Goal: Task Accomplishment & Management: Use online tool/utility

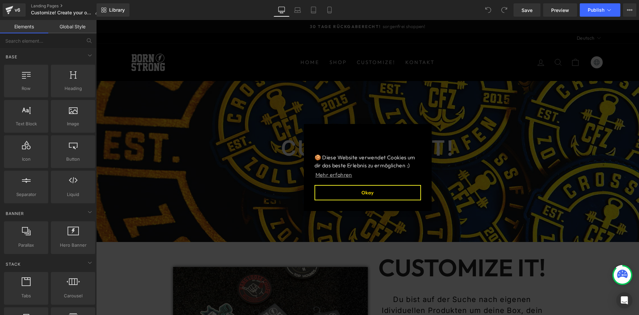
click at [356, 193] on button "Okay" at bounding box center [368, 192] width 107 height 15
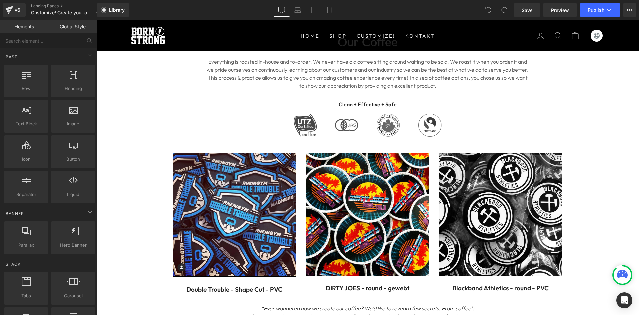
scroll to position [489, 0]
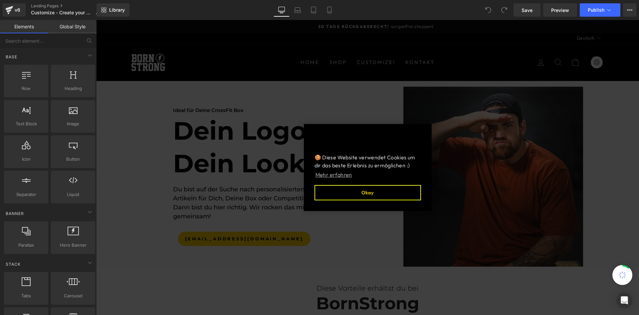
click at [368, 189] on button "Okay" at bounding box center [368, 192] width 107 height 15
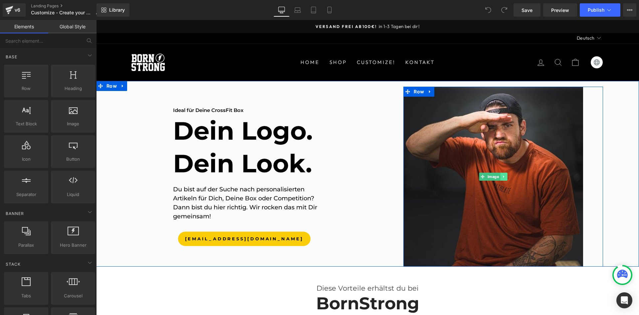
click at [501, 172] on link at bounding box center [504, 176] width 7 height 8
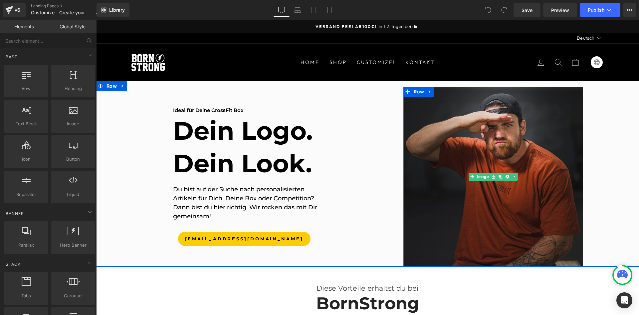
click at [487, 138] on img at bounding box center [494, 177] width 180 height 180
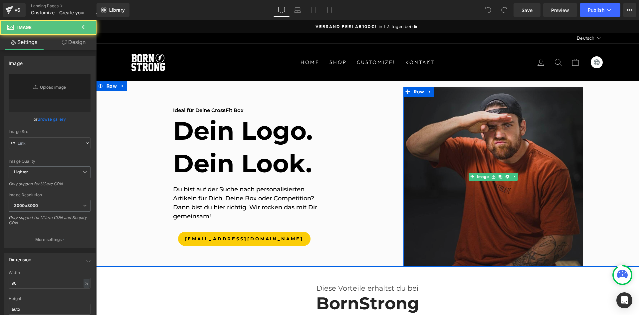
type input "https://ucarecdn.com/decb31b8-a88e-4026-990c-eb3cf3a0c1f6/-/format/auto/-/previ…"
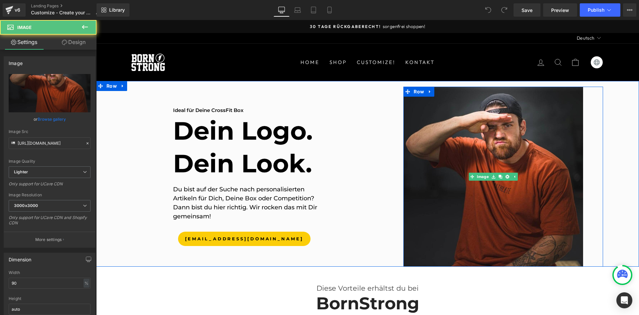
click at [588, 130] on div at bounding box center [504, 177] width 200 height 180
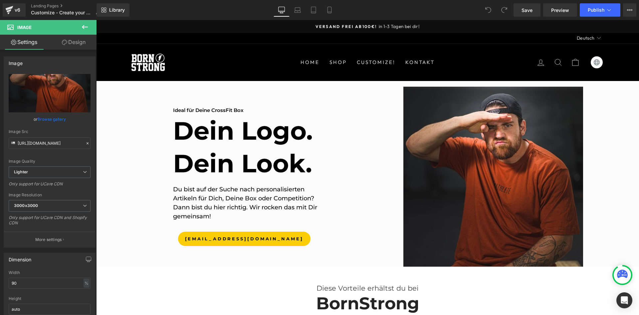
click at [88, 27] on icon at bounding box center [85, 27] width 6 height 4
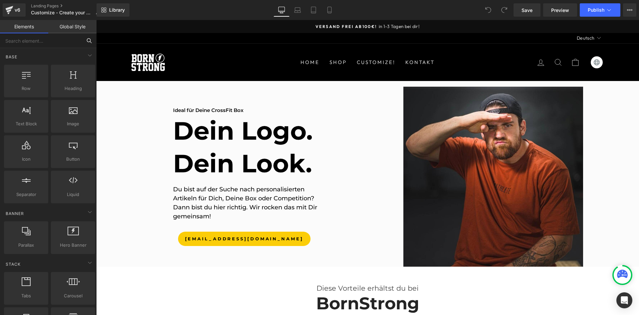
click at [33, 41] on input "text" at bounding box center [41, 40] width 82 height 15
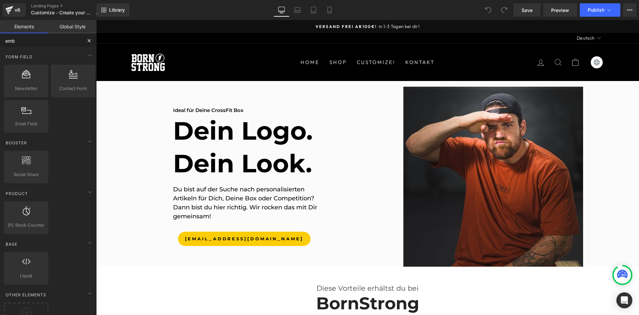
type input "embe"
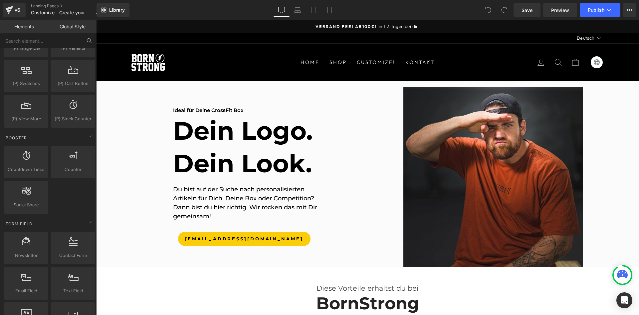
scroll to position [610, 0]
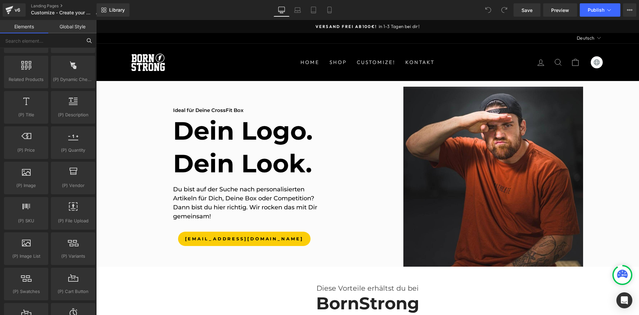
click at [43, 40] on input "text" at bounding box center [41, 40] width 82 height 15
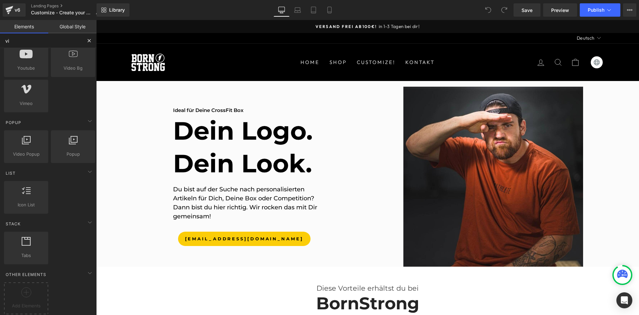
scroll to position [40, 0]
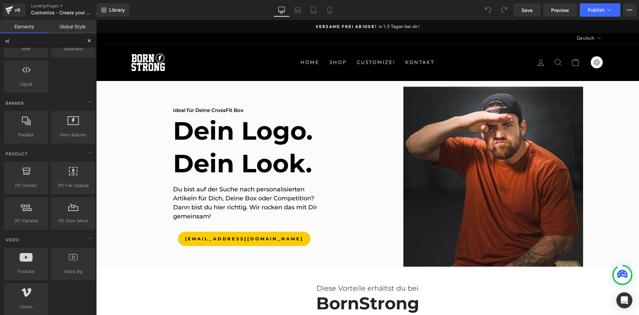
type input "vid"
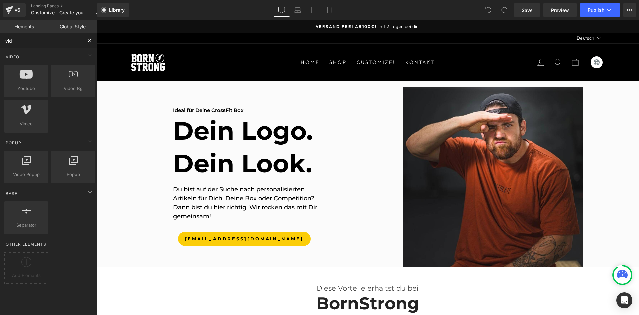
scroll to position [0, 0]
click at [33, 174] on span "Video Popup" at bounding box center [26, 174] width 40 height 7
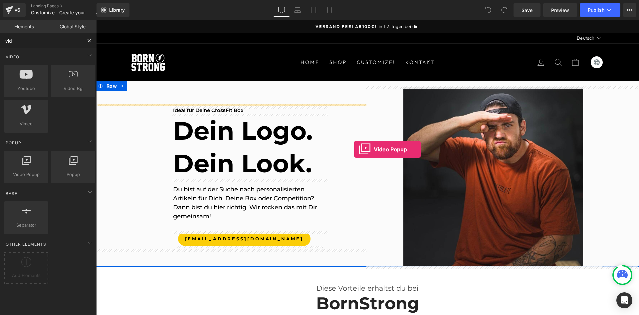
drag, startPoint x: 124, startPoint y: 193, endPoint x: 354, endPoint y: 149, distance: 234.6
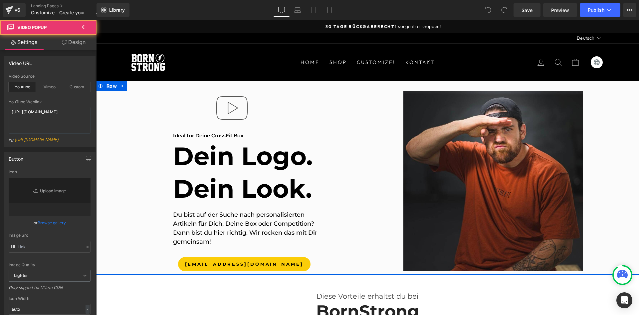
type input "//d1um8515vdn9kb.cloudfront.net/images/youtube-play-button.png"
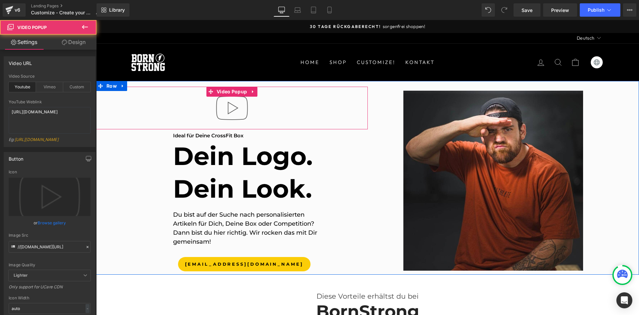
click at [270, 101] on div at bounding box center [232, 108] width 272 height 43
click at [272, 101] on div at bounding box center [232, 108] width 272 height 43
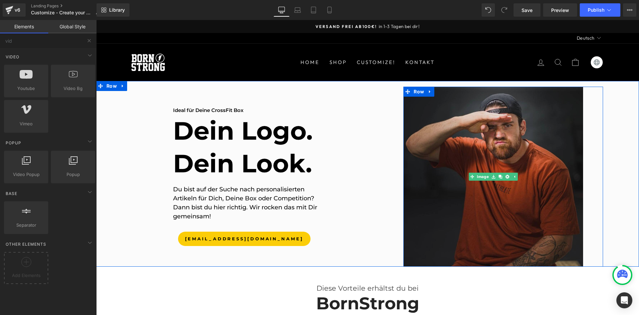
click at [448, 165] on img at bounding box center [494, 177] width 180 height 180
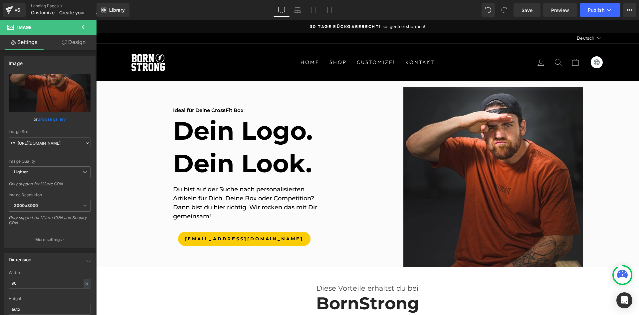
click at [86, 28] on icon at bounding box center [85, 27] width 8 height 8
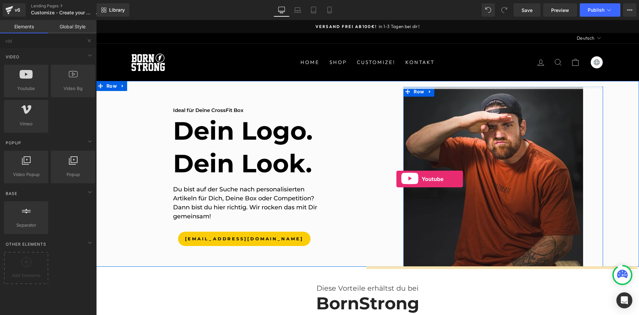
drag, startPoint x: 120, startPoint y: 108, endPoint x: 397, endPoint y: 179, distance: 285.6
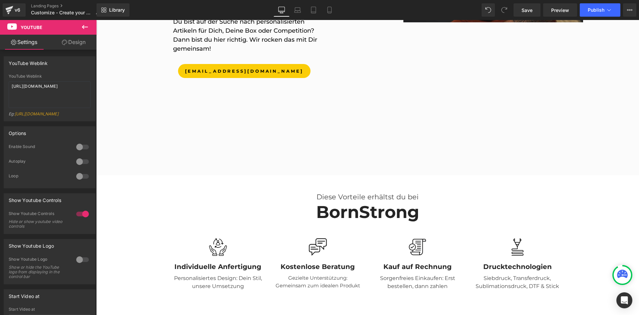
scroll to position [116, 0]
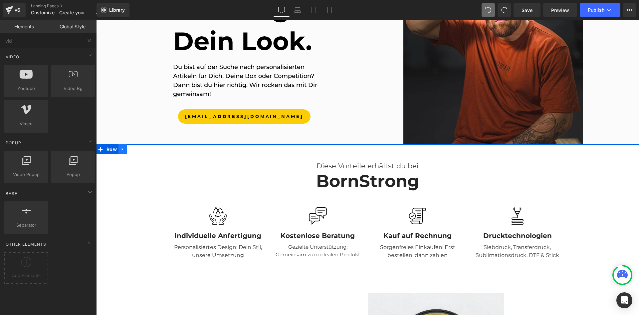
click at [122, 150] on icon at bounding box center [122, 149] width 1 height 3
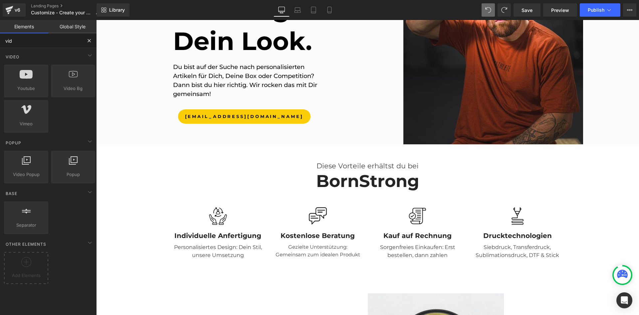
click at [32, 44] on input "vid" at bounding box center [41, 40] width 82 height 15
drag, startPoint x: 32, startPoint y: 44, endPoint x: 74, endPoint y: 41, distance: 42.1
click at [33, 44] on input "vid" at bounding box center [41, 40] width 82 height 15
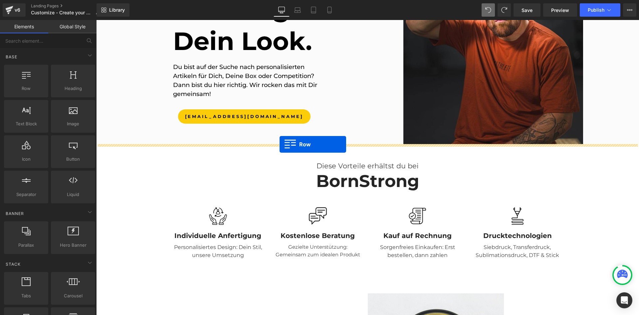
drag, startPoint x: 228, startPoint y: 131, endPoint x: 280, endPoint y: 144, distance: 53.2
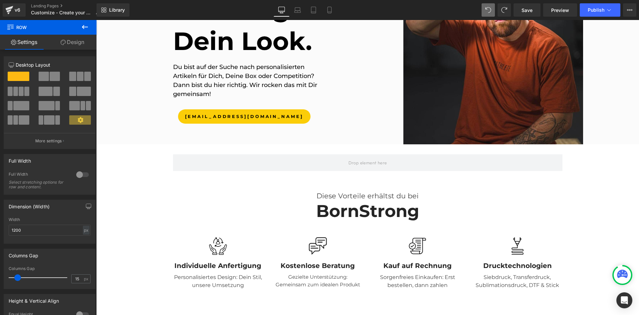
click at [84, 27] on icon at bounding box center [85, 27] width 6 height 4
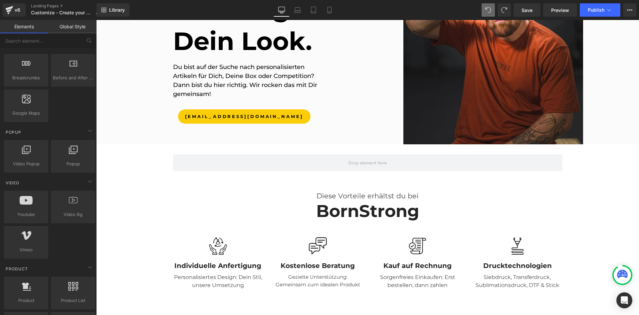
scroll to position [366, 0]
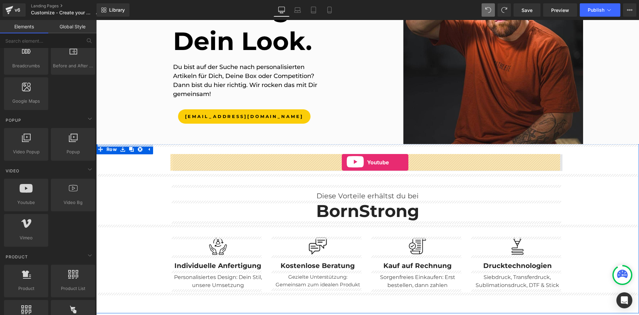
drag, startPoint x: 262, startPoint y: 180, endPoint x: 342, endPoint y: 162, distance: 82.6
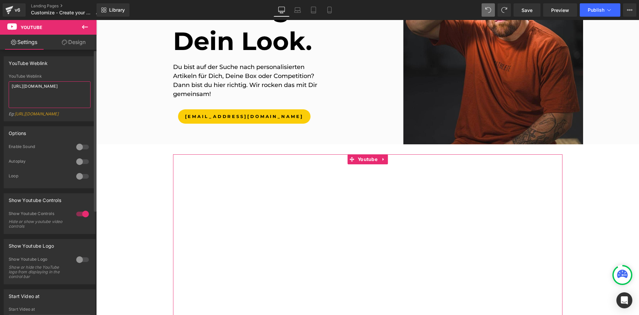
click at [46, 85] on textarea "[URL][DOMAIN_NAME]" at bounding box center [50, 94] width 82 height 27
paste textarea "youtube.com/shorts/7vD39iXEEFw"
type textarea "[URL][DOMAIN_NAME]"
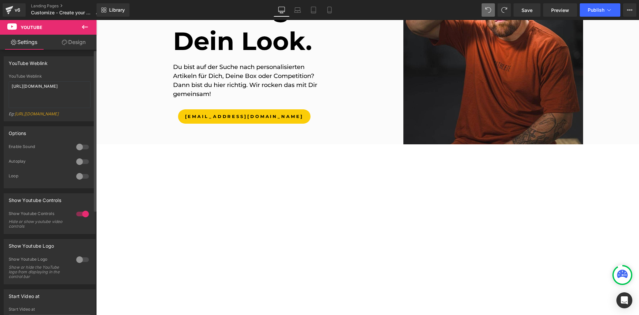
drag, startPoint x: 81, startPoint y: 153, endPoint x: 82, endPoint y: 158, distance: 5.3
click at [81, 152] on div at bounding box center [83, 147] width 16 height 11
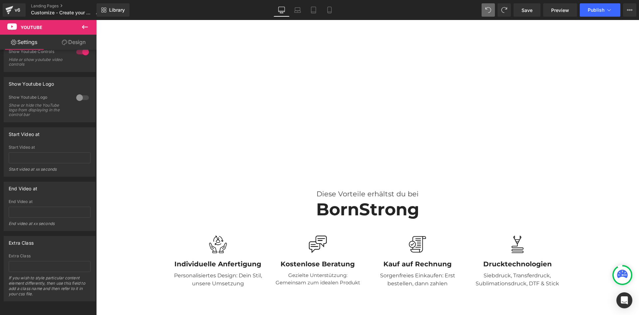
scroll to position [0, 0]
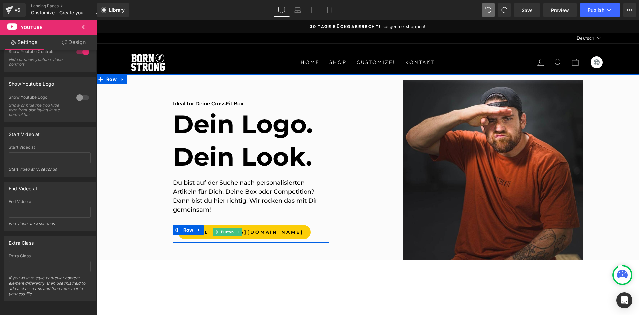
drag, startPoint x: 265, startPoint y: 232, endPoint x: 247, endPoint y: 148, distance: 86.4
click at [265, 232] on span "hello@bornstrong.de" at bounding box center [244, 232] width 119 height 6
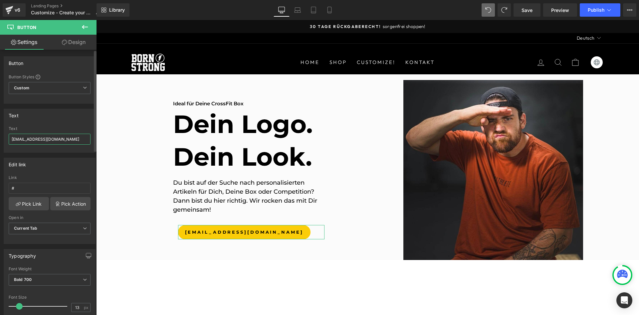
click at [63, 137] on input "hello@bornstrong.de" at bounding box center [50, 139] width 82 height 11
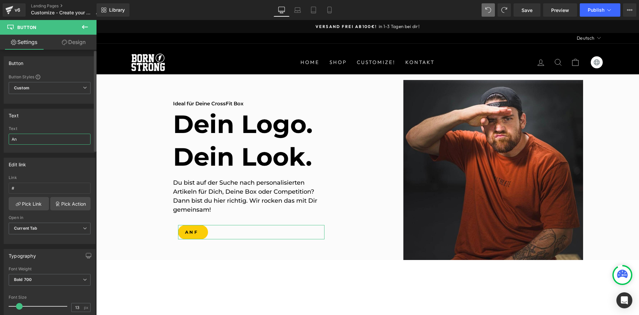
type input "A"
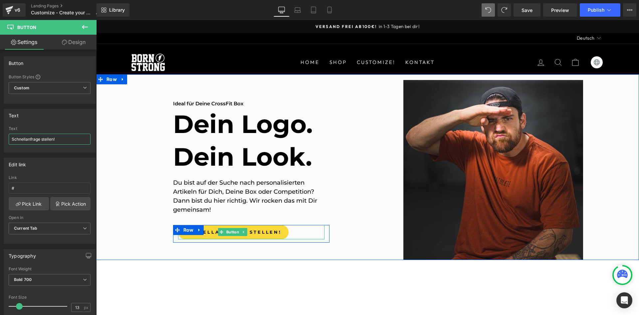
type input "Schnellanfrage stellen!"
click at [268, 230] on span "Schnellanfrage stellen!" at bounding box center [233, 232] width 97 height 6
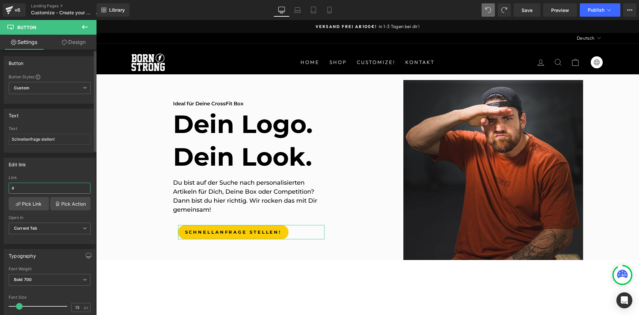
click at [27, 186] on input "#" at bounding box center [50, 187] width 82 height 11
click at [30, 204] on link "Pick Link" at bounding box center [29, 203] width 40 height 13
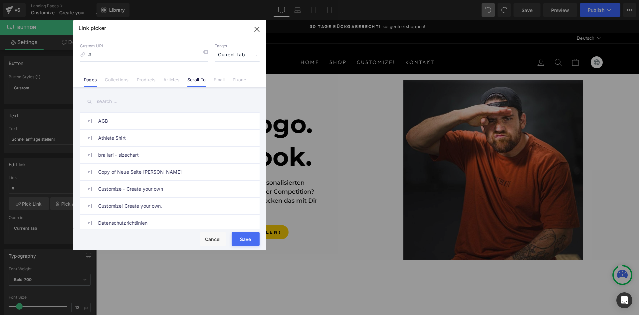
click at [201, 85] on link "Scroll To" at bounding box center [196, 82] width 18 height 10
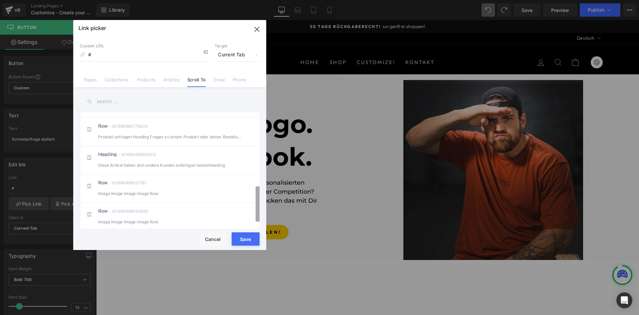
scroll to position [252, 0]
click at [264, 216] on div "AGB Athlete Shirt bra lari - sizechart Copy of Neue Seite Simon Customize - Cre…" at bounding box center [169, 158] width 193 height 143
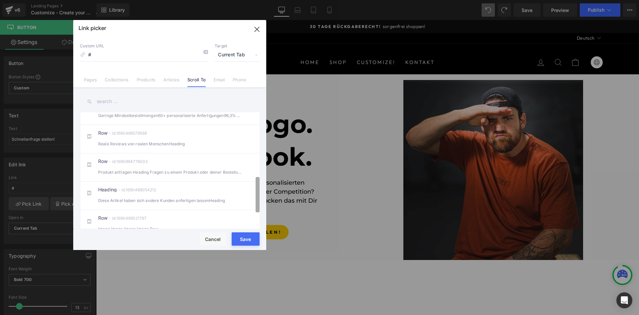
scroll to position [203, 0]
click at [260, 190] on div "AGB Athlete Shirt bra lari - sizechart Copy of Neue Seite Simon Customize - Cre…" at bounding box center [169, 158] width 193 height 143
click at [196, 177] on div "Produkt anfragen Heading Fragen zu einem Produkt oder deiner Bestellung? Unse" at bounding box center [169, 173] width 143 height 7
type input "#r-1690994778003"
drag, startPoint x: 174, startPoint y: 207, endPoint x: 246, endPoint y: 242, distance: 79.5
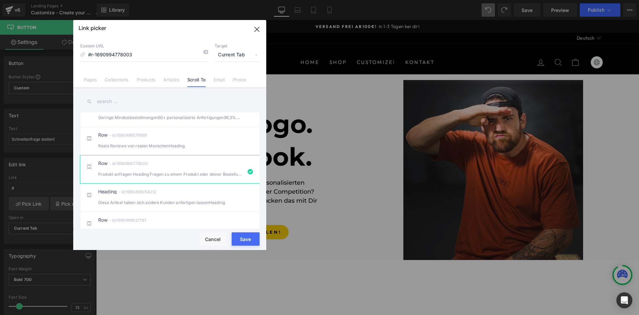
click at [246, 242] on button "Save" at bounding box center [246, 238] width 28 height 13
type input "#r-1690994778003"
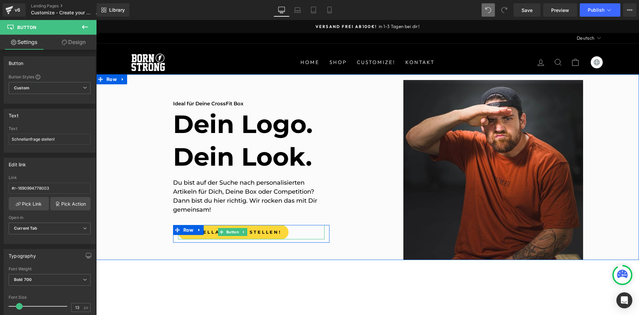
click at [259, 230] on span "Schnellanfrage stellen!" at bounding box center [233, 232] width 97 height 6
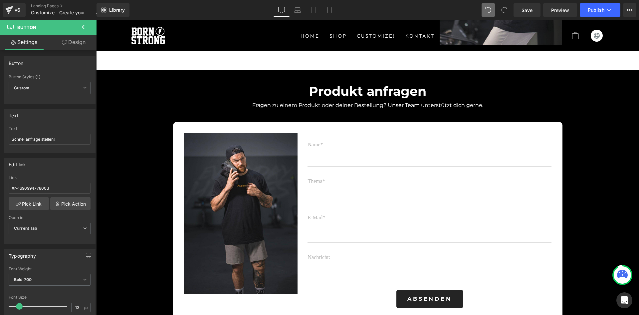
scroll to position [1465, 0]
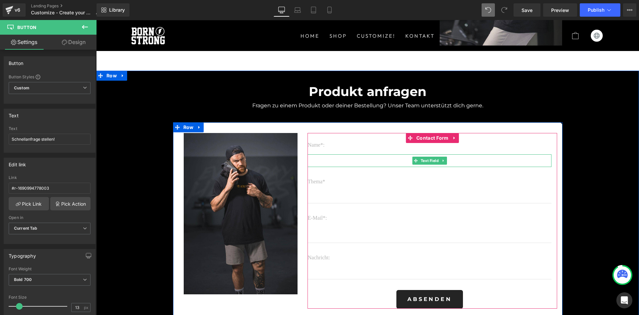
click at [331, 152] on div "Name*:" at bounding box center [430, 147] width 244 height 13
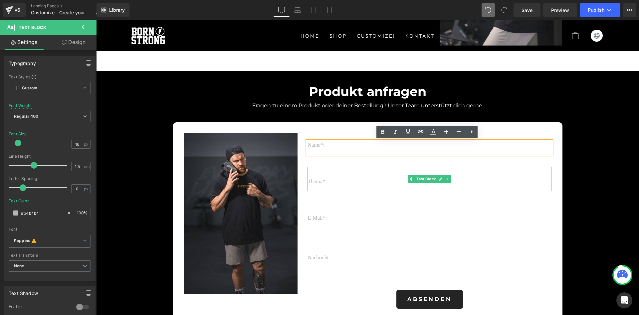
click at [354, 180] on p "Thema*" at bounding box center [430, 181] width 244 height 8
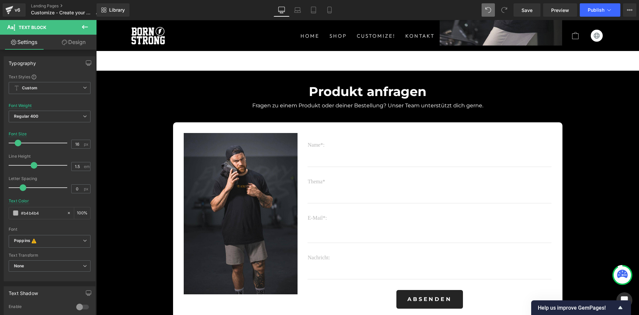
click at [87, 28] on icon at bounding box center [85, 27] width 8 height 8
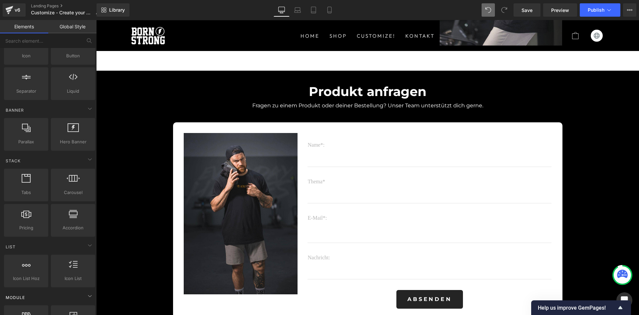
scroll to position [0, 0]
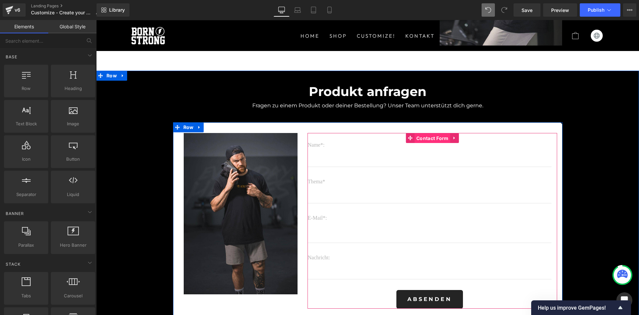
click at [427, 138] on span "Contact Form" at bounding box center [433, 138] width 36 height 10
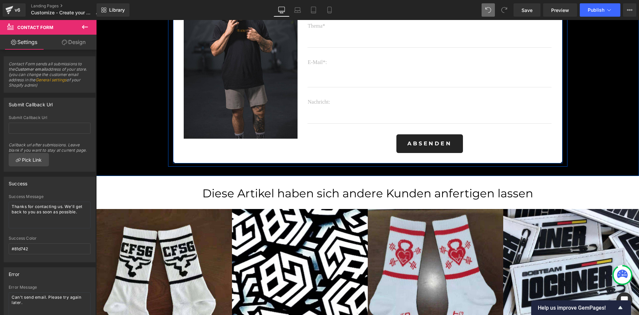
scroll to position [1587, 0]
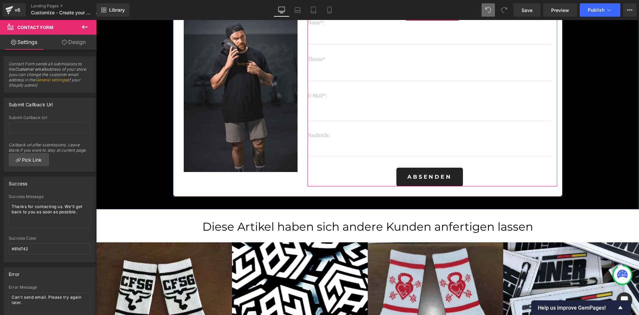
click at [365, 163] on div "Name*: Text Block Text Field Thema* Text Block Text Field E-Mail*: Text Block E…" at bounding box center [430, 102] width 244 height 167
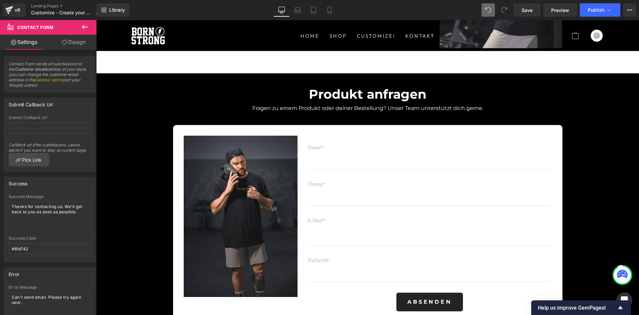
scroll to position [1465, 0]
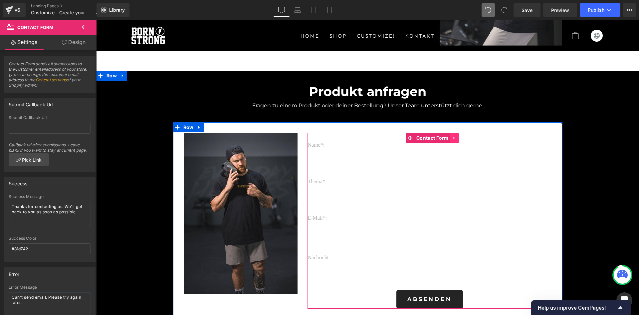
click at [453, 140] on icon at bounding box center [455, 138] width 5 height 5
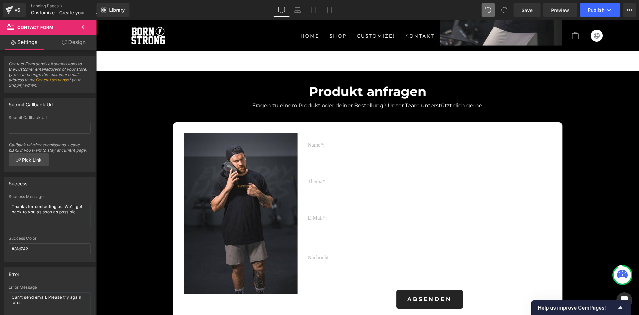
click at [82, 25] on icon at bounding box center [85, 27] width 8 height 8
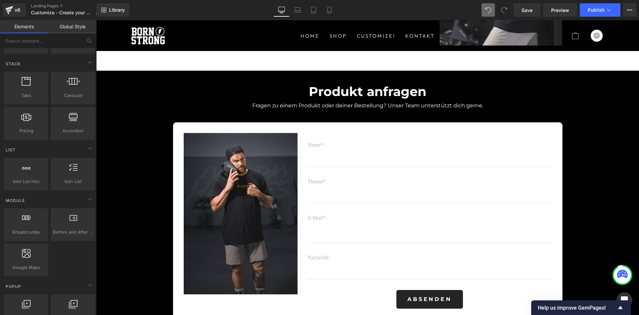
scroll to position [0, 0]
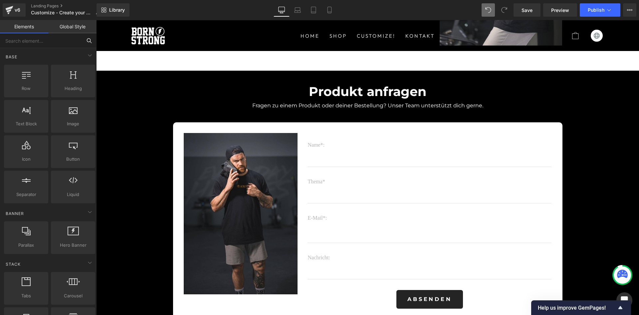
click at [57, 41] on input "text" at bounding box center [41, 40] width 82 height 15
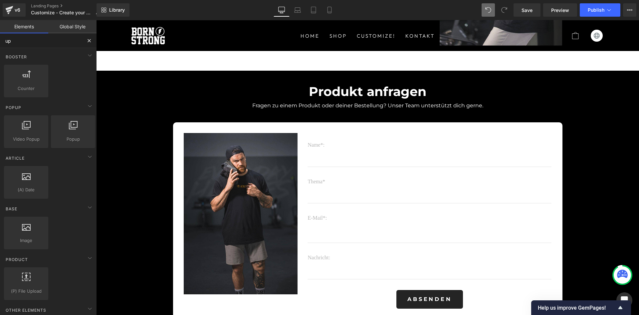
type input "upl"
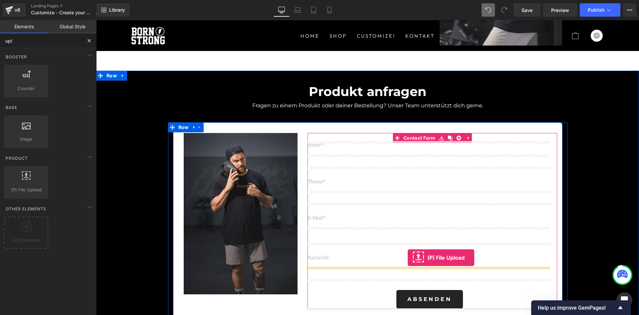
scroll to position [1587, 0]
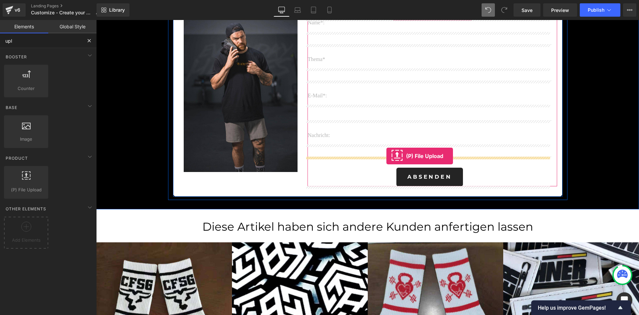
drag, startPoint x: 124, startPoint y: 204, endPoint x: 387, endPoint y: 156, distance: 267.5
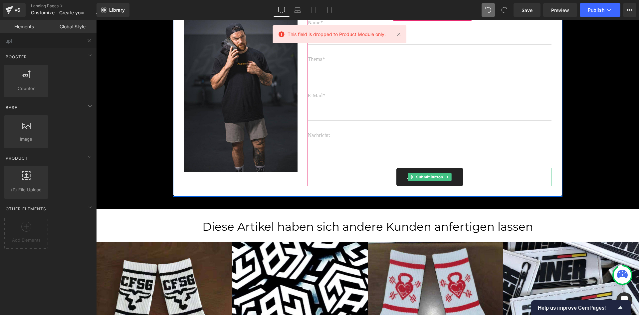
click at [314, 183] on div "Absenden" at bounding box center [430, 176] width 244 height 19
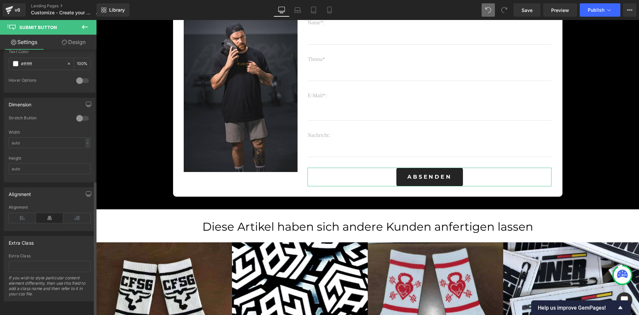
scroll to position [0, 0]
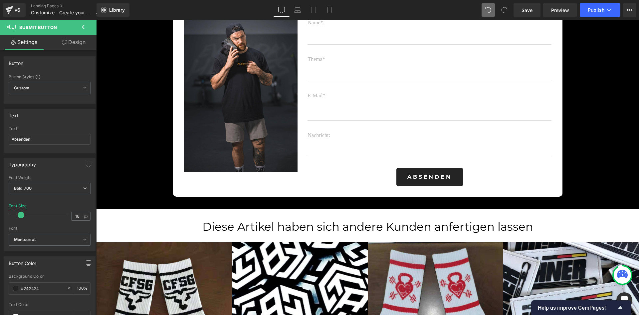
click at [84, 29] on icon at bounding box center [85, 27] width 8 height 8
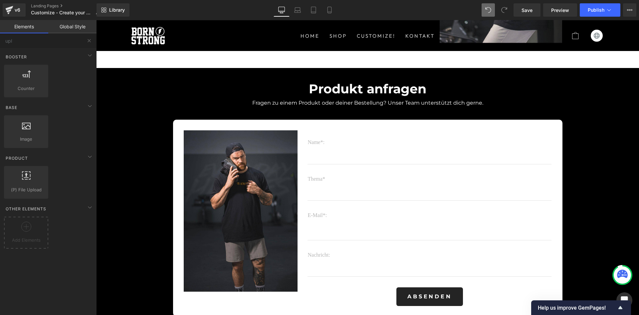
scroll to position [1465, 0]
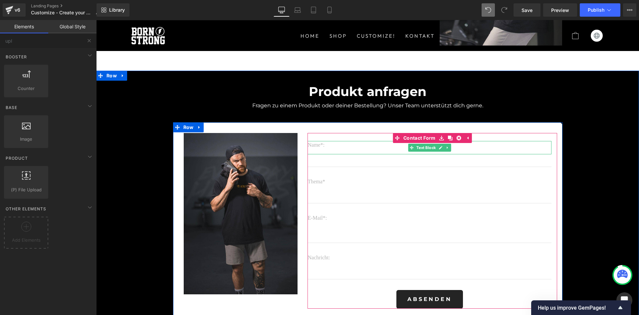
click at [530, 147] on p "Name*:" at bounding box center [430, 145] width 244 height 8
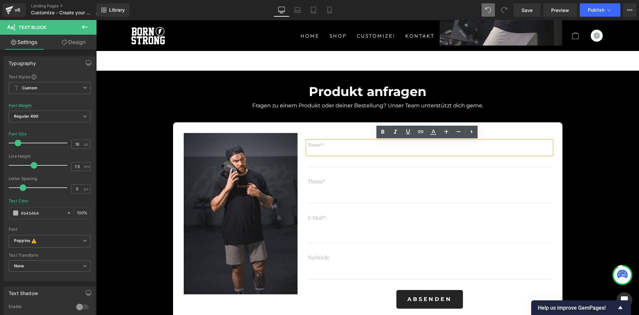
click at [554, 142] on div "Name*: Text Block Text Field Thema* Text Block Text Field E-Mail*: Text Block E…" at bounding box center [433, 220] width 250 height 175
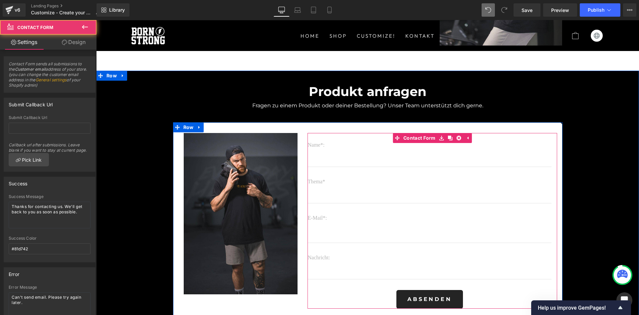
click at [545, 138] on div "Name*: Text Block Text Field Thema* Text Block Text Field E-Mail*: Text Block E…" at bounding box center [433, 220] width 250 height 175
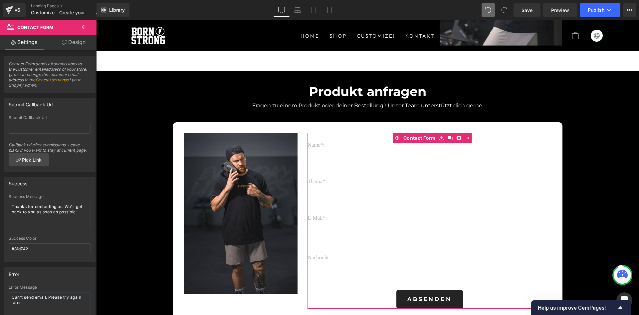
click at [83, 40] on link "Design" at bounding box center [74, 42] width 48 height 15
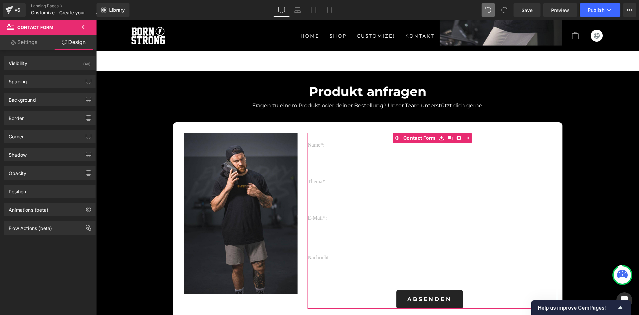
click at [26, 42] on link "Settings" at bounding box center [24, 42] width 48 height 15
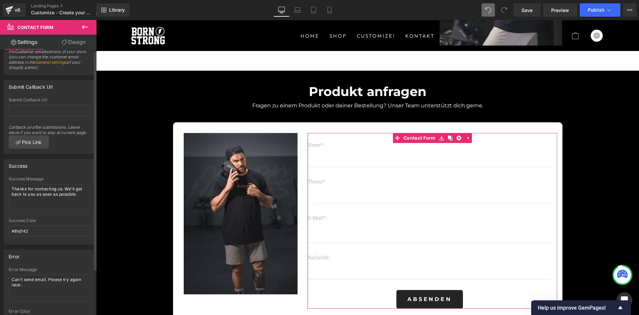
scroll to position [57, 0]
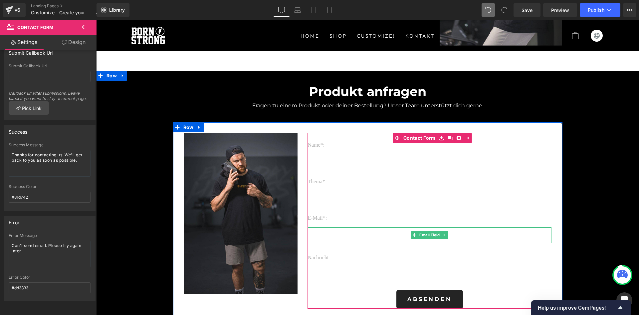
click at [350, 238] on input "email" at bounding box center [430, 234] width 244 height 15
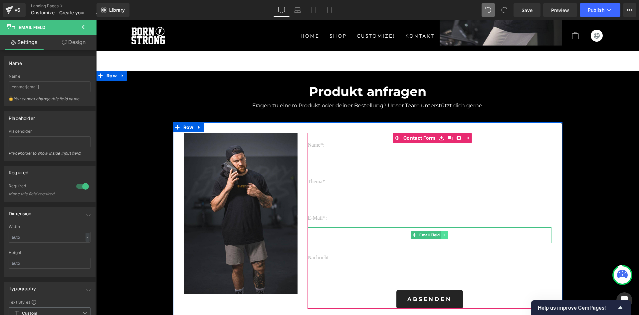
click at [443, 234] on icon at bounding box center [445, 235] width 4 height 4
click at [441, 234] on link at bounding box center [441, 235] width 7 height 8
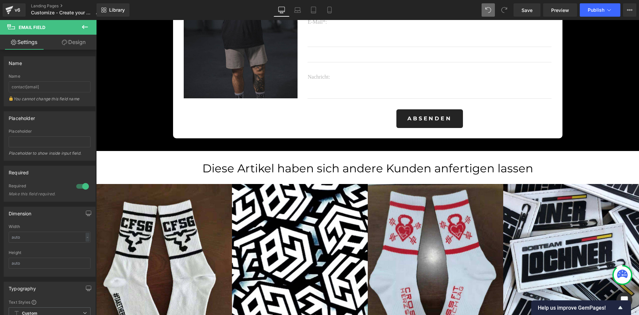
scroll to position [1539, 0]
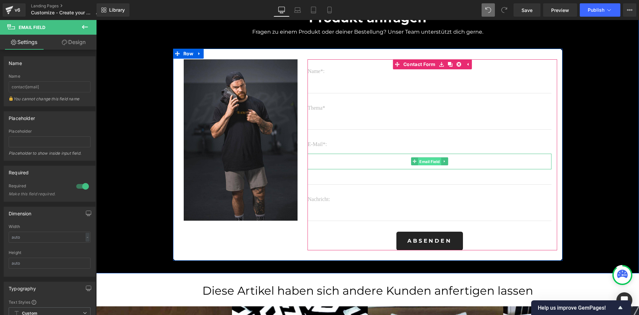
click at [418, 160] on span "Email Field" at bounding box center [429, 162] width 23 height 8
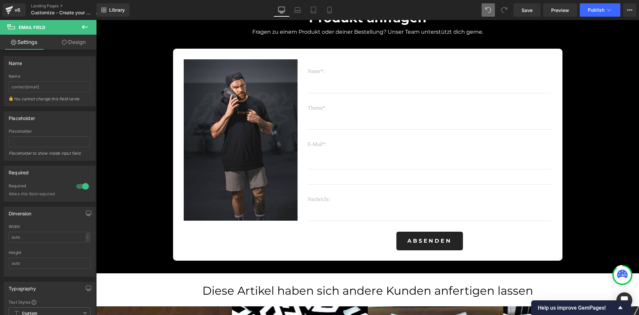
click at [87, 25] on icon at bounding box center [85, 27] width 8 height 8
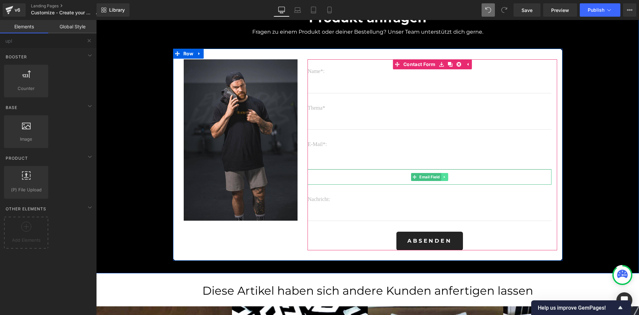
click at [443, 177] on icon at bounding box center [445, 177] width 4 height 4
click at [447, 177] on icon at bounding box center [449, 177] width 4 height 4
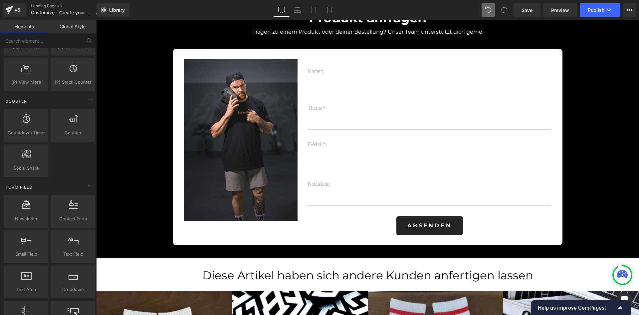
scroll to position [977, 0]
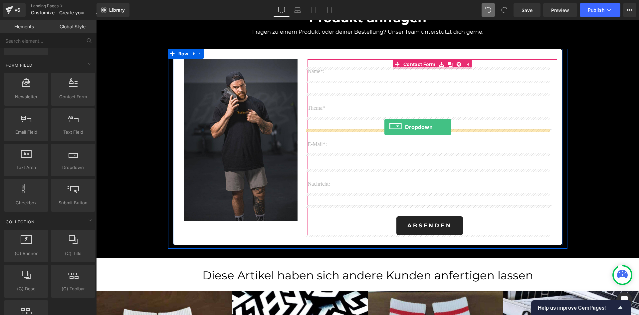
drag, startPoint x: 166, startPoint y: 180, endPoint x: 385, endPoint y: 127, distance: 225.0
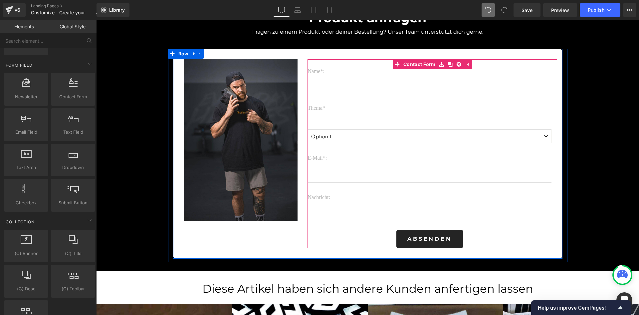
click at [343, 116] on div "Thema* Text Block" at bounding box center [430, 105] width 244 height 24
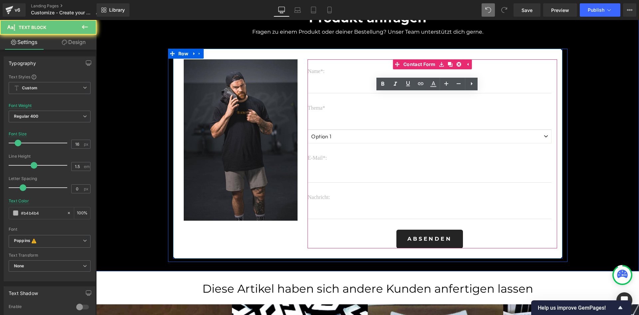
click at [319, 106] on p "Thema*" at bounding box center [430, 108] width 244 height 8
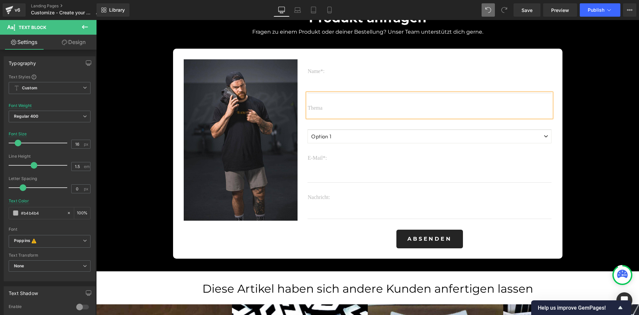
click at [379, 106] on p "Thema" at bounding box center [430, 108] width 244 height 8
click at [310, 102] on div "Thema" at bounding box center [430, 105] width 244 height 24
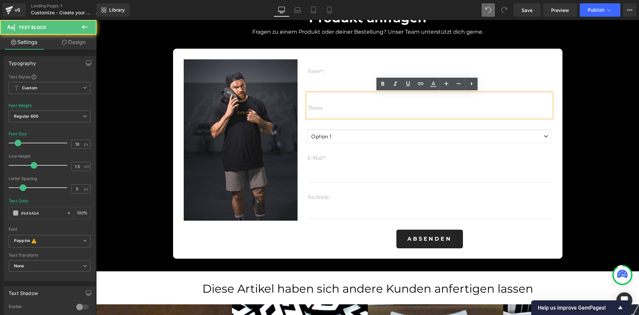
click at [485, 107] on p "Thema" at bounding box center [430, 108] width 244 height 8
click at [484, 107] on p "Thema" at bounding box center [430, 108] width 244 height 8
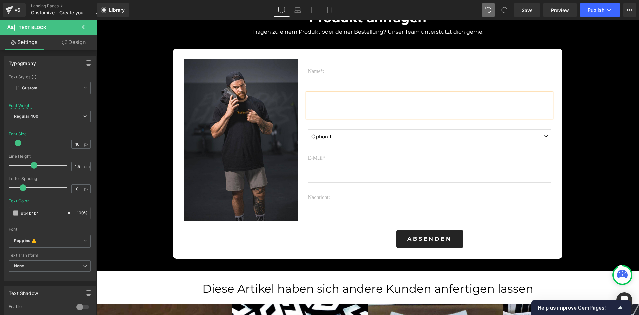
click at [577, 111] on div "Produkt anfragen Heading Fragen zu einem Produkt oder deiner Bestellung? Unser …" at bounding box center [367, 131] width 543 height 262
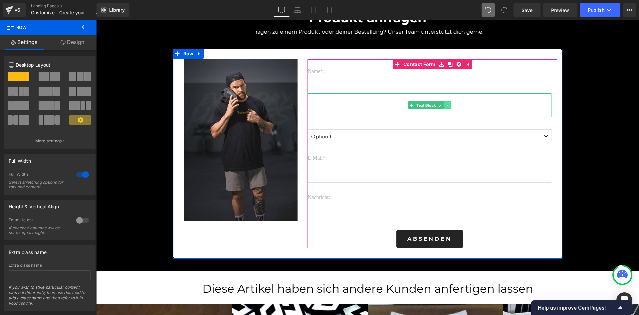
click at [447, 105] on icon at bounding box center [447, 105] width 1 height 2
click at [450, 105] on icon at bounding box center [452, 105] width 4 height 4
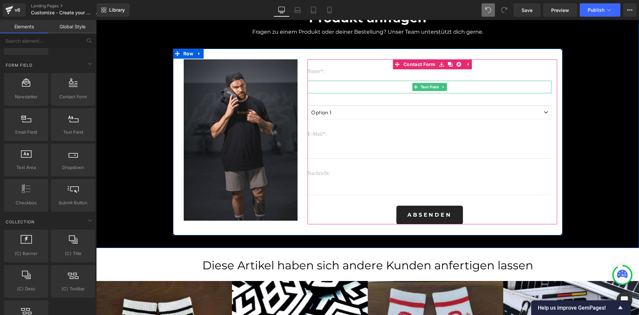
click at [351, 89] on input "text" at bounding box center [430, 87] width 244 height 12
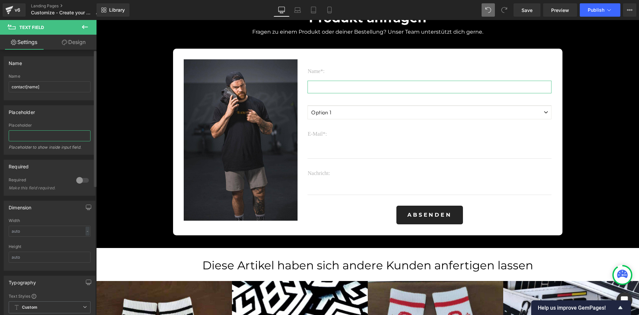
click at [37, 134] on input "text" at bounding box center [50, 135] width 82 height 11
type input "Dein Name"
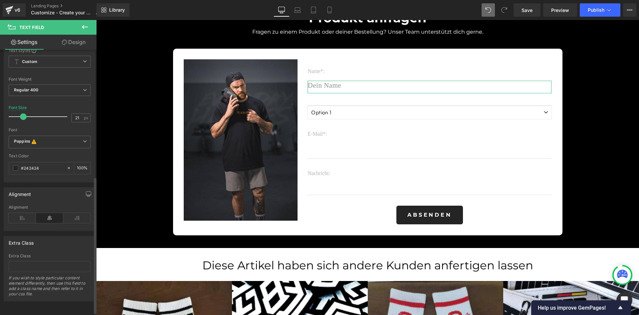
scroll to position [0, 0]
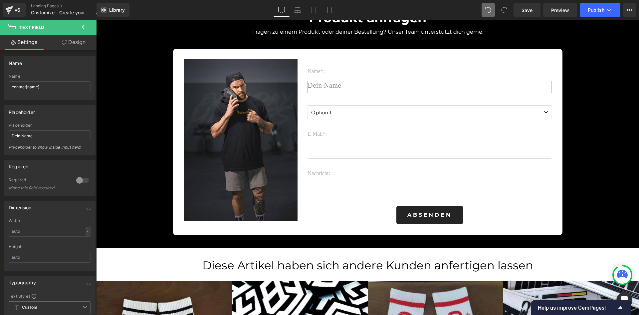
click at [77, 46] on link "Design" at bounding box center [74, 42] width 48 height 15
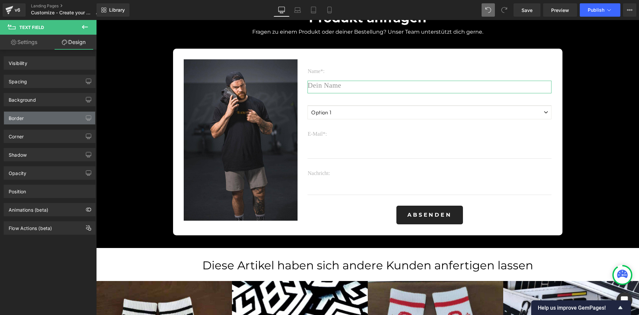
click at [61, 120] on div "Border" at bounding box center [49, 118] width 91 height 13
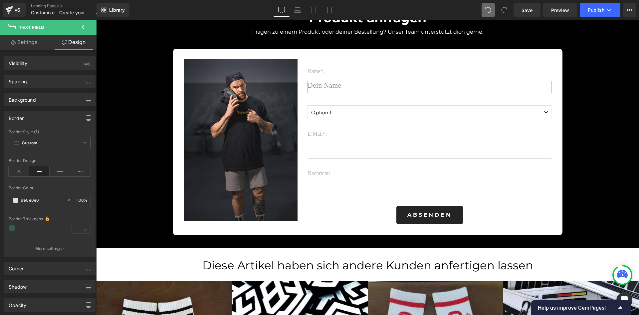
drag, startPoint x: 12, startPoint y: 229, endPoint x: 17, endPoint y: 228, distance: 5.2
click at [17, 228] on div "Border Thickness px" at bounding box center [50, 226] width 82 height 23
click at [46, 218] on icon at bounding box center [47, 218] width 3 height 4
click at [35, 42] on link "Settings" at bounding box center [24, 42] width 48 height 15
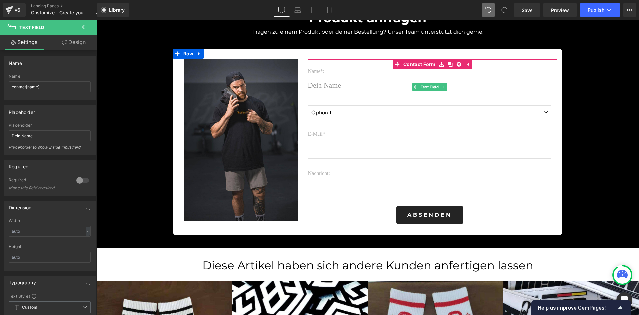
click at [333, 83] on input "text" at bounding box center [430, 87] width 244 height 12
click at [432, 86] on span "Text Field" at bounding box center [430, 87] width 21 height 8
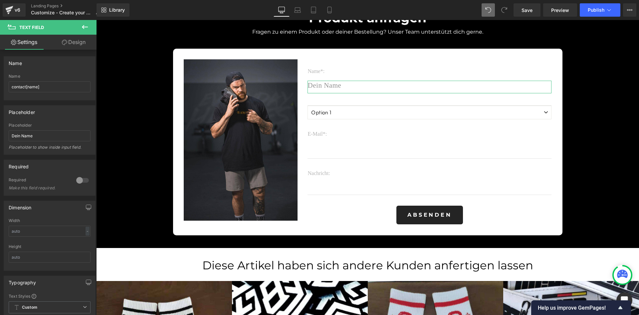
click at [76, 41] on link "Design" at bounding box center [74, 42] width 48 height 15
type input "100"
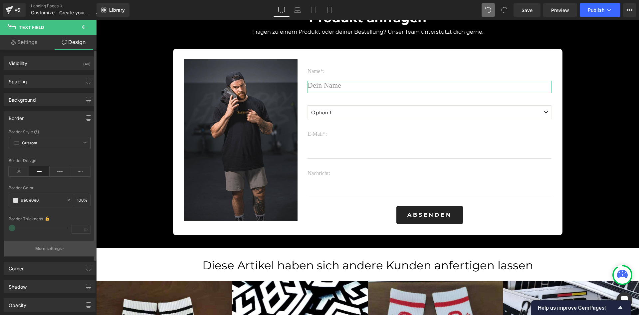
click at [49, 247] on p "More settings" at bounding box center [48, 248] width 27 height 6
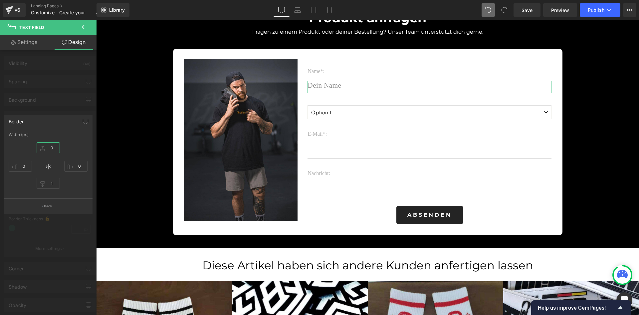
click at [54, 147] on input "0" at bounding box center [48, 147] width 23 height 11
type input "5"
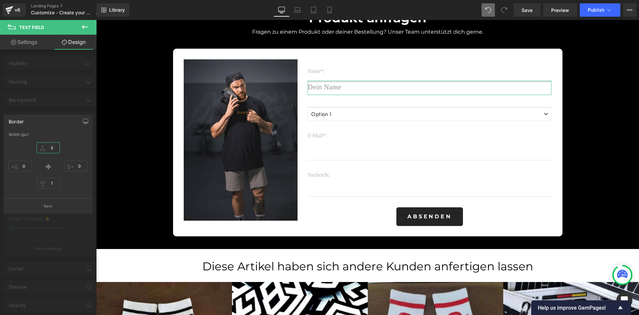
type input "3"
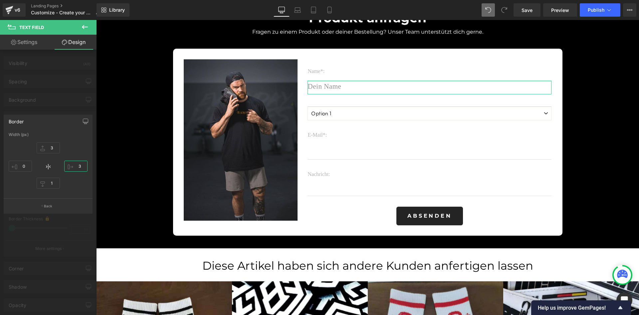
type input "3"
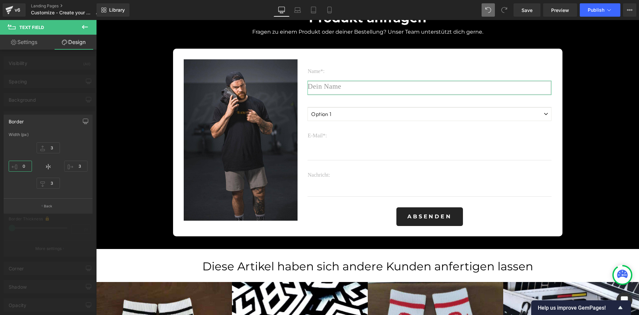
type input "3"
click at [44, 109] on div at bounding box center [48, 169] width 97 height 298
type input "3"
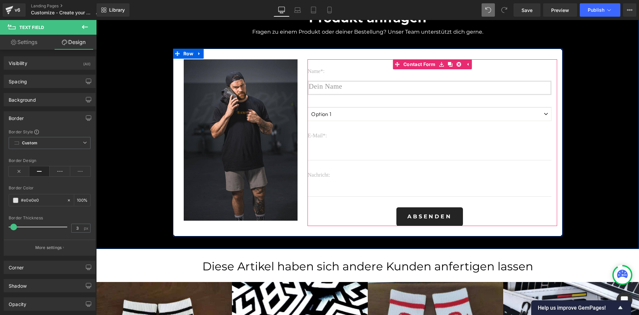
click at [328, 89] on input "text" at bounding box center [430, 88] width 244 height 14
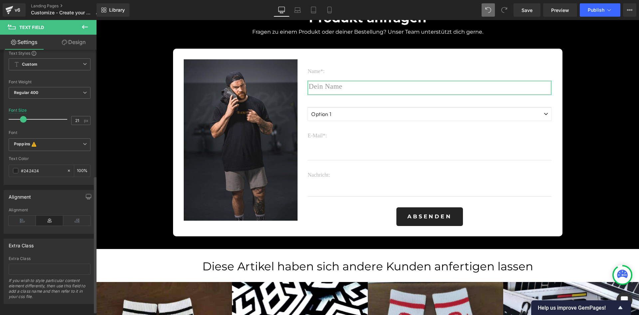
scroll to position [244, 0]
click at [43, 138] on span "Poppins This font has been deactivated, you can activate in Font Manager or sel…" at bounding box center [50, 143] width 82 height 13
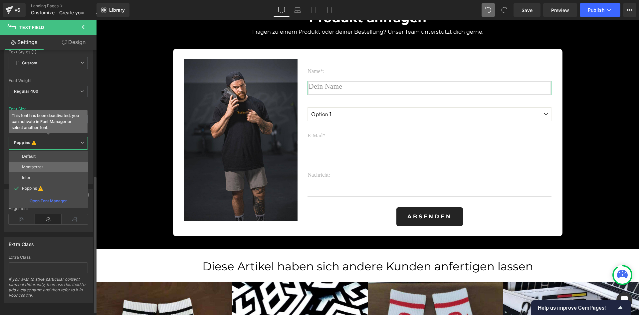
click at [35, 170] on li "Montserrat" at bounding box center [48, 167] width 79 height 11
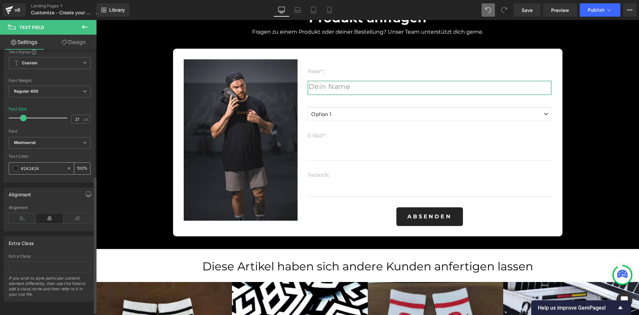
click at [15, 168] on span at bounding box center [15, 168] width 5 height 5
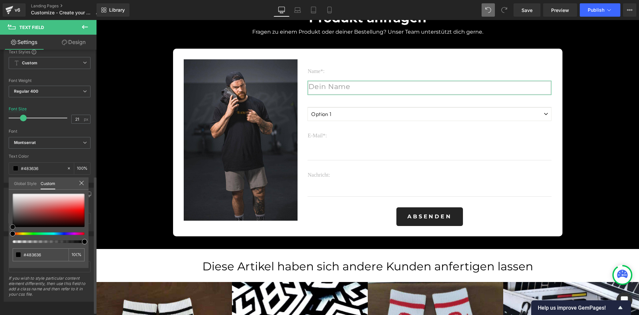
type input "#483636"
type input "#000000"
drag, startPoint x: 9, startPoint y: 224, endPoint x: 0, endPoint y: 252, distance: 29.6
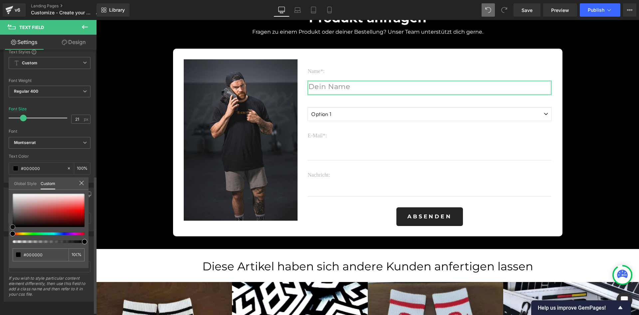
click at [0, 182] on div "Typography Text Styles Custom Custom Setup Global Style Custom Setup Global Sty…" at bounding box center [50, 104] width 100 height 156
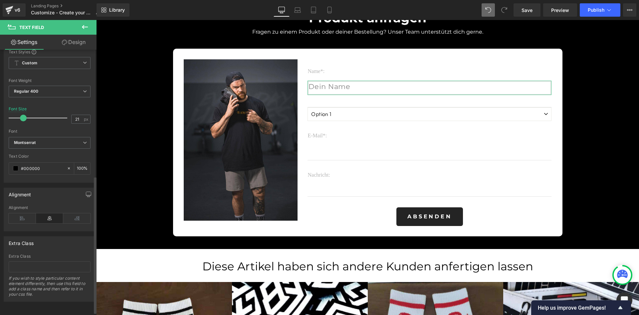
click at [74, 46] on link "Design" at bounding box center [74, 42] width 48 height 15
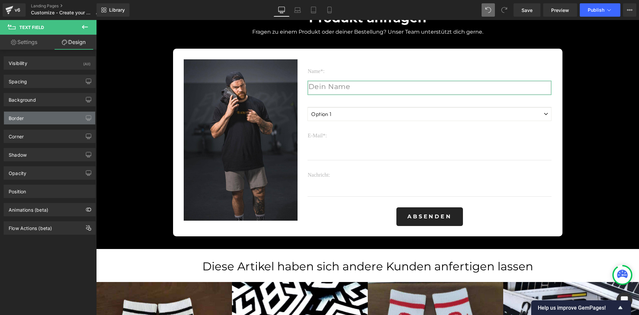
click at [25, 118] on div "Border" at bounding box center [49, 118] width 91 height 13
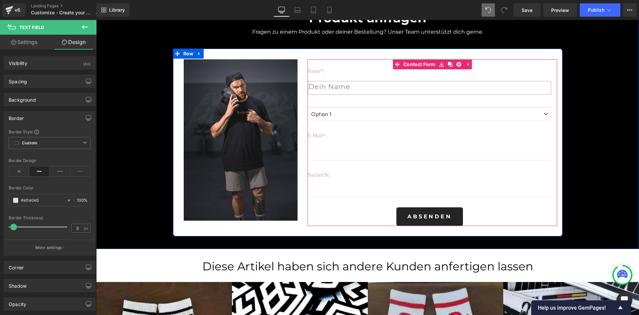
click at [96, 20] on div at bounding box center [96, 20] width 0 height 0
click at [348, 88] on input "text" at bounding box center [430, 88] width 244 height 14
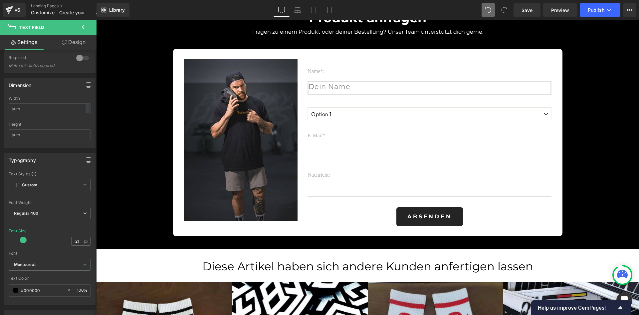
scroll to position [1417, 0]
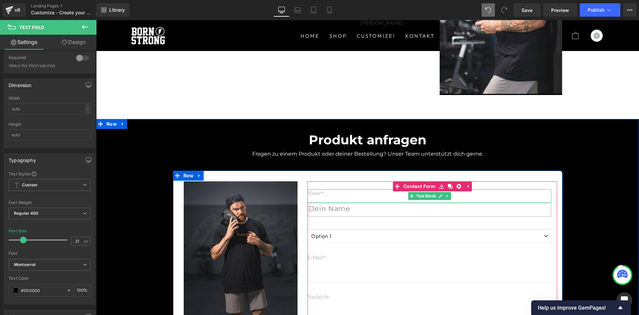
click at [318, 194] on p "Name*:" at bounding box center [430, 193] width 244 height 8
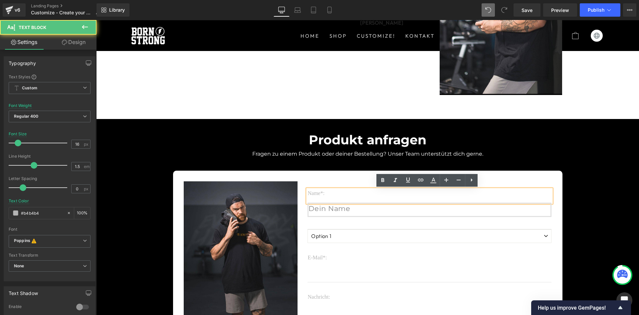
click at [339, 194] on p "Name*:" at bounding box center [430, 193] width 244 height 8
click at [96, 20] on div at bounding box center [96, 20] width 0 height 0
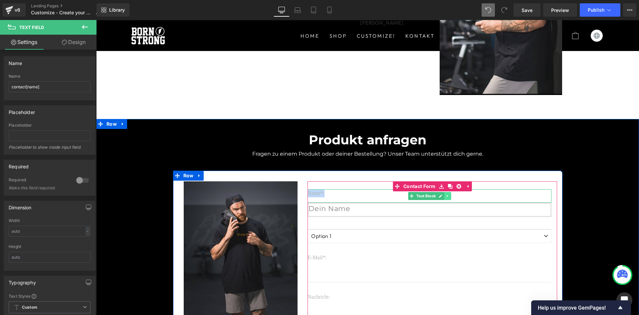
click at [446, 198] on link at bounding box center [448, 196] width 7 height 8
click at [448, 198] on link at bounding box center [451, 196] width 7 height 8
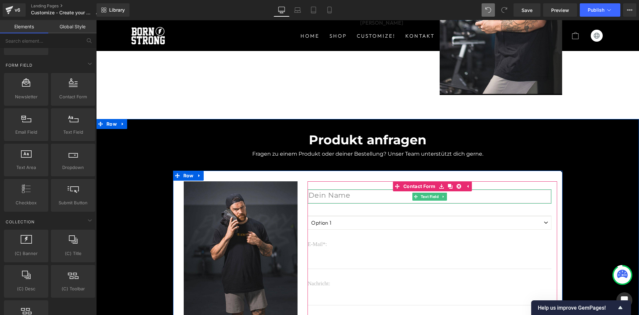
click at [351, 194] on input "text" at bounding box center [430, 196] width 244 height 14
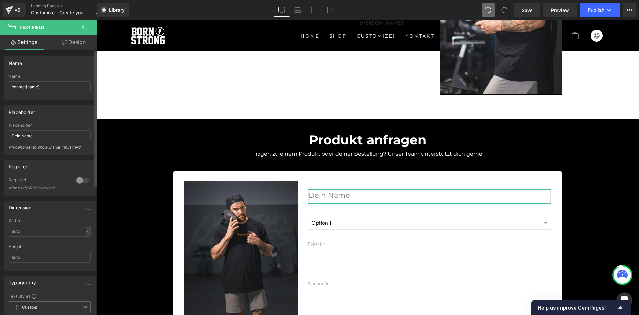
click at [79, 179] on div at bounding box center [83, 180] width 16 height 11
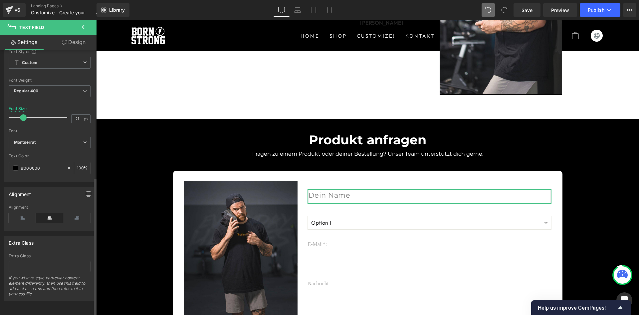
scroll to position [249, 0]
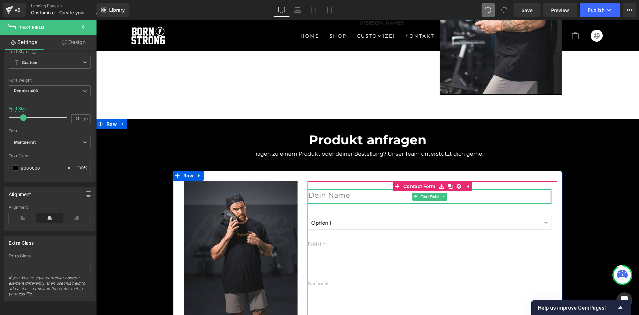
click at [374, 196] on input "text" at bounding box center [430, 196] width 244 height 14
click at [363, 222] on select "Option 1 Option 2 Option 3" at bounding box center [430, 222] width 244 height 13
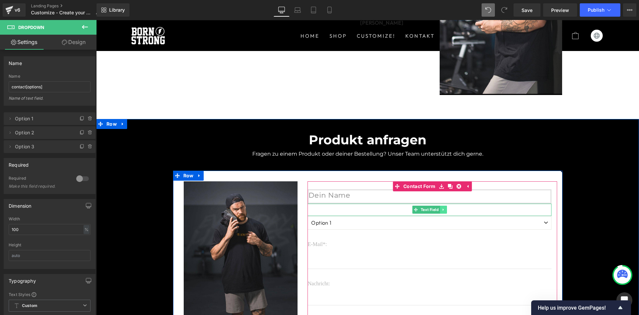
drag, startPoint x: 540, startPoint y: 212, endPoint x: 444, endPoint y: 212, distance: 96.2
click at [540, 212] on input "text" at bounding box center [430, 209] width 244 height 12
click at [443, 212] on link at bounding box center [443, 209] width 7 height 8
click at [444, 212] on link at bounding box center [447, 209] width 7 height 8
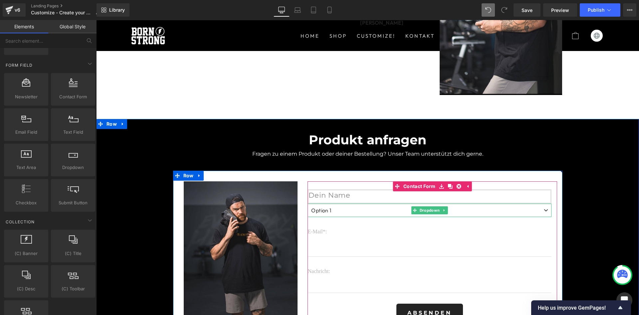
click at [355, 205] on select "Option 1 Option 2 Option 3" at bounding box center [430, 209] width 244 height 13
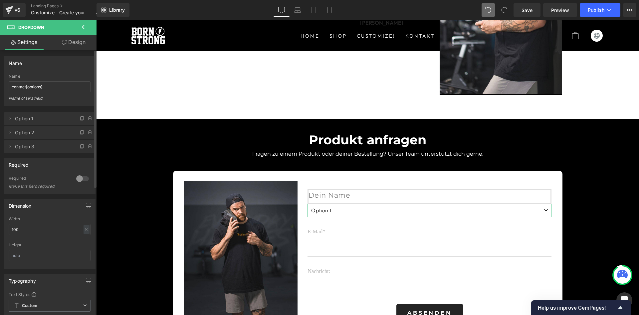
click at [23, 123] on span "Option 1" at bounding box center [43, 118] width 56 height 13
click at [12, 118] on icon at bounding box center [9, 118] width 5 height 5
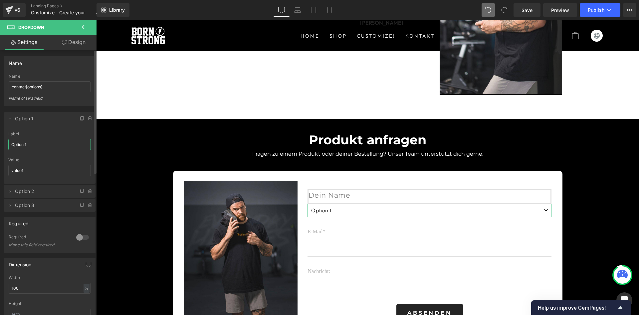
click at [28, 145] on input "Option 1" at bounding box center [49, 144] width 83 height 11
click at [27, 194] on span "Option 2" at bounding box center [43, 191] width 56 height 13
type input "Patches"
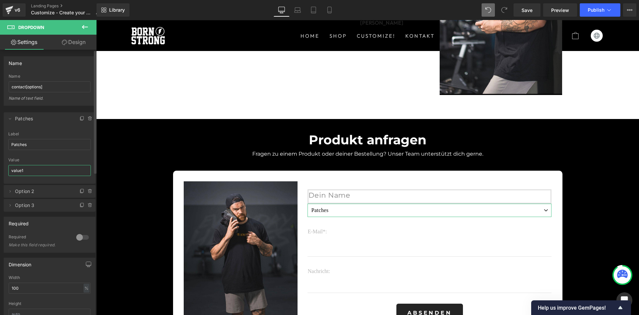
click at [28, 167] on input "value1" at bounding box center [49, 170] width 83 height 11
click at [34, 193] on span "Option 2" at bounding box center [43, 191] width 56 height 13
type input "patches"
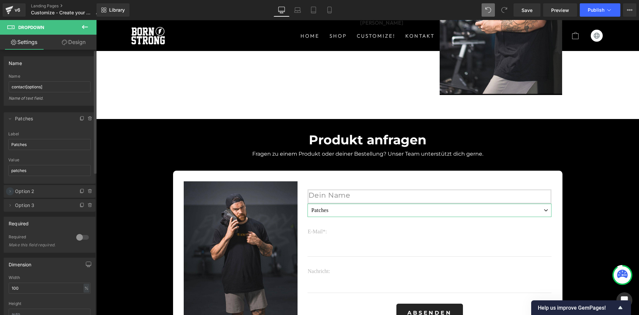
click at [11, 189] on icon at bounding box center [9, 190] width 5 height 5
click at [30, 216] on input "Option 2" at bounding box center [49, 216] width 83 height 11
type input "Socken"
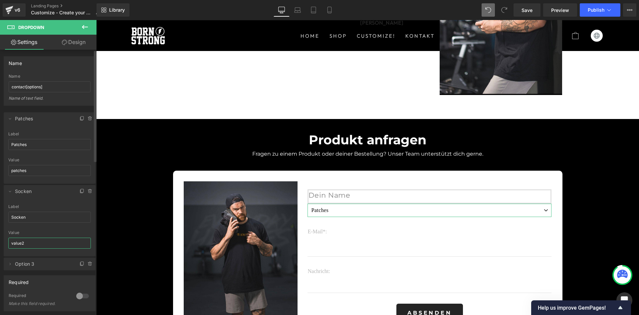
click at [30, 241] on input "value2" at bounding box center [49, 242] width 83 height 11
type input "socken"
click at [9, 265] on icon at bounding box center [9, 263] width 5 height 5
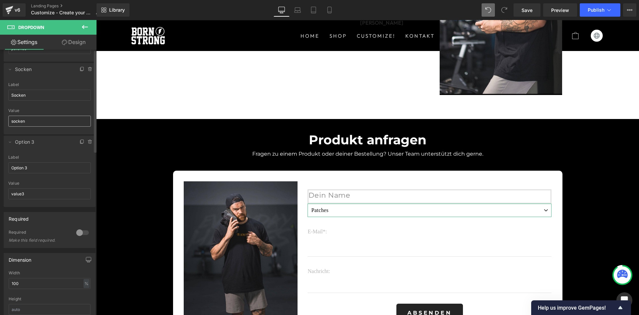
scroll to position [122, 0]
click at [45, 168] on input "Option 3" at bounding box center [49, 167] width 83 height 11
click at [36, 92] on input "Socken" at bounding box center [49, 94] width 83 height 11
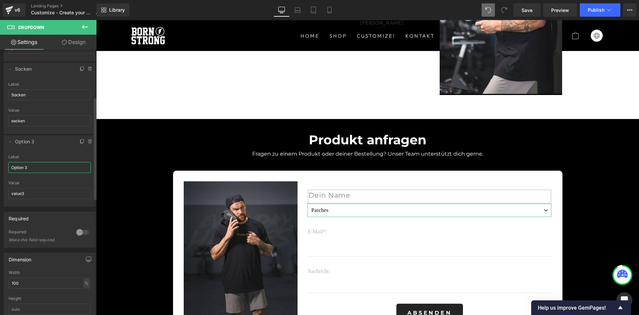
click at [29, 170] on input "Option 3" at bounding box center [49, 167] width 83 height 11
type input "Sweatbands"
click at [21, 188] on input "value3" at bounding box center [49, 193] width 83 height 11
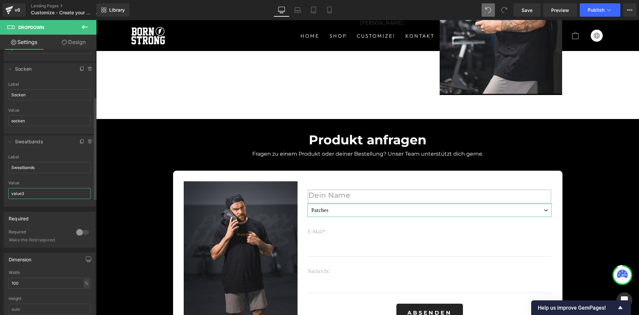
click at [21, 188] on input "value3" at bounding box center [49, 193] width 83 height 11
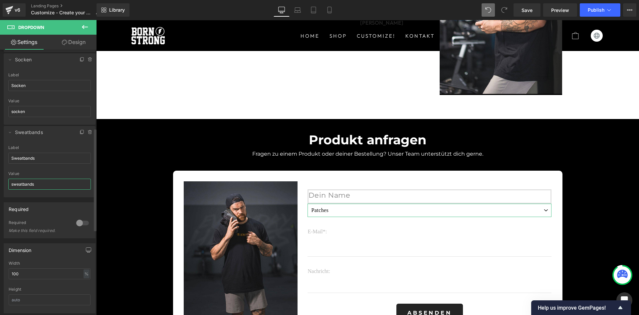
scroll to position [0, 0]
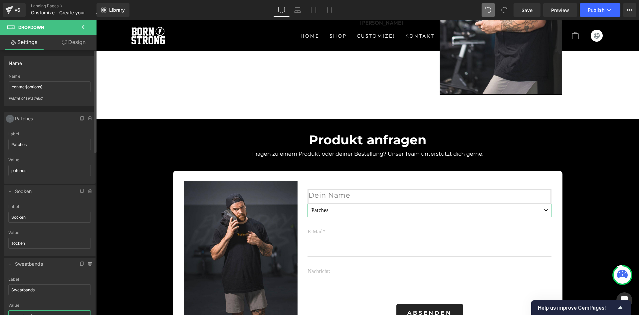
type input "sweatbands"
click at [11, 118] on icon at bounding box center [9, 118] width 5 height 5
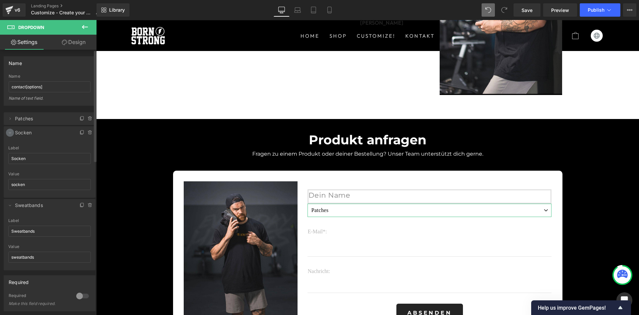
click at [11, 132] on icon at bounding box center [9, 132] width 5 height 5
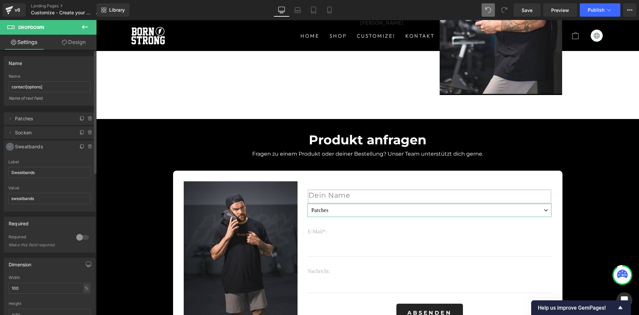
click at [9, 146] on icon at bounding box center [9, 146] width 5 height 5
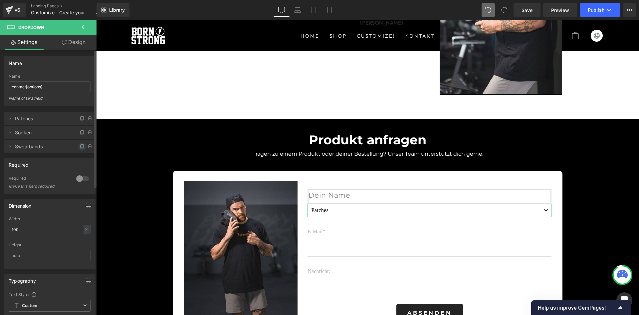
click at [80, 146] on icon at bounding box center [82, 146] width 5 height 5
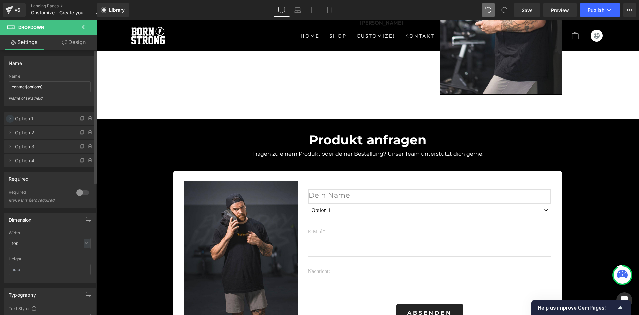
click at [6, 118] on span at bounding box center [10, 119] width 8 height 8
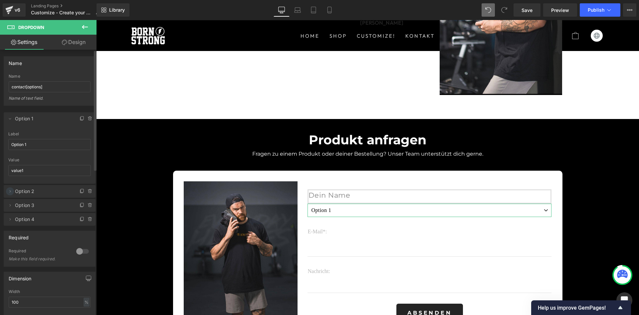
click at [12, 193] on icon at bounding box center [9, 190] width 5 height 5
click at [20, 143] on input "Option 1" at bounding box center [49, 144] width 83 height 11
type input "Patches"
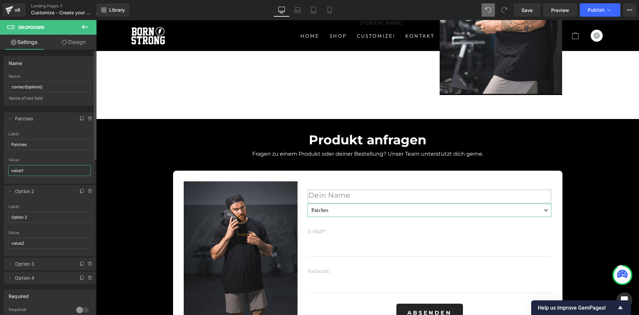
click at [33, 168] on input "value1" at bounding box center [49, 170] width 83 height 11
click at [34, 220] on input "Option 2" at bounding box center [49, 216] width 83 height 11
click at [34, 219] on input "Option 2" at bounding box center [49, 216] width 83 height 11
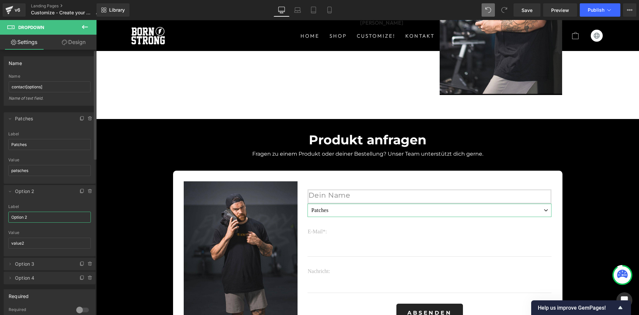
click at [34, 219] on input "Option 2" at bounding box center [49, 216] width 83 height 11
click at [20, 168] on input "patsches" at bounding box center [49, 170] width 83 height 11
type input "patshes"
click at [33, 217] on input "Option 2" at bounding box center [49, 216] width 83 height 11
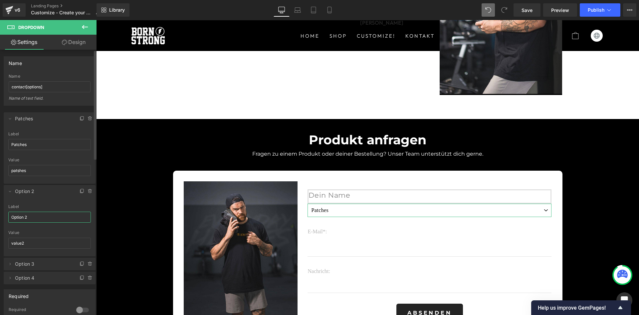
click at [33, 217] on input "Option 2" at bounding box center [49, 216] width 83 height 11
type input "Socken"
click at [48, 247] on input "value2" at bounding box center [49, 242] width 83 height 11
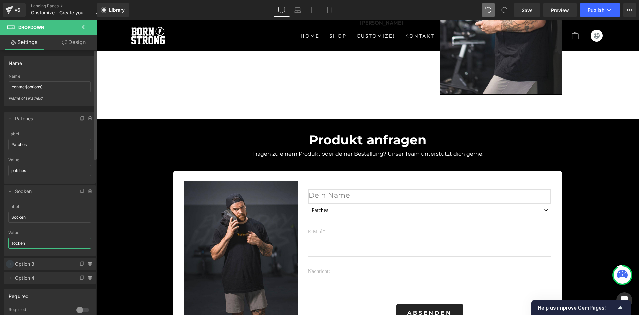
type input "socken"
click at [10, 264] on icon at bounding box center [10, 263] width 1 height 2
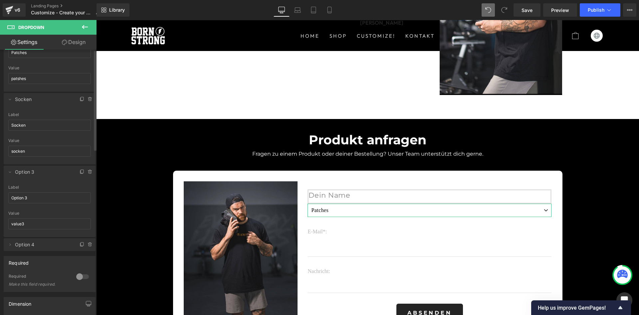
scroll to position [122, 0]
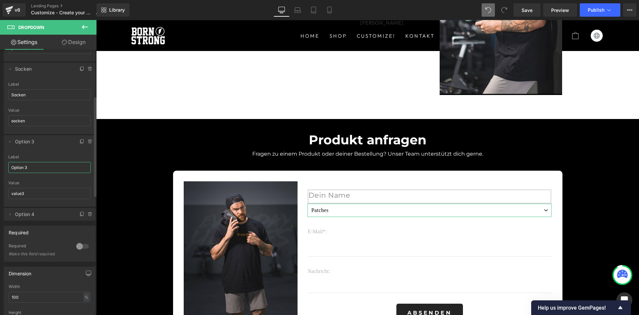
click at [39, 168] on input "Option 3" at bounding box center [49, 167] width 83 height 11
type input "Sweatbands"
click at [31, 195] on input "value3" at bounding box center [49, 193] width 83 height 11
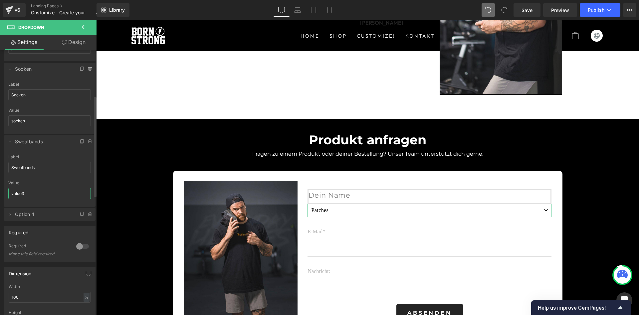
click at [31, 195] on input "value3" at bounding box center [49, 193] width 83 height 11
paste input "Sweatbands"
type input "Sweatbands"
click at [8, 215] on icon at bounding box center [9, 213] width 5 height 5
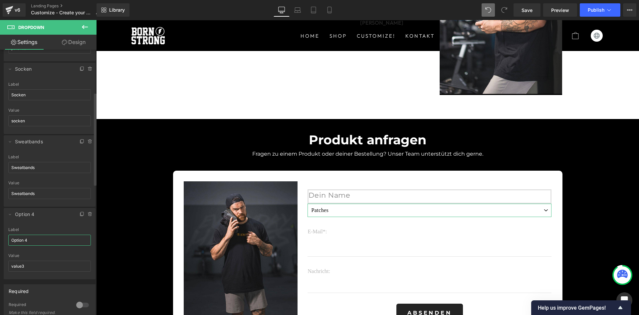
click at [30, 237] on input "Option 4" at bounding box center [49, 239] width 83 height 11
type input "Shirts, Hoodies & Co"
click at [36, 264] on input "value3" at bounding box center [49, 265] width 83 height 11
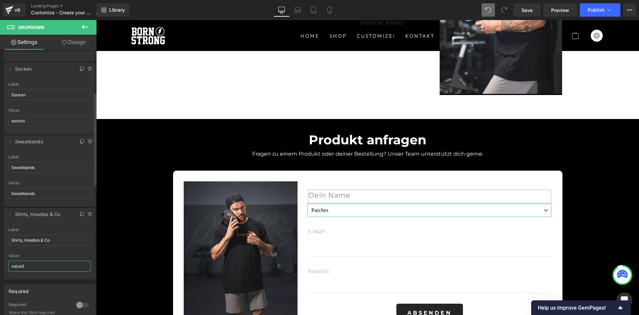
click at [36, 264] on input "value3" at bounding box center [49, 265] width 83 height 11
type input "Shirtsundco"
click at [11, 216] on icon at bounding box center [9, 213] width 5 height 5
click at [526, 11] on span "Save" at bounding box center [527, 10] width 11 height 7
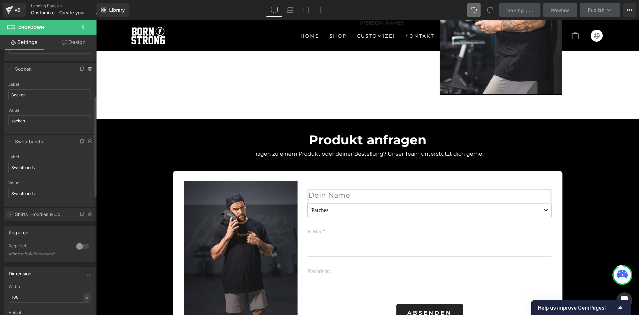
click at [10, 214] on icon at bounding box center [9, 213] width 5 height 5
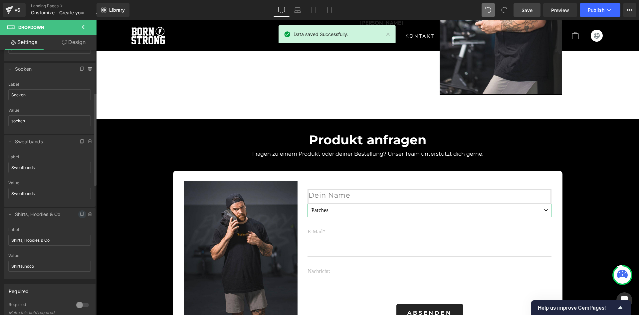
click at [80, 214] on icon at bounding box center [82, 213] width 5 height 5
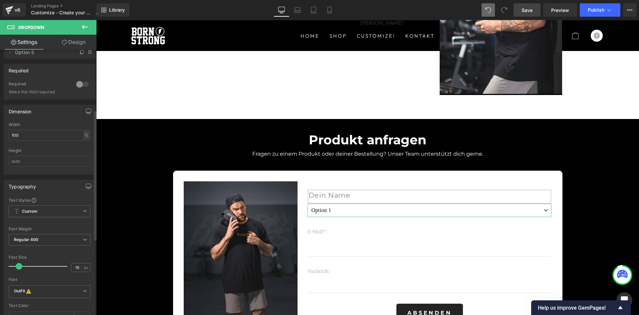
scroll to position [0, 0]
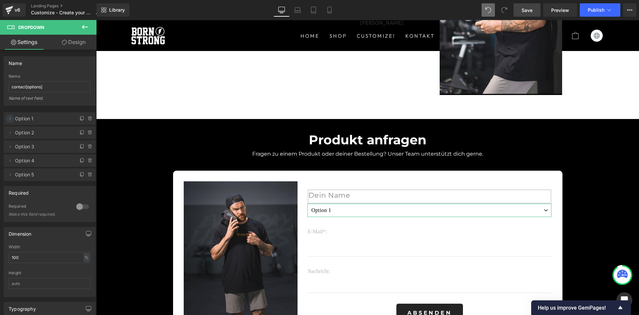
click at [12, 118] on icon at bounding box center [9, 118] width 5 height 5
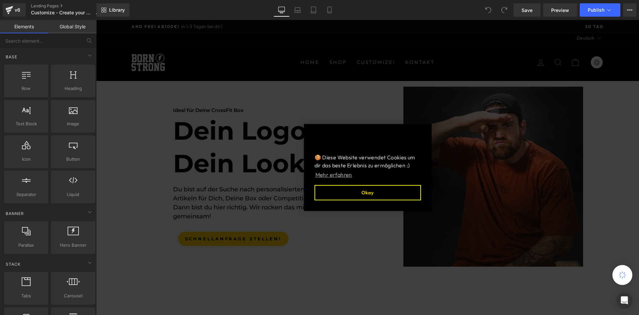
click at [381, 191] on button "Okay" at bounding box center [368, 192] width 107 height 15
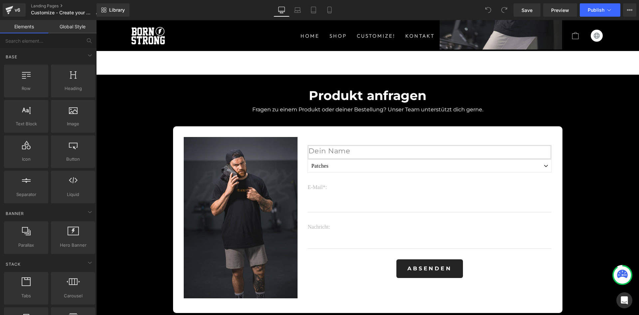
scroll to position [1465, 0]
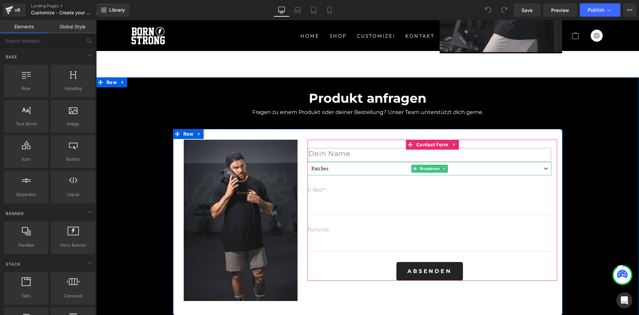
click at [331, 169] on select "Patches Socken Sweatbands Shirts, Hoodies & Co" at bounding box center [430, 168] width 244 height 13
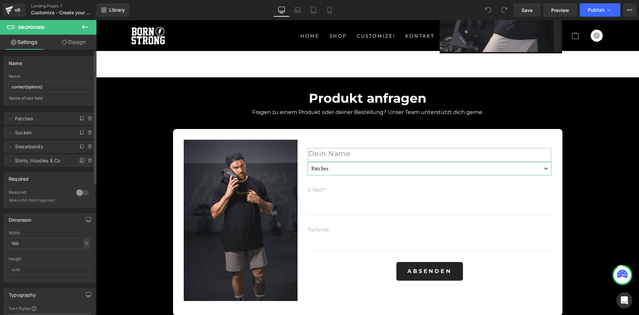
click at [80, 161] on icon at bounding box center [82, 160] width 5 height 5
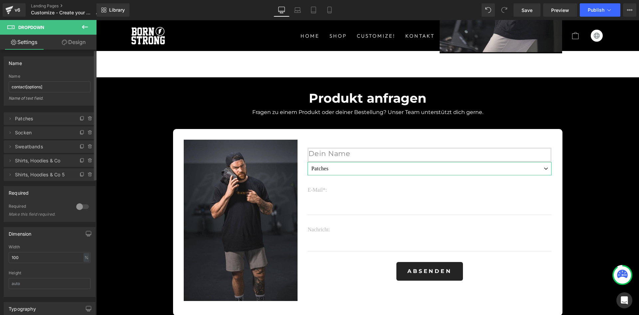
click at [33, 176] on span "Shirts, Hoodies & Co 5" at bounding box center [43, 174] width 56 height 13
click at [10, 172] on icon at bounding box center [9, 174] width 5 height 5
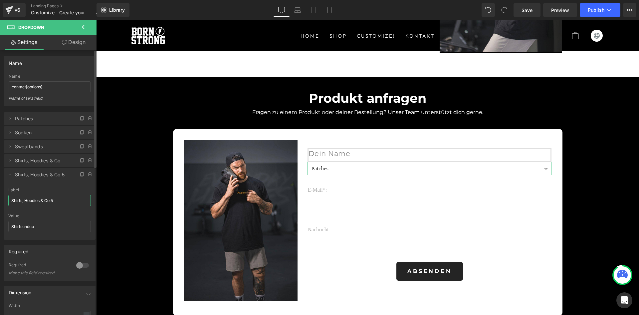
click at [33, 199] on input "Shirts, Hoodies & Co 5" at bounding box center [49, 200] width 83 height 11
type input "Shorts [PERSON_NAME]"
click at [72, 223] on input "Shirtsundco" at bounding box center [49, 226] width 83 height 11
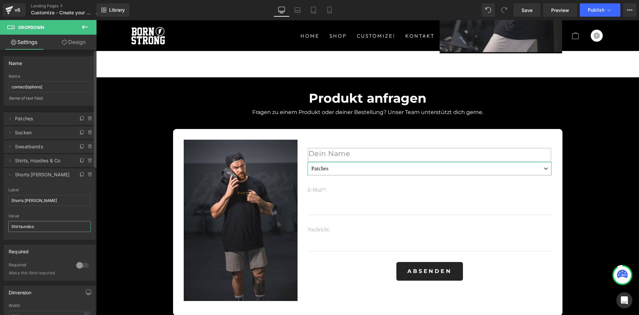
click at [72, 223] on input "Shirtsundco" at bounding box center [49, 226] width 83 height 11
type input "Shortsandleggins"
click at [56, 241] on div "Required 0 Required Make this field required." at bounding box center [50, 259] width 100 height 41
click at [80, 175] on icon at bounding box center [82, 174] width 5 height 5
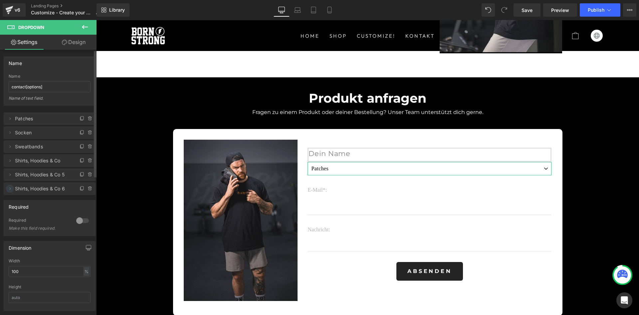
click at [8, 190] on icon at bounding box center [9, 188] width 5 height 5
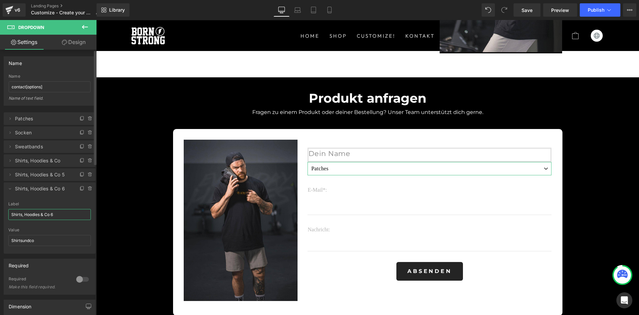
click at [27, 212] on input "Shirts, Hoodies & Co 6" at bounding box center [49, 214] width 83 height 11
type input "Individueller Merchandise Pakete"
click at [43, 242] on input "Shirtsundco" at bounding box center [49, 240] width 83 height 11
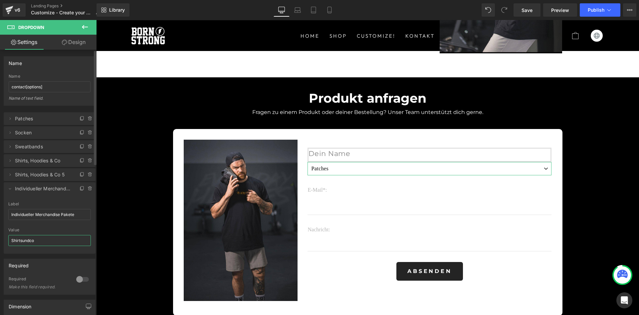
click at [43, 242] on input "Shirtsundco" at bounding box center [49, 240] width 83 height 11
type input "individuell"
click at [49, 227] on div at bounding box center [49, 225] width 83 height 4
click at [526, 10] on span "Save" at bounding box center [527, 10] width 11 height 7
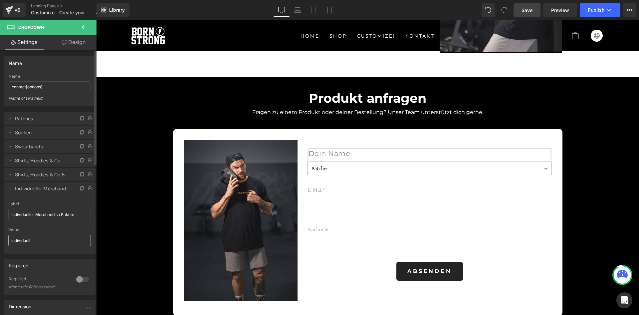
scroll to position [122, 0]
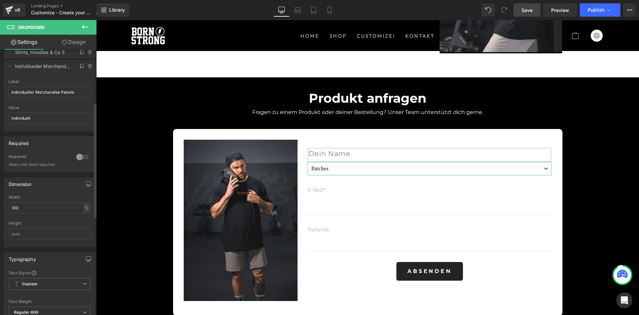
click at [79, 155] on div at bounding box center [83, 157] width 16 height 11
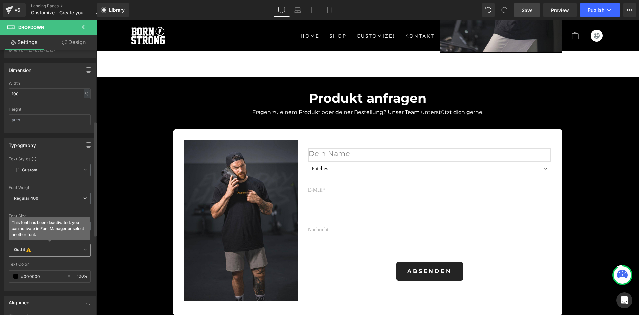
scroll to position [244, 0]
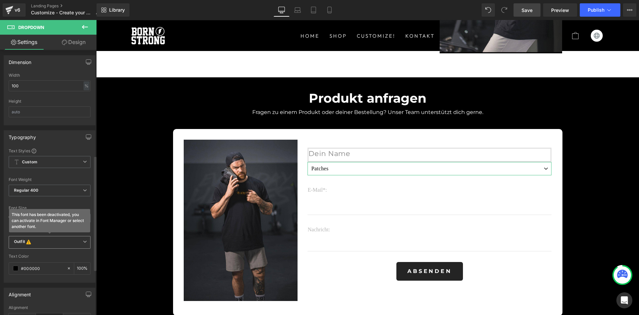
click at [52, 240] on b "Outfit This font has been deactivated, you can activate in Font Manager or sele…" at bounding box center [48, 242] width 69 height 7
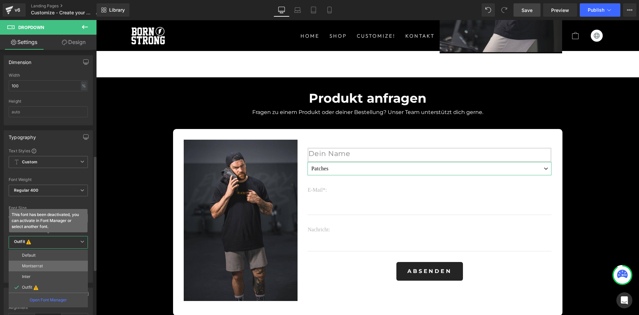
click at [40, 267] on p "Montserrat" at bounding box center [32, 265] width 21 height 5
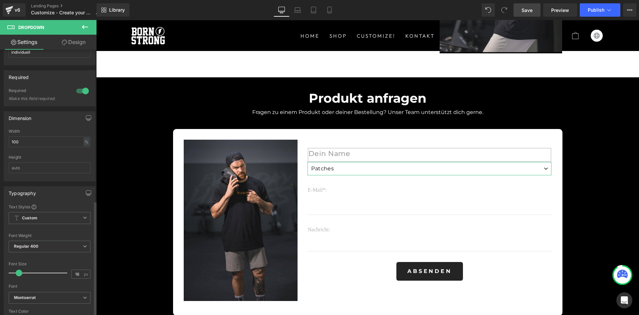
scroll to position [104, 0]
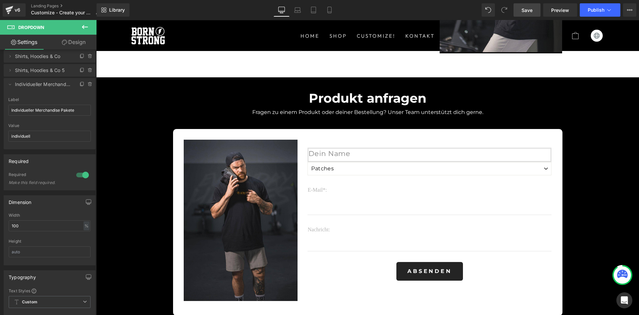
click at [84, 28] on icon at bounding box center [85, 27] width 6 height 4
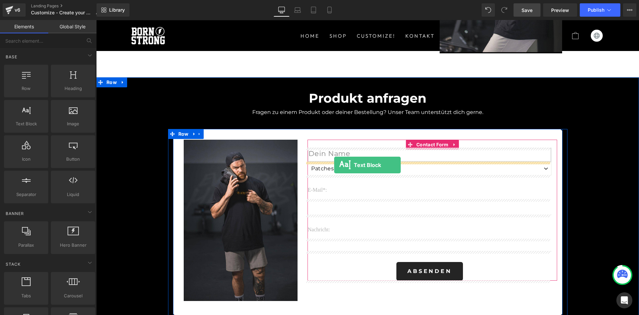
drag, startPoint x: 132, startPoint y: 137, endPoint x: 334, endPoint y: 165, distance: 204.4
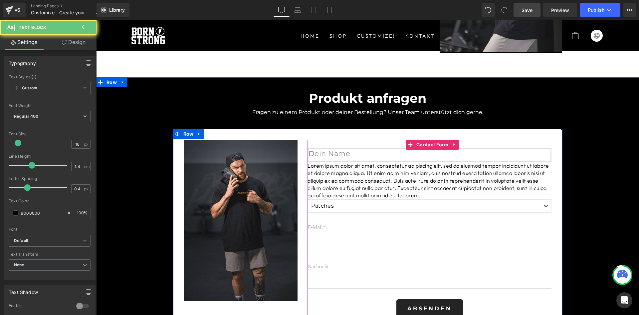
click at [340, 186] on p "Lorem ipsum dolor sit amet, consectetur adipiscing elit, sed do eiusmod tempor …" at bounding box center [430, 180] width 244 height 37
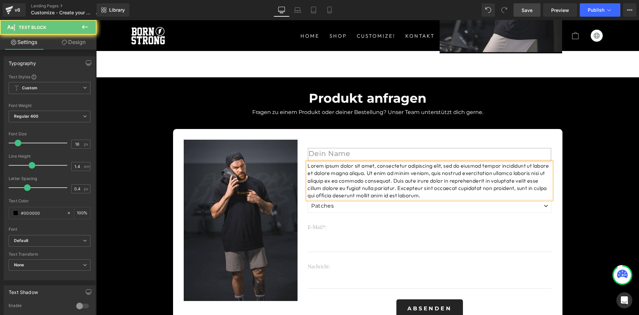
click at [340, 186] on p "Lorem ipsum dolor sit amet, consectetur adipiscing elit, sed do eiusmod tempor …" at bounding box center [430, 180] width 244 height 37
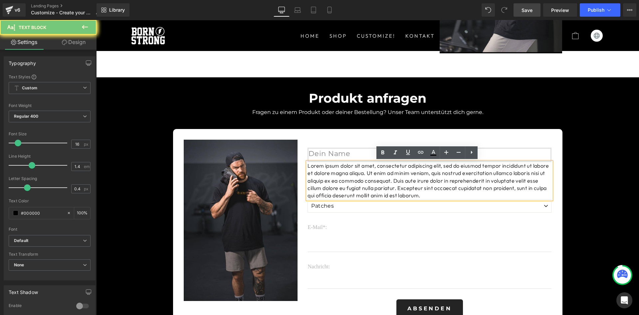
click at [340, 186] on p "Lorem ipsum dolor sit amet, consectetur adipiscing elit, sed do eiusmod tempor …" at bounding box center [430, 180] width 244 height 37
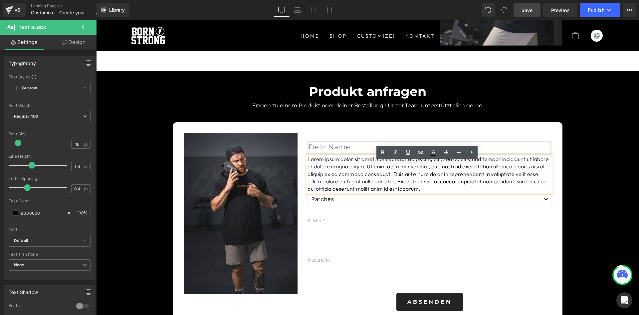
scroll to position [1459, 0]
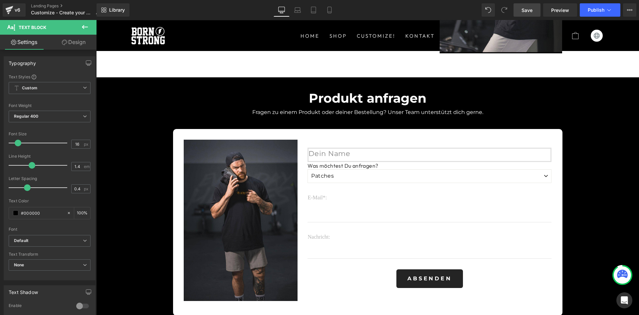
click at [72, 40] on link "Design" at bounding box center [74, 42] width 48 height 15
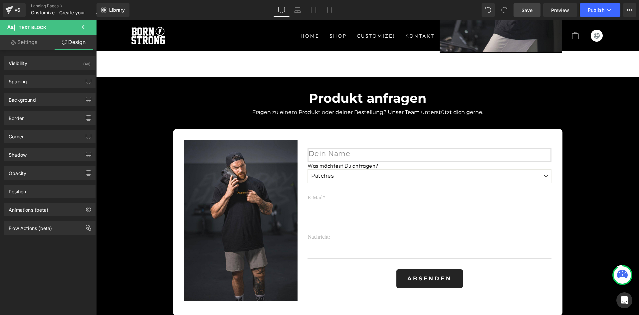
click at [83, 26] on icon at bounding box center [85, 27] width 8 height 8
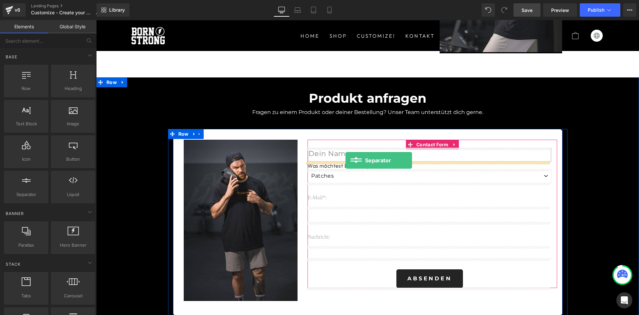
drag, startPoint x: 125, startPoint y: 205, endPoint x: 346, endPoint y: 160, distance: 225.2
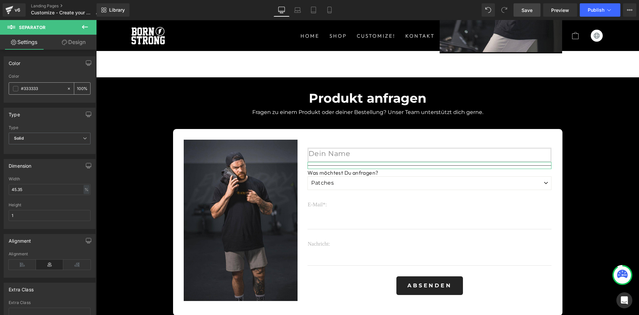
click at [80, 89] on input "100" at bounding box center [80, 88] width 7 height 7
click at [75, 138] on span "Solid" at bounding box center [50, 139] width 82 height 12
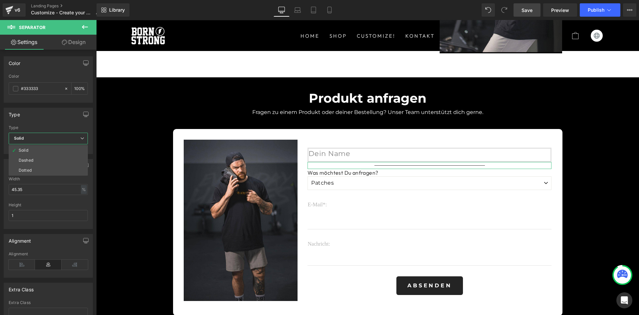
scroll to position [0, 0]
click at [47, 111] on div "Type" at bounding box center [49, 114] width 91 height 13
click at [77, 88] on input "100" at bounding box center [80, 88] width 7 height 7
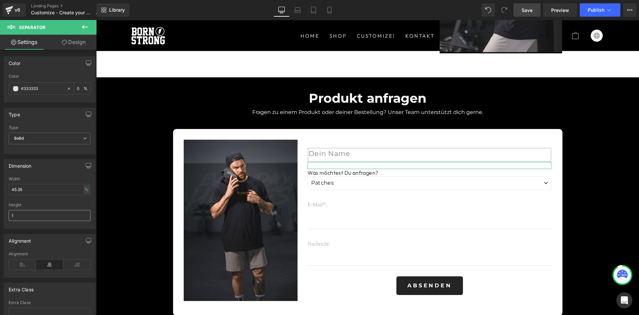
type input "0"
click at [39, 215] on input "1" at bounding box center [50, 215] width 82 height 11
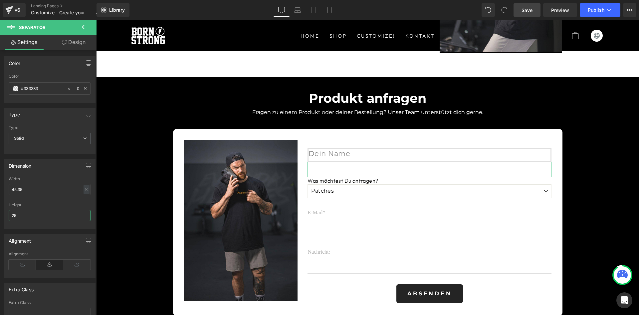
type input "25"
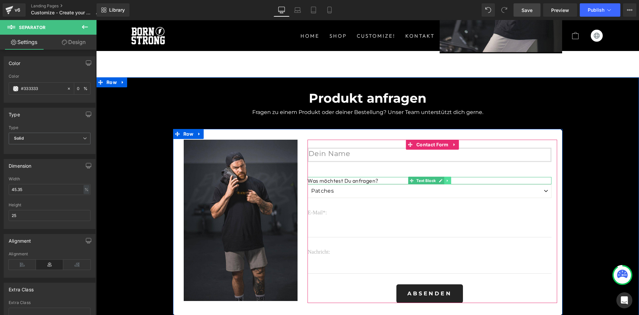
click at [447, 181] on icon at bounding box center [447, 180] width 1 height 2
click at [445, 179] on link at bounding box center [444, 180] width 7 height 8
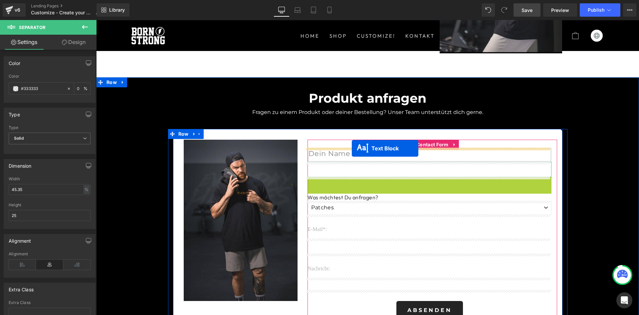
drag, startPoint x: 380, startPoint y: 166, endPoint x: 352, endPoint y: 148, distance: 32.8
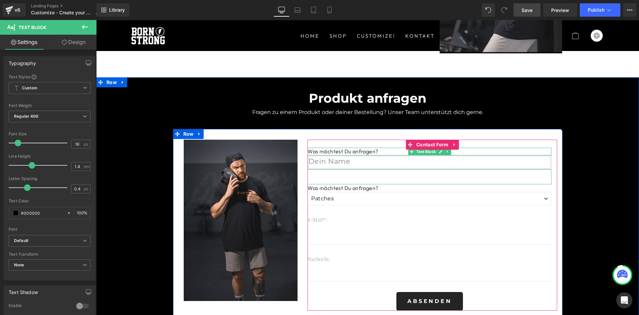
click at [362, 151] on p "Was möchtest Du anfragen?" at bounding box center [430, 151] width 244 height 7
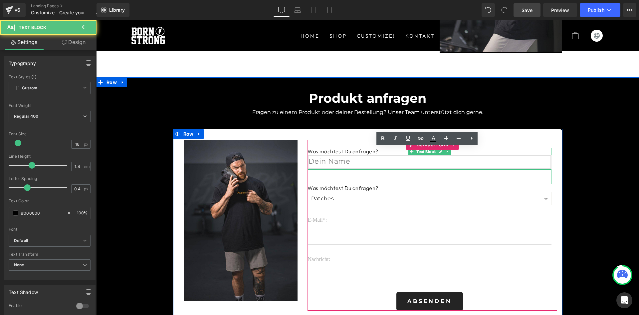
click at [362, 151] on p "Was möchtest Du anfragen?" at bounding box center [430, 151] width 244 height 7
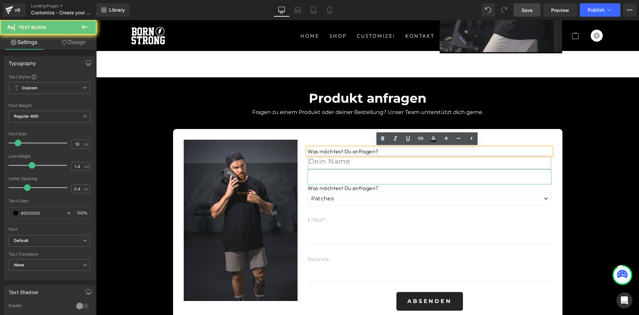
click at [362, 151] on p "Was möchtest Du anfragen?" at bounding box center [430, 151] width 244 height 7
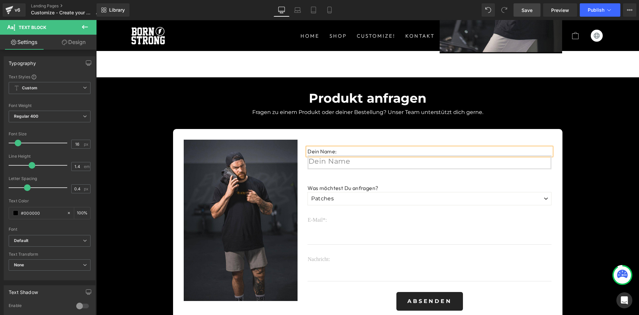
click at [356, 139] on div "Image Row Dein Name: Text Block Text Field Separator Was möchtest Du anfragen? …" at bounding box center [368, 224] width 390 height 191
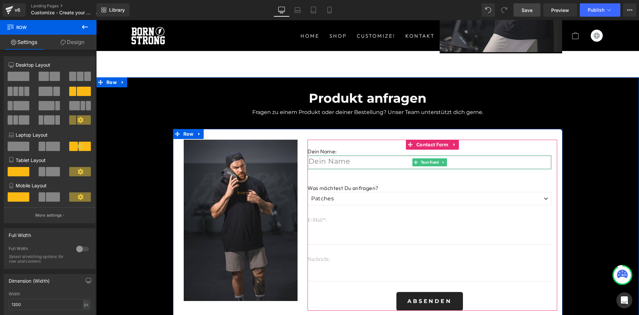
drag, startPoint x: 349, startPoint y: 159, endPoint x: 351, endPoint y: 156, distance: 3.6
click at [349, 159] on input "text" at bounding box center [430, 162] width 244 height 14
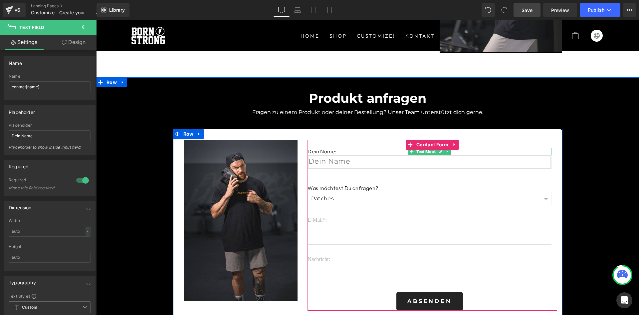
click at [341, 152] on p "Dein Name:" at bounding box center [430, 151] width 244 height 7
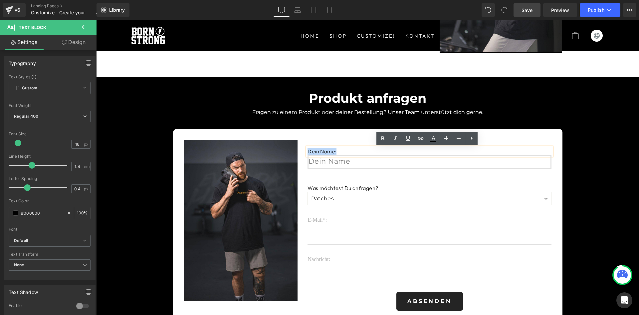
click at [369, 170] on div "Separator" at bounding box center [430, 176] width 244 height 15
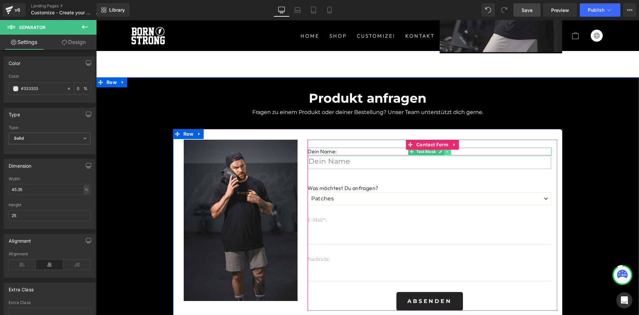
click at [447, 152] on icon at bounding box center [447, 151] width 1 height 2
click at [450, 151] on icon at bounding box center [452, 152] width 4 height 4
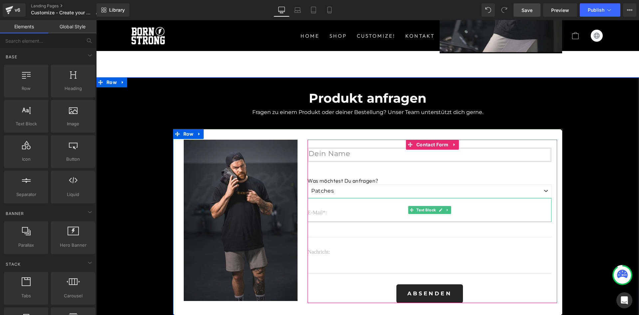
click at [343, 216] on div "E-Mail*:" at bounding box center [430, 210] width 244 height 24
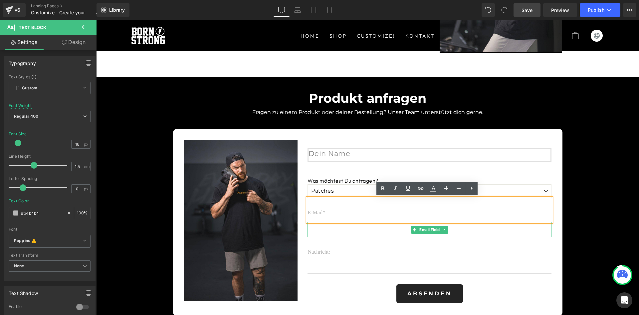
click at [338, 226] on input "email" at bounding box center [430, 229] width 244 height 15
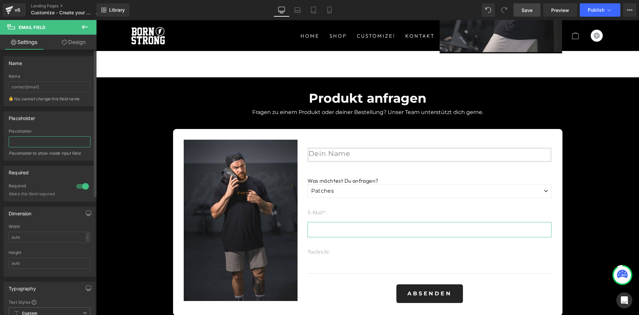
click at [54, 143] on input "text" at bounding box center [50, 141] width 82 height 11
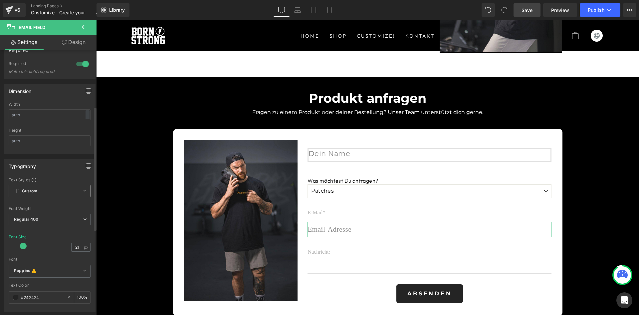
type input "Email-Adresse"
click at [64, 192] on span "Custom Setup Global Style" at bounding box center [50, 191] width 82 height 12
click at [57, 176] on div "Typography Text Styles Custom Custom Setup Global Style Custom Setup Global Sty…" at bounding box center [48, 235] width 89 height 152
click at [67, 269] on b "Poppins This font has been deactivated, you can activate in Font Manager or sel…" at bounding box center [48, 271] width 69 height 7
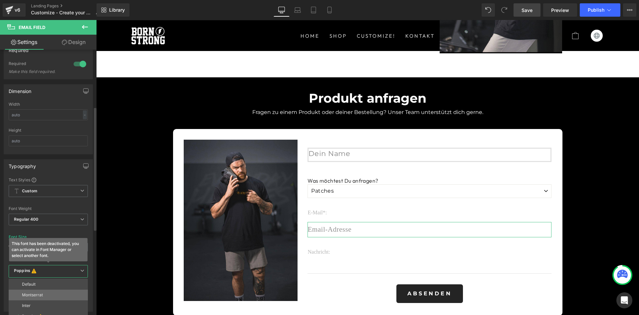
drag, startPoint x: 38, startPoint y: 294, endPoint x: 12, endPoint y: 253, distance: 48.5
click at [38, 294] on p "Montserrat" at bounding box center [32, 294] width 21 height 5
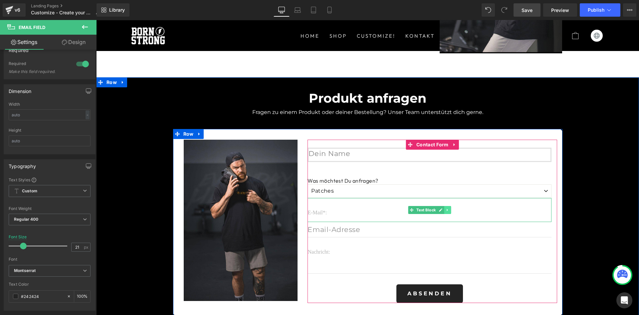
click at [447, 210] on icon at bounding box center [447, 209] width 1 height 2
click at [450, 211] on icon at bounding box center [452, 210] width 4 height 4
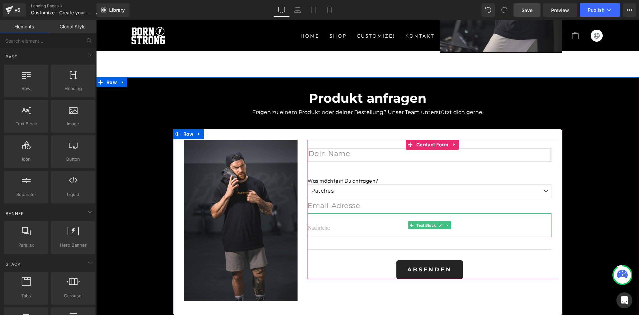
click at [331, 224] on p "Nachricht:" at bounding box center [430, 228] width 244 height 8
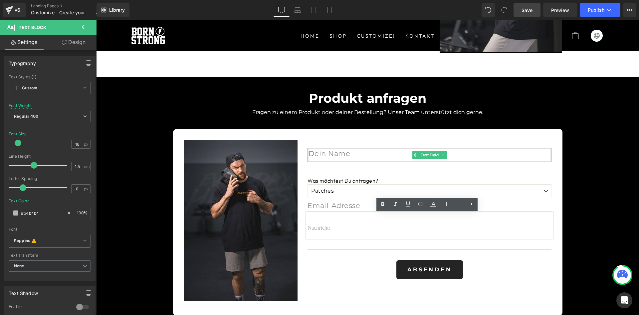
click at [360, 156] on input "text" at bounding box center [430, 155] width 244 height 14
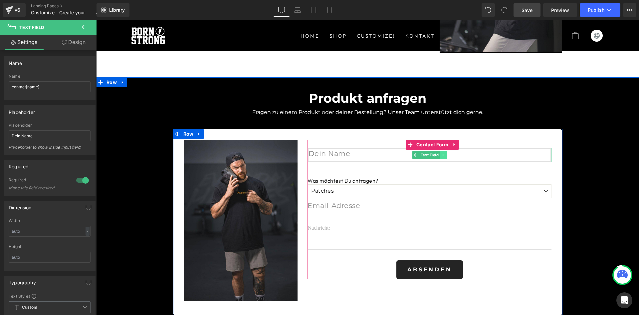
click at [442, 156] on icon at bounding box center [444, 155] width 4 height 4
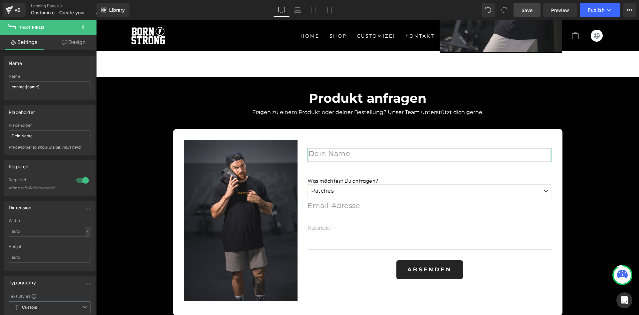
click at [77, 41] on link "Design" at bounding box center [74, 42] width 48 height 15
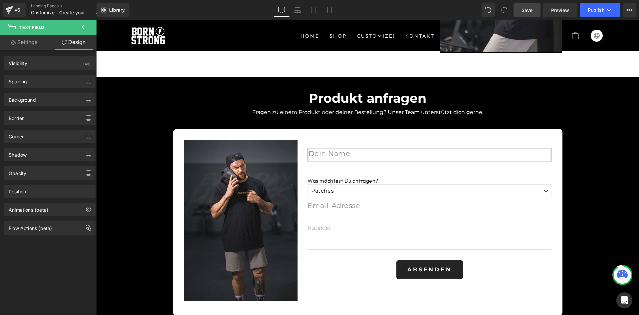
click at [32, 43] on link "Settings" at bounding box center [24, 42] width 48 height 15
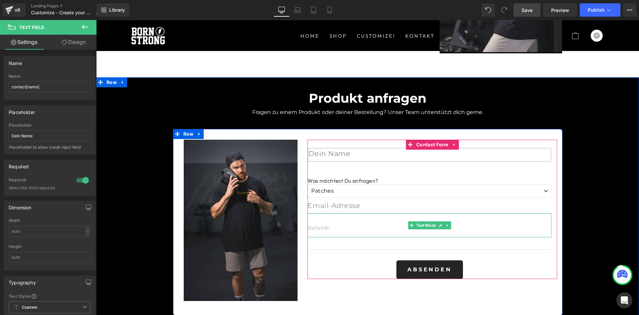
click at [338, 224] on p "Nachricht:" at bounding box center [430, 228] width 244 height 8
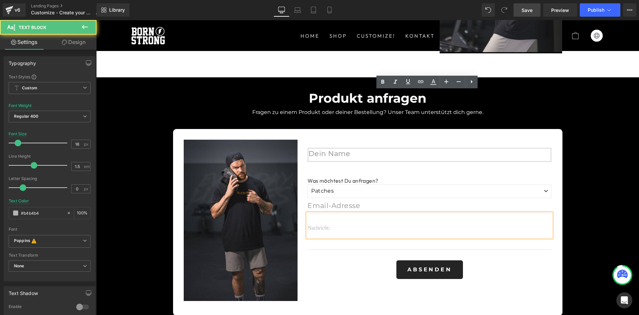
scroll to position [1581, 0]
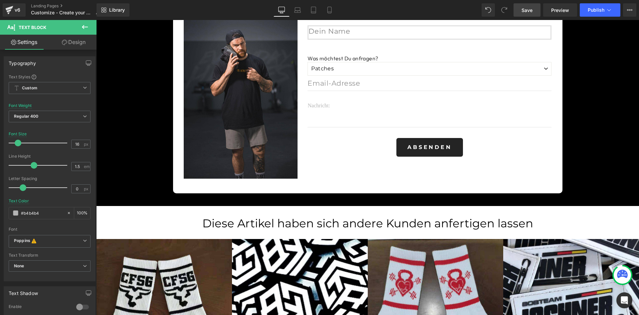
click at [88, 23] on icon at bounding box center [85, 27] width 8 height 8
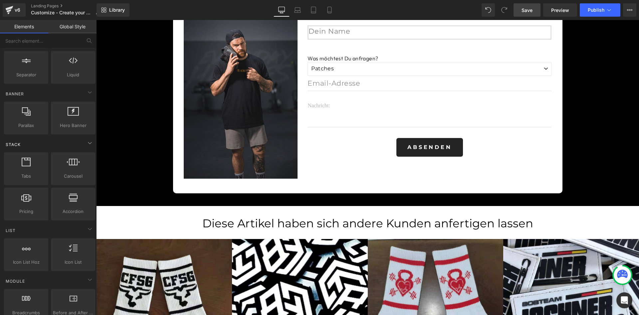
scroll to position [122, 0]
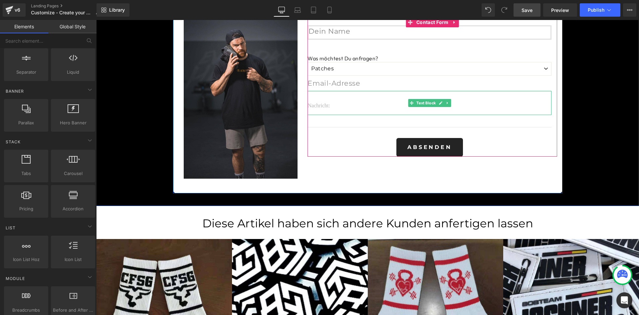
click at [328, 104] on p "Nachricht:" at bounding box center [430, 106] width 244 height 8
click at [327, 104] on p "Nachricht:" at bounding box center [430, 106] width 244 height 8
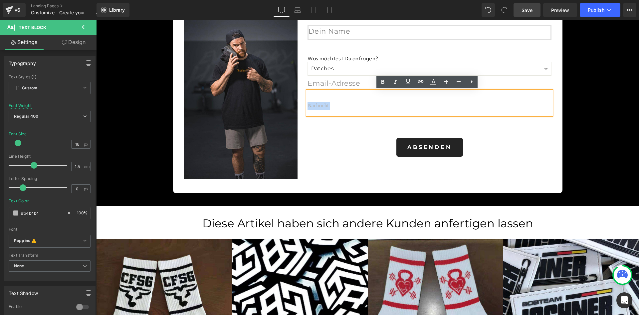
click at [488, 147] on div "Absenden" at bounding box center [430, 147] width 244 height 19
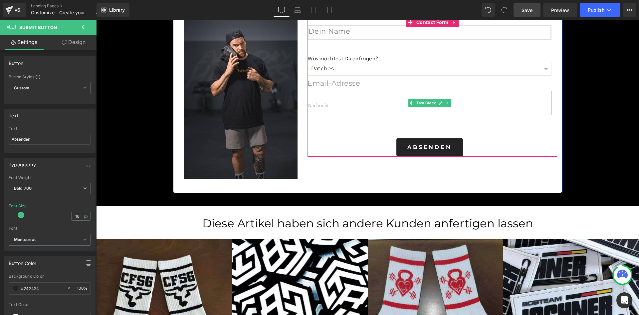
click at [386, 103] on p "Nachricht:" at bounding box center [430, 106] width 244 height 8
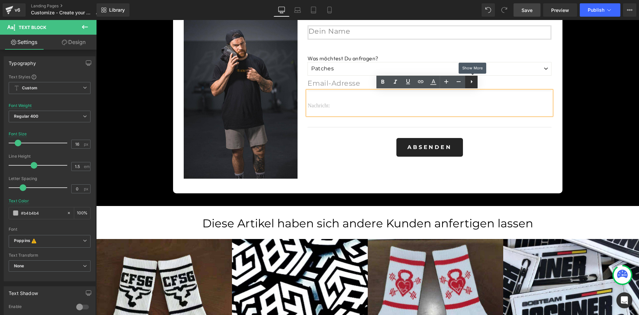
click at [472, 81] on icon at bounding box center [472, 81] width 2 height 3
click at [323, 153] on div "Absenden" at bounding box center [430, 147] width 244 height 19
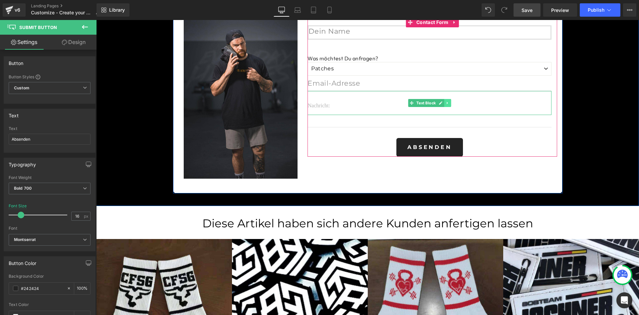
click at [446, 105] on link at bounding box center [448, 103] width 7 height 8
click at [450, 104] on icon at bounding box center [452, 103] width 4 height 4
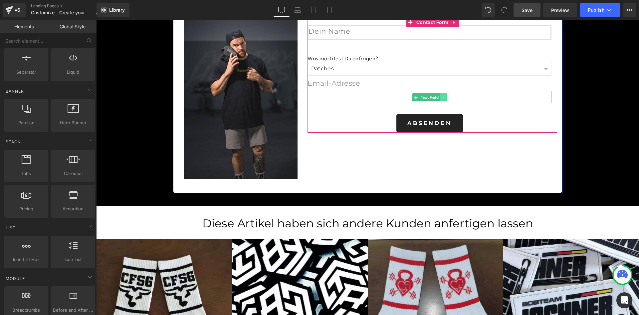
click at [442, 98] on icon at bounding box center [444, 97] width 4 height 4
click at [445, 98] on icon at bounding box center [447, 97] width 4 height 4
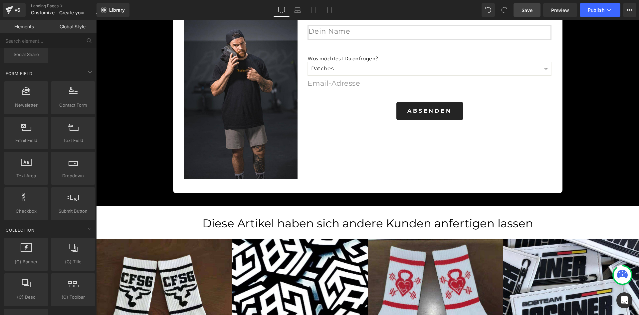
scroll to position [958, 0]
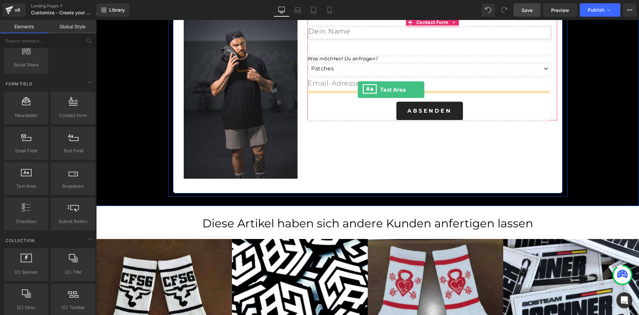
drag, startPoint x: 130, startPoint y: 205, endPoint x: 358, endPoint y: 90, distance: 255.3
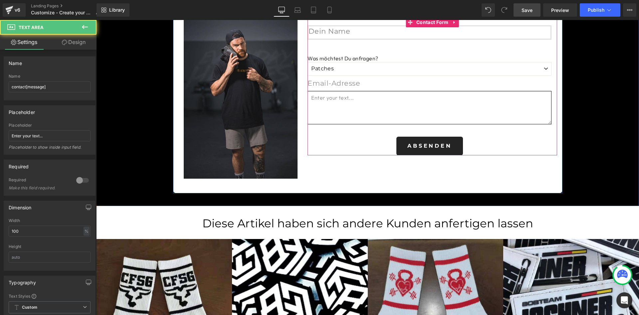
click at [370, 112] on textarea at bounding box center [430, 107] width 244 height 33
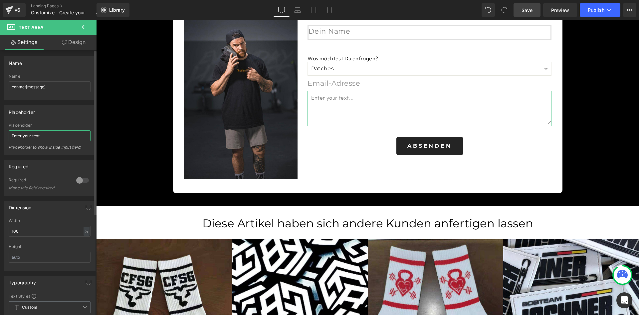
click at [35, 136] on input "Enter your text..." at bounding box center [50, 135] width 82 height 11
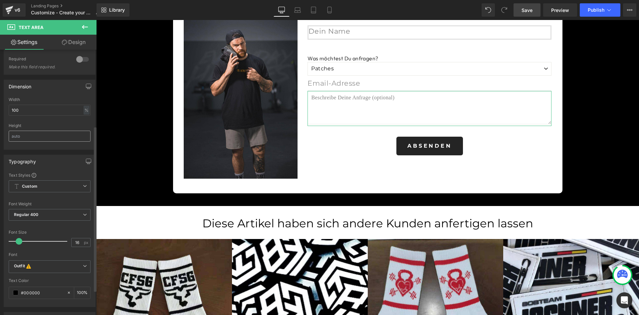
scroll to position [122, 0]
type input "Beschreibe Deine Anfrage (optional)"
click at [83, 263] on icon at bounding box center [85, 264] width 4 height 4
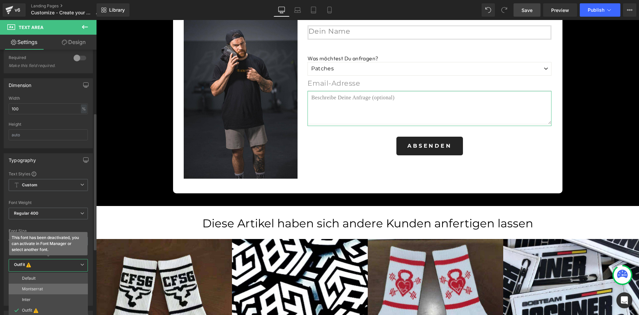
click at [52, 290] on li "Montserrat" at bounding box center [48, 288] width 79 height 11
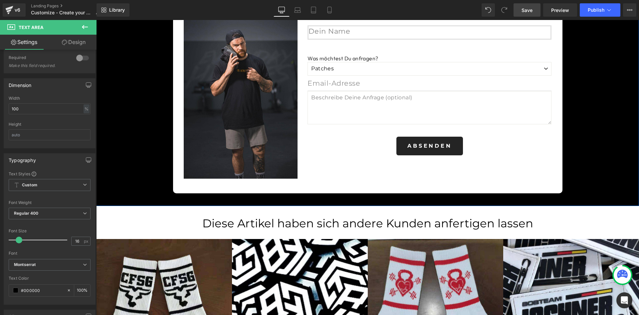
scroll to position [1459, 0]
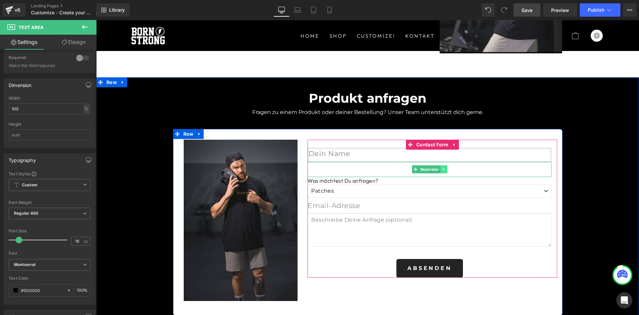
click at [442, 171] on icon at bounding box center [444, 169] width 4 height 4
click at [439, 171] on icon at bounding box center [441, 169] width 4 height 4
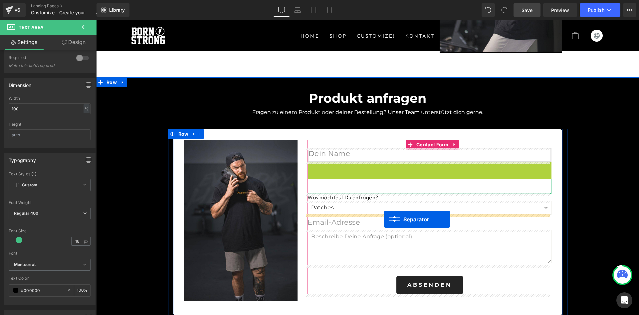
drag, startPoint x: 402, startPoint y: 170, endPoint x: 384, endPoint y: 219, distance: 51.8
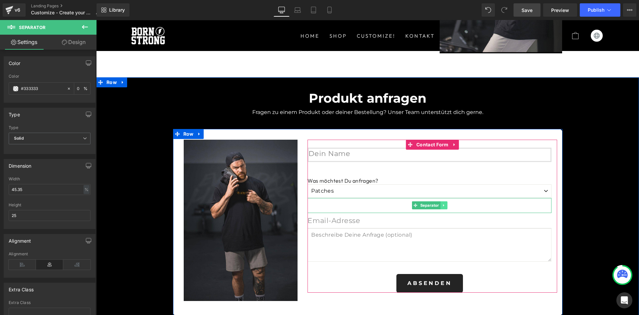
click at [442, 206] on icon at bounding box center [444, 205] width 4 height 4
click at [440, 206] on icon at bounding box center [441, 205] width 4 height 4
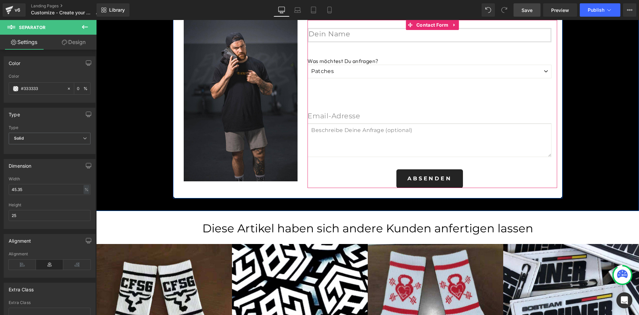
scroll to position [1581, 0]
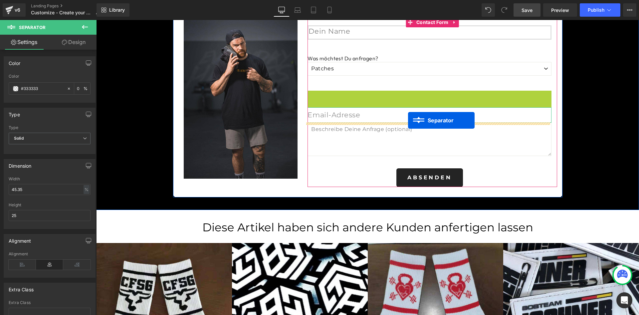
drag, startPoint x: 414, startPoint y: 99, endPoint x: 408, endPoint y: 120, distance: 22.3
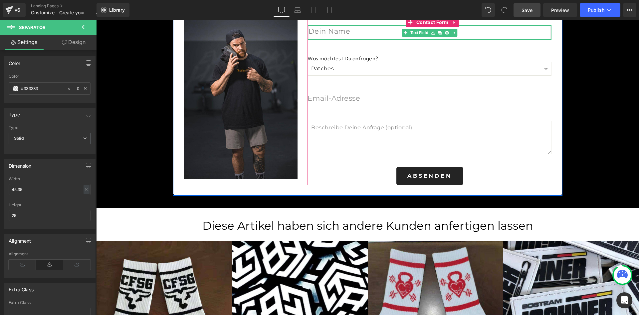
click at [361, 32] on input "text" at bounding box center [430, 32] width 244 height 14
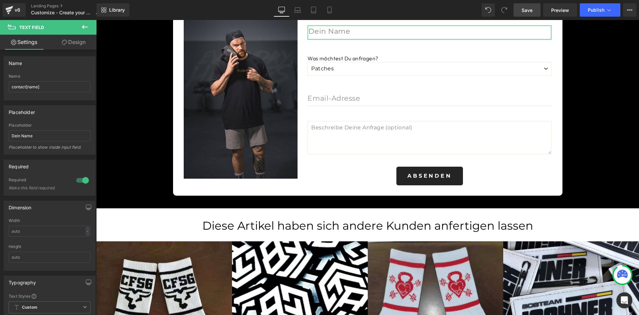
click at [69, 46] on link "Design" at bounding box center [74, 42] width 48 height 15
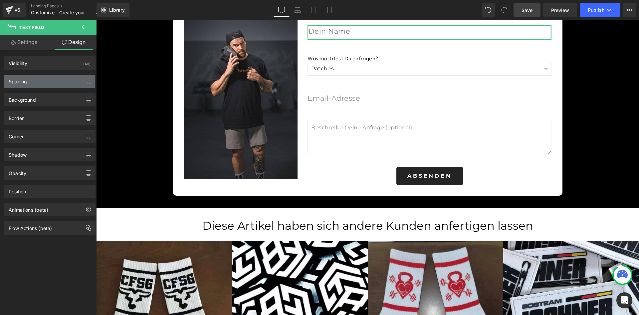
click at [57, 84] on div "Spacing" at bounding box center [49, 81] width 91 height 13
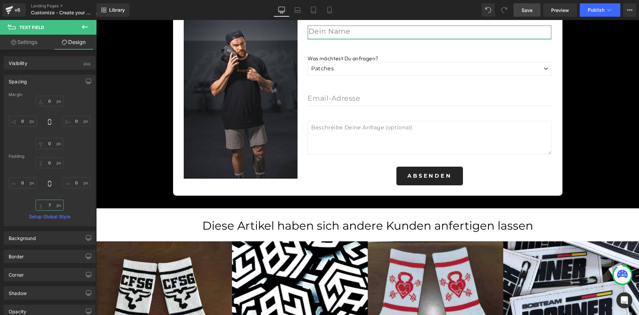
click at [47, 204] on input "7" at bounding box center [50, 204] width 28 height 11
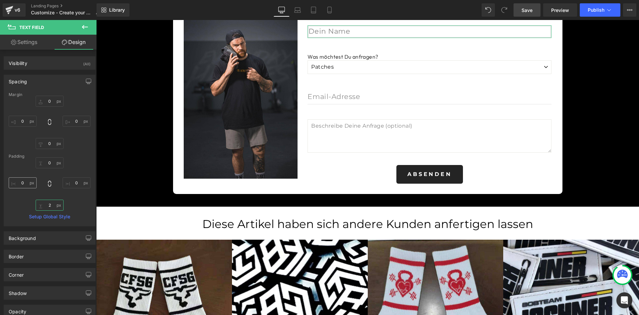
type input "2"
click at [21, 182] on input "0" at bounding box center [23, 182] width 28 height 11
type input "2"
click at [77, 183] on input "0" at bounding box center [77, 182] width 28 height 11
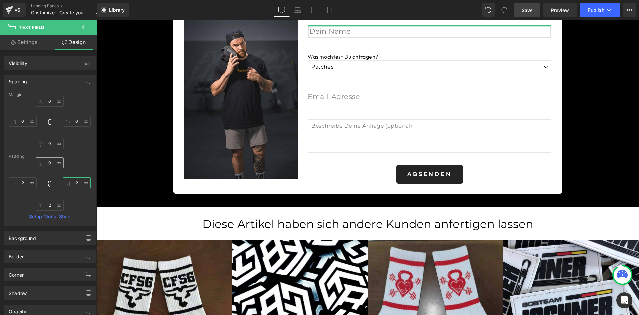
type input "2"
click at [45, 163] on input "0" at bounding box center [50, 162] width 28 height 11
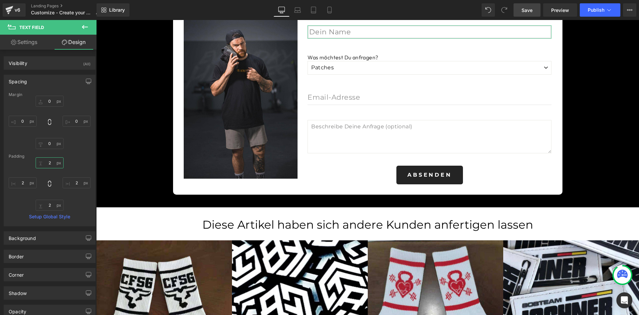
click at [49, 165] on input "2" at bounding box center [50, 162] width 28 height 11
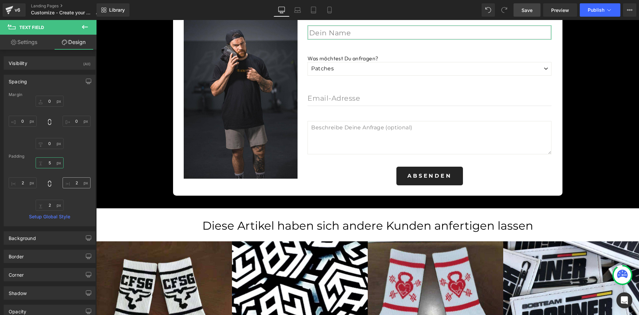
type input "5"
click at [66, 180] on input "2" at bounding box center [77, 182] width 28 height 11
type input "5"
click at [47, 204] on input "2" at bounding box center [50, 204] width 28 height 11
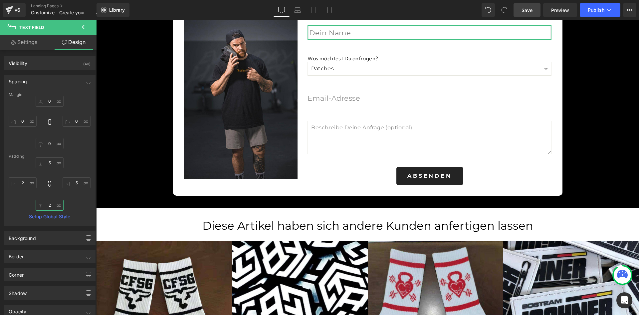
click at [47, 204] on input "2" at bounding box center [50, 204] width 28 height 11
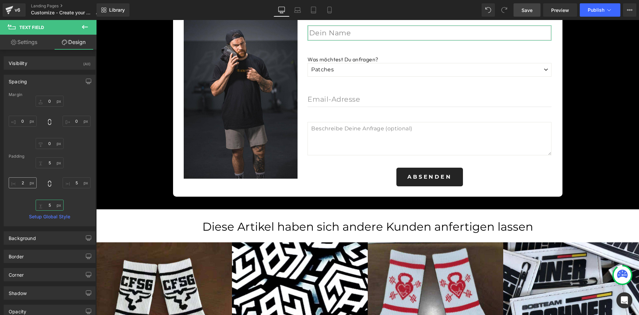
type input "5"
click at [19, 180] on input "2" at bounding box center [23, 182] width 28 height 11
type input "5"
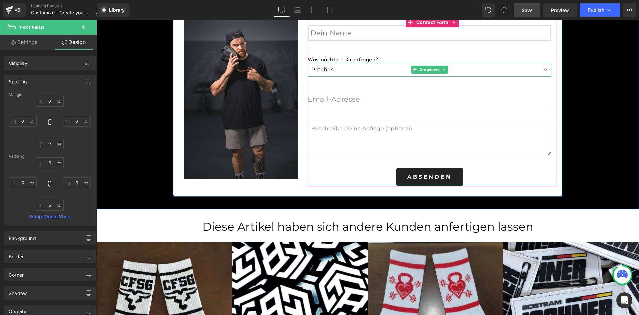
click at [340, 67] on select "Patches Socken Sweatbands Shirts, Hoodies & Co Shirts, Hoodies & Co 5 Individue…" at bounding box center [430, 69] width 244 height 13
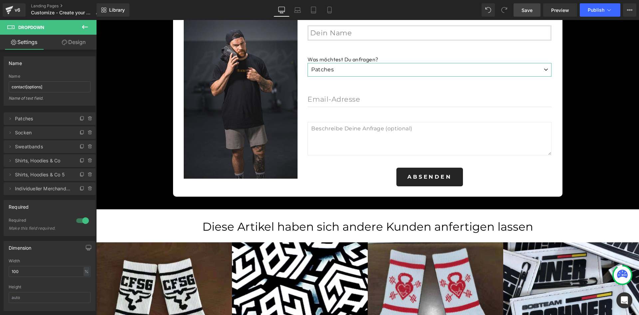
drag, startPoint x: 70, startPoint y: 40, endPoint x: 48, endPoint y: 107, distance: 69.9
click at [70, 40] on link "Design" at bounding box center [74, 42] width 48 height 15
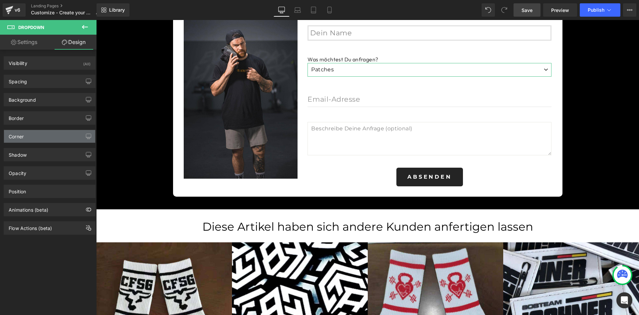
type input "0"
type input "8"
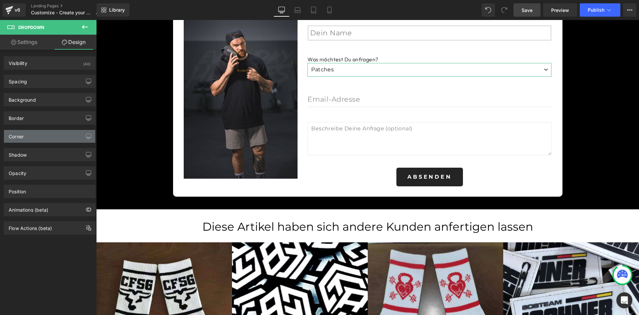
type input "28"
type input "8"
type input "10"
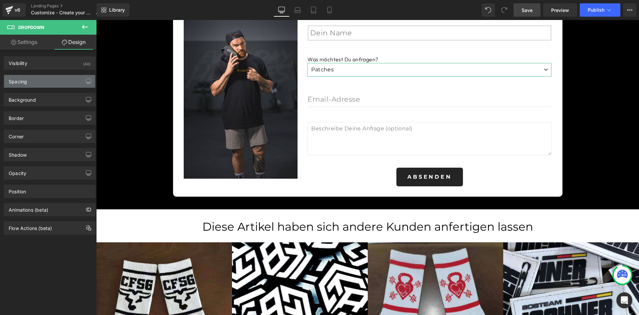
click at [35, 82] on div "Spacing" at bounding box center [49, 81] width 91 height 13
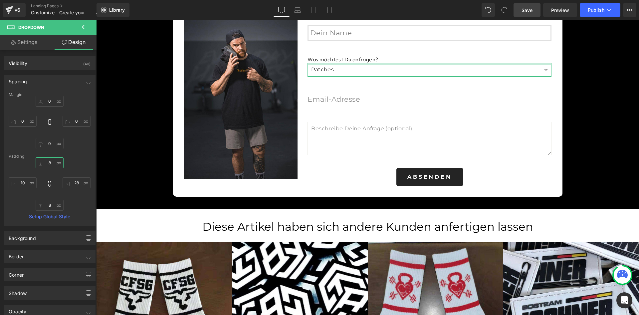
click at [47, 164] on input "8" at bounding box center [50, 162] width 28 height 11
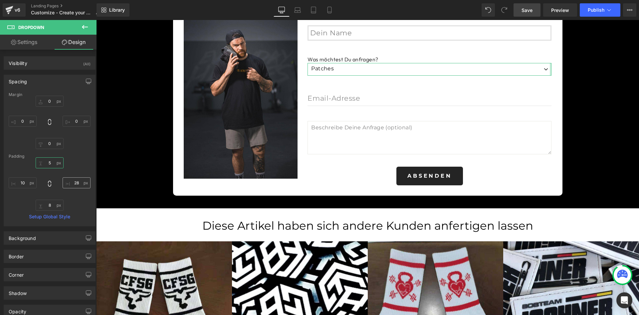
type input "5"
click at [67, 181] on input "28" at bounding box center [77, 182] width 28 height 11
type input "5"
click at [46, 206] on input "8" at bounding box center [50, 204] width 28 height 11
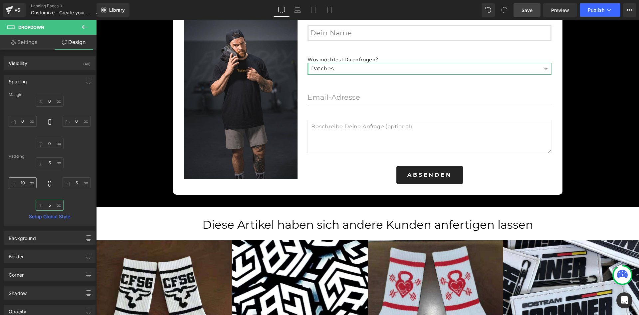
type input "5"
click at [21, 184] on input "10" at bounding box center [23, 182] width 28 height 11
type input "5"
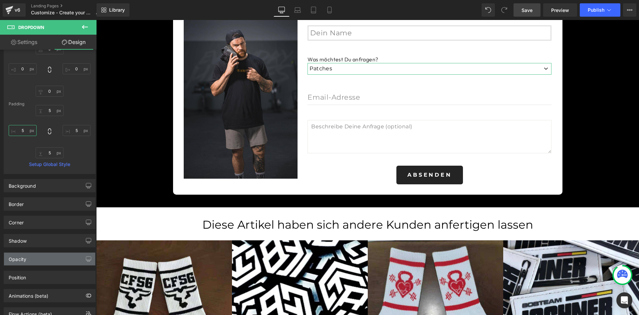
scroll to position [77, 0]
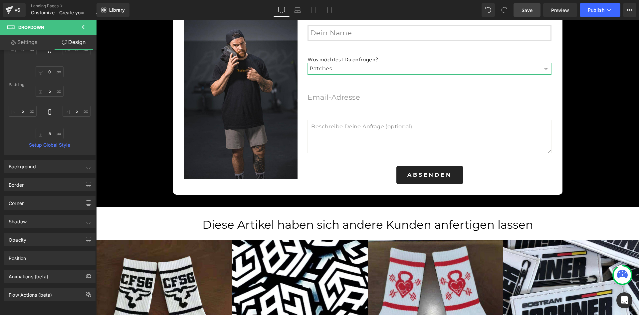
click at [17, 39] on link "Settings" at bounding box center [24, 42] width 48 height 15
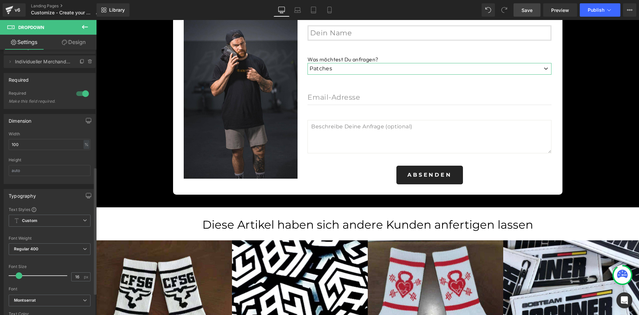
scroll to position [244, 0]
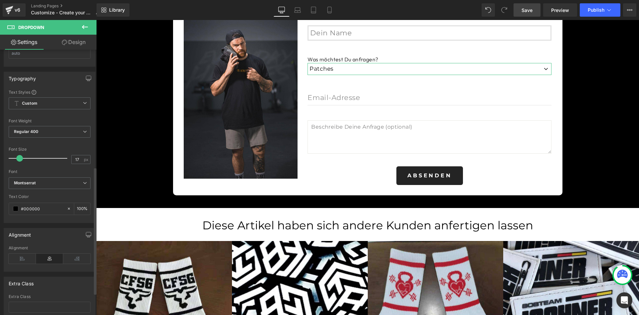
type input "20"
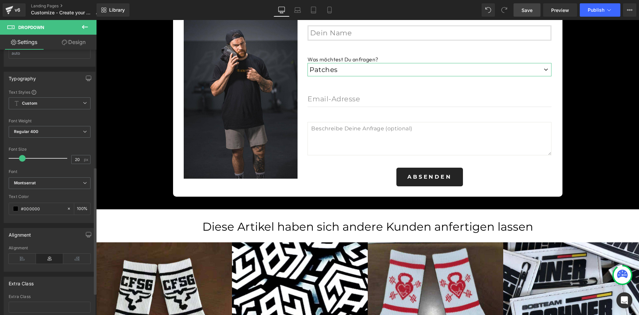
click at [21, 160] on span at bounding box center [22, 158] width 7 height 7
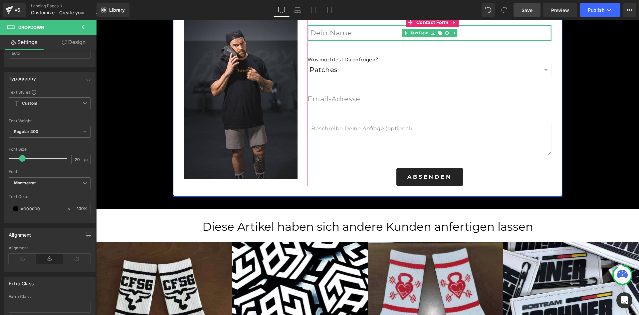
click at [336, 29] on input "text" at bounding box center [430, 32] width 244 height 15
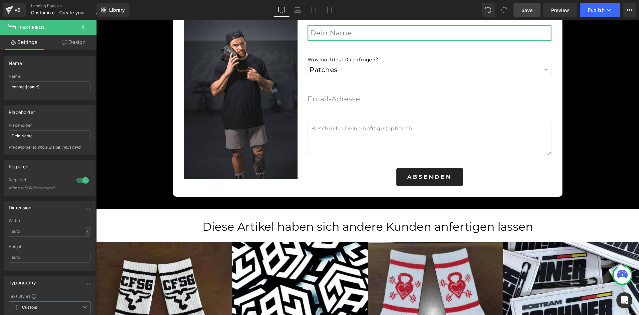
click at [70, 39] on link "Design" at bounding box center [74, 42] width 48 height 15
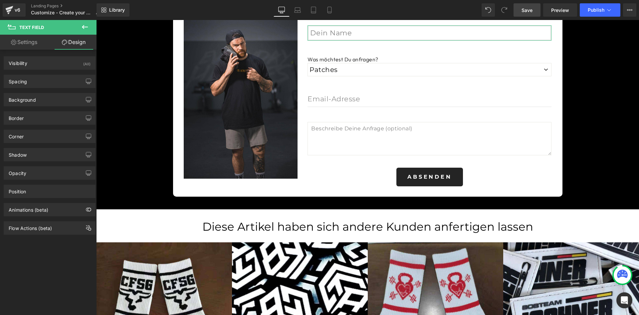
click at [33, 45] on link "Settings" at bounding box center [24, 42] width 48 height 15
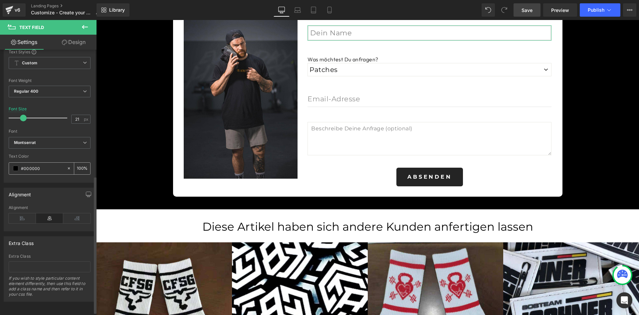
click at [15, 169] on span at bounding box center [15, 168] width 5 height 5
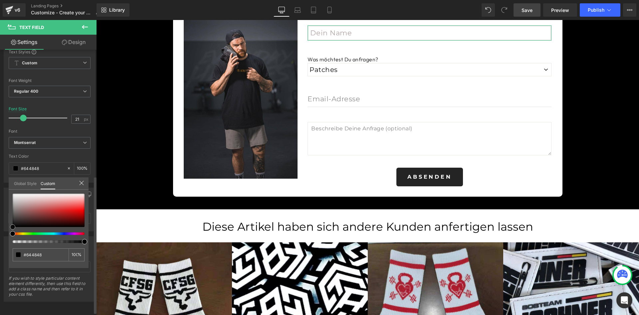
type input "#644848"
type input "#000000"
drag, startPoint x: 2, startPoint y: 237, endPoint x: 0, endPoint y: 252, distance: 15.8
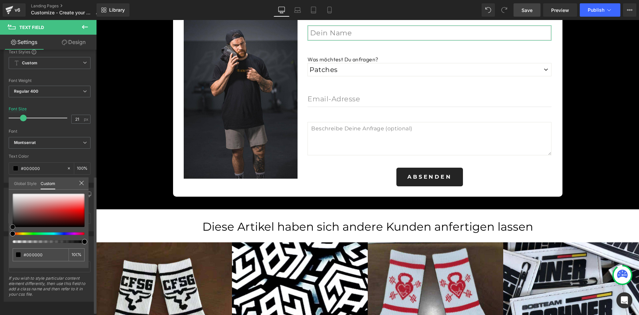
click at [0, 182] on div "Typography Text Styles Custom Custom Setup Global Style Custom Setup Global Sty…" at bounding box center [50, 104] width 100 height 156
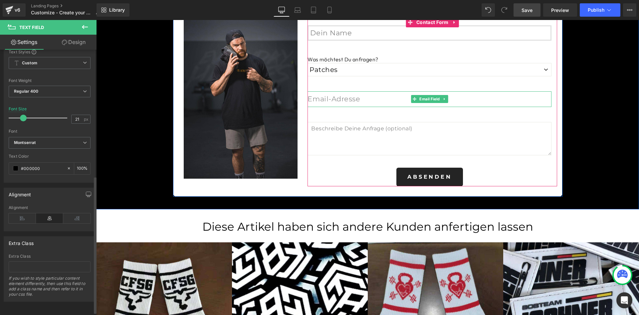
click at [355, 98] on input "email" at bounding box center [430, 98] width 244 height 15
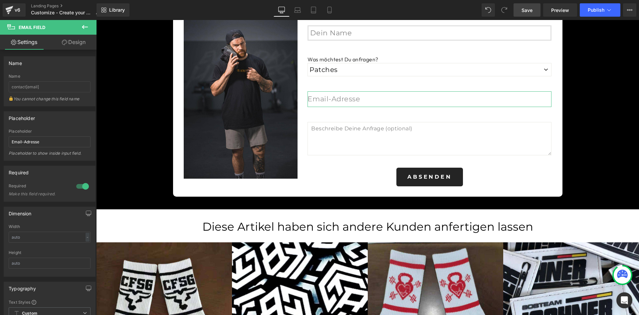
click at [75, 42] on link "Design" at bounding box center [74, 42] width 48 height 15
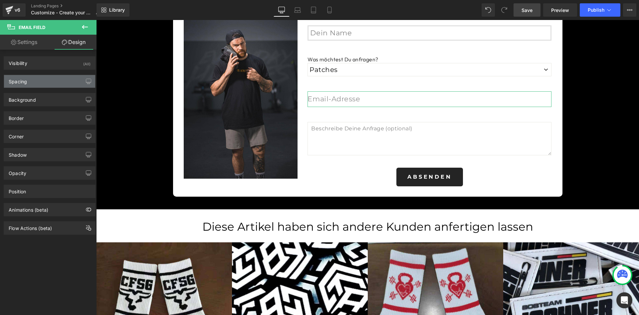
click at [53, 80] on div "Spacing" at bounding box center [49, 81] width 91 height 13
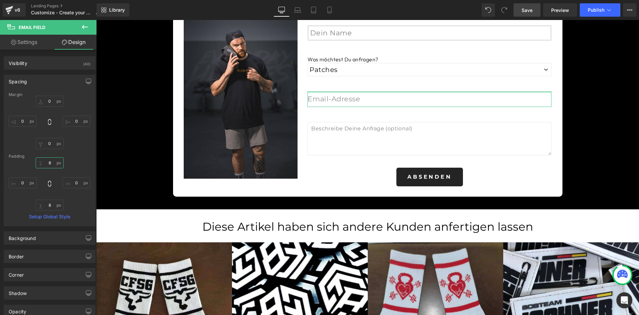
click at [49, 163] on input "8" at bounding box center [50, 162] width 28 height 11
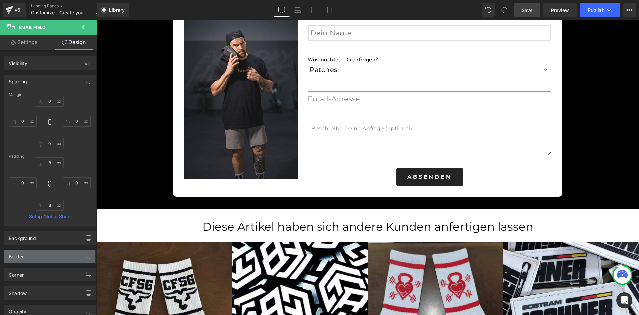
click at [54, 257] on div "Border" at bounding box center [49, 256] width 91 height 13
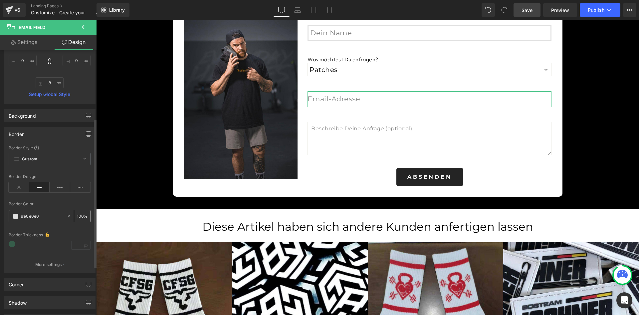
click at [16, 216] on span at bounding box center [15, 215] width 5 height 5
drag, startPoint x: 53, startPoint y: 227, endPoint x: 59, endPoint y: 223, distance: 7.6
drag, startPoint x: 12, startPoint y: 242, endPoint x: 19, endPoint y: 243, distance: 6.7
click at [19, 243] on div "Border Thickness px" at bounding box center [50, 242] width 82 height 23
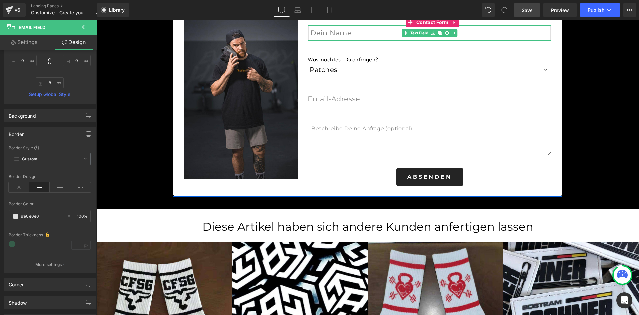
click at [349, 29] on input "text" at bounding box center [430, 32] width 244 height 15
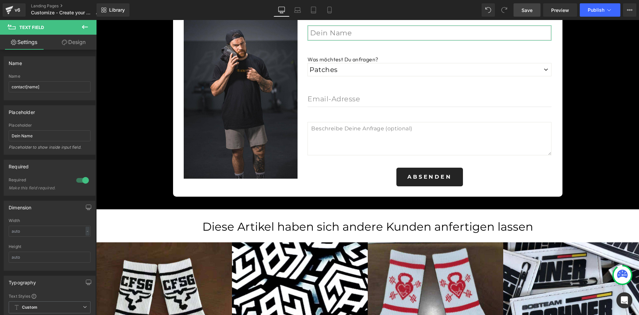
click at [72, 45] on link "Design" at bounding box center [74, 42] width 48 height 15
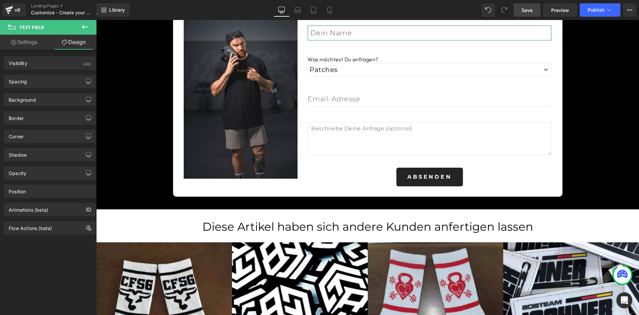
click at [30, 41] on link "Settings" at bounding box center [24, 42] width 48 height 15
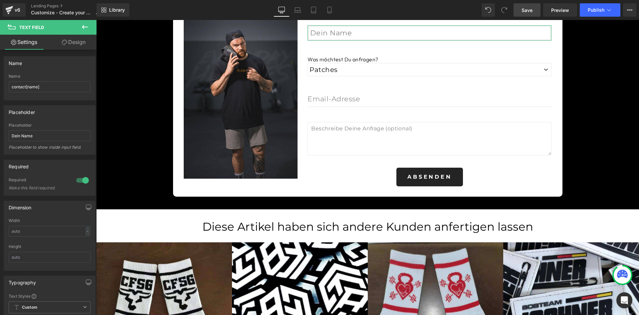
click at [72, 40] on link "Design" at bounding box center [74, 42] width 48 height 15
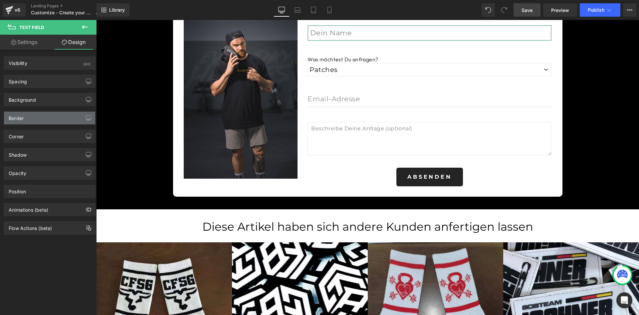
click at [50, 116] on div "Border" at bounding box center [49, 118] width 91 height 13
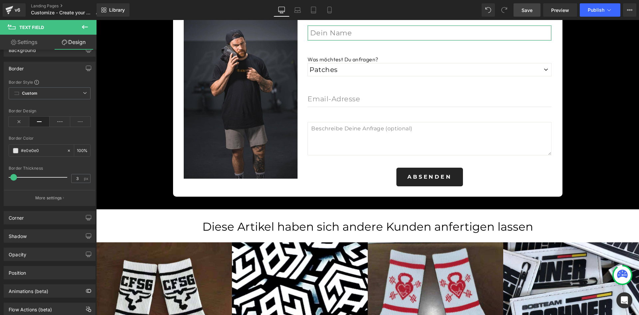
scroll to position [69, 0]
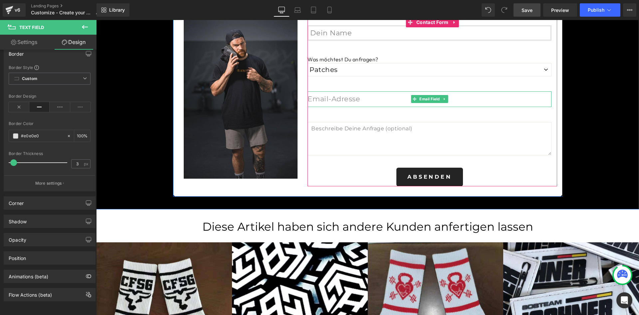
click at [342, 95] on input "email" at bounding box center [430, 98] width 244 height 15
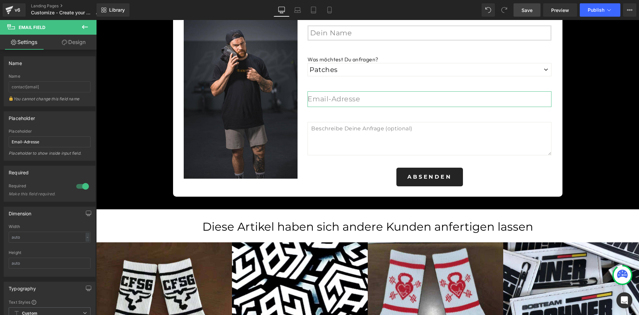
drag, startPoint x: 1, startPoint y: 31, endPoint x: 73, endPoint y: 40, distance: 72.5
click at [73, 40] on link "Design" at bounding box center [74, 42] width 48 height 15
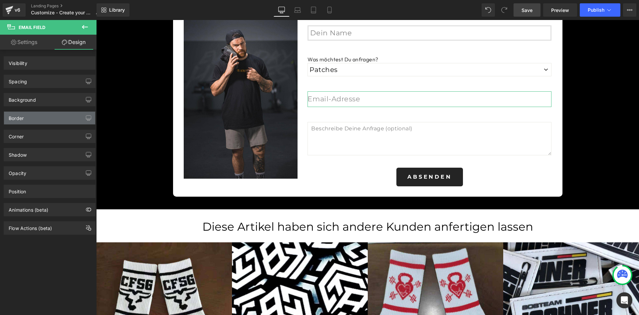
click at [30, 118] on div "Border" at bounding box center [49, 118] width 91 height 13
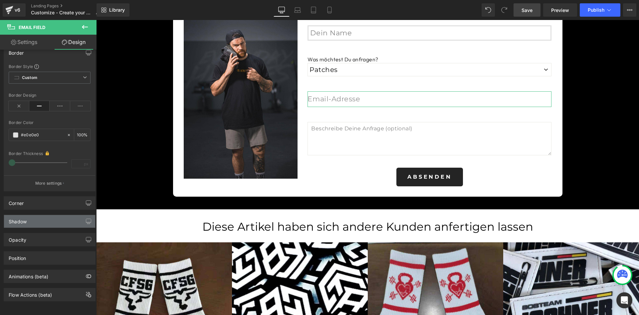
scroll to position [70, 0]
click at [74, 161] on div "Border Thickness px" at bounding box center [50, 161] width 82 height 23
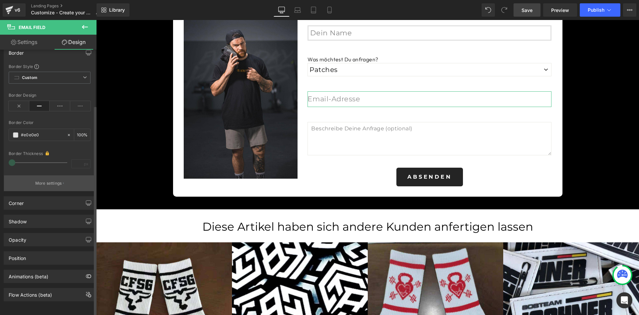
click at [47, 180] on p "More settings" at bounding box center [48, 183] width 27 height 6
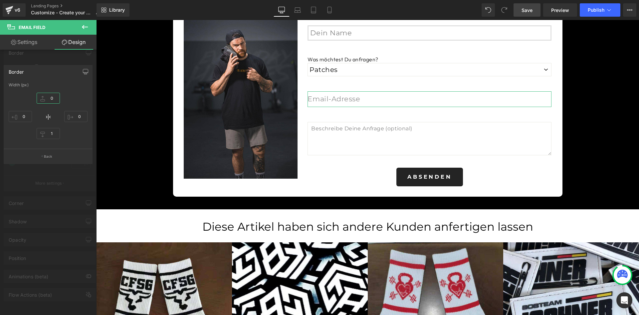
click at [53, 98] on input "0" at bounding box center [48, 98] width 23 height 11
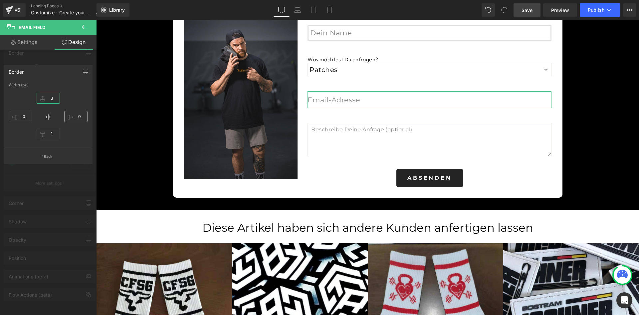
type input "3"
click at [75, 113] on input "0" at bounding box center [75, 116] width 23 height 11
type input "3"
click at [51, 131] on input "1" at bounding box center [48, 133] width 23 height 11
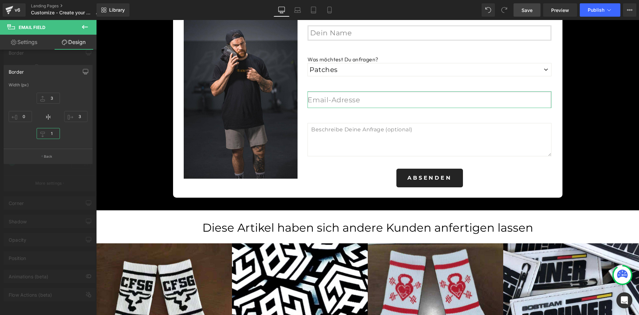
click at [51, 131] on input "1" at bounding box center [48, 133] width 23 height 11
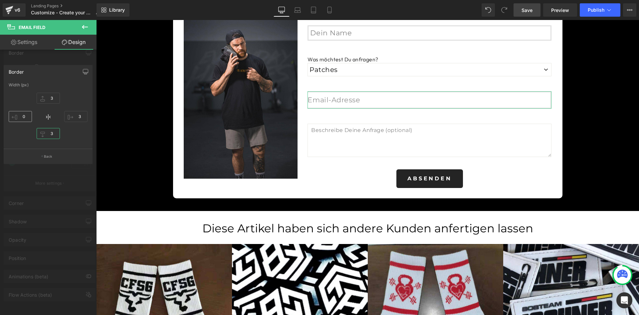
type input "3"
click at [23, 113] on input "0" at bounding box center [20, 116] width 23 height 11
type input "3"
click at [45, 60] on div at bounding box center [48, 169] width 97 height 298
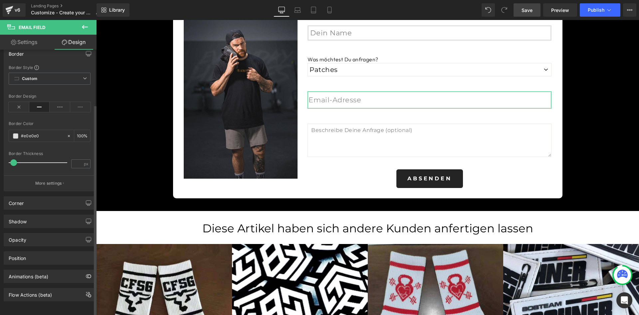
type input "3"
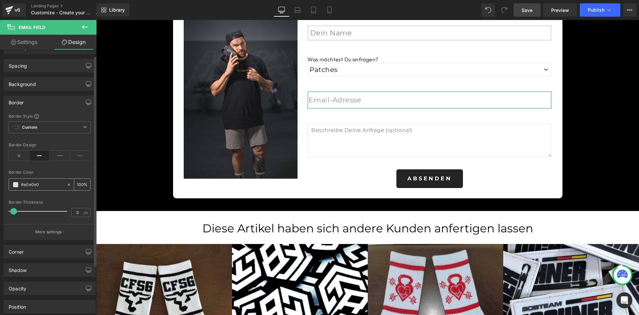
scroll to position [0, 0]
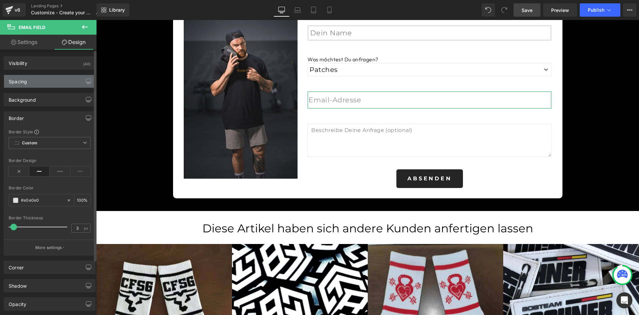
click at [38, 85] on div "Spacing" at bounding box center [49, 81] width 91 height 13
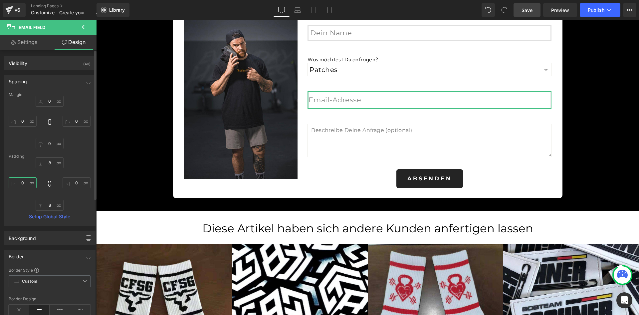
click at [23, 186] on input "0" at bounding box center [23, 182] width 28 height 11
type input "8"
click at [71, 182] on input "0" at bounding box center [77, 182] width 28 height 11
type input "8"
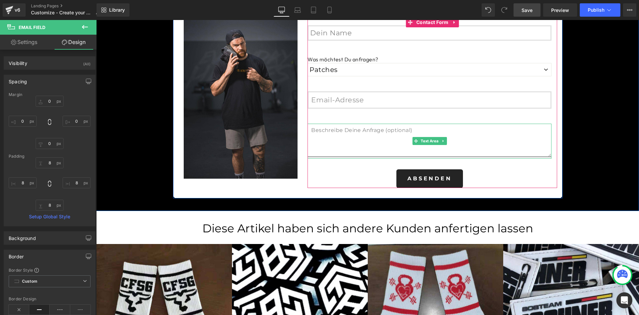
click at [363, 139] on textarea at bounding box center [430, 140] width 244 height 33
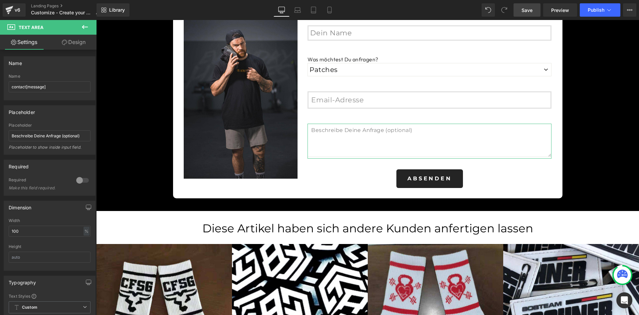
click at [75, 44] on link "Design" at bounding box center [74, 42] width 48 height 15
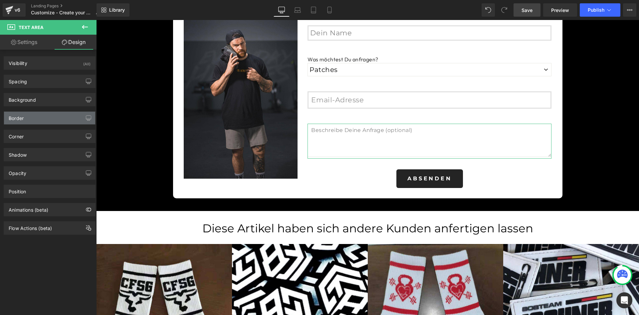
click at [32, 120] on div "Border" at bounding box center [49, 118] width 91 height 13
type input "#e8e8e1"
type input "100"
type input "1"
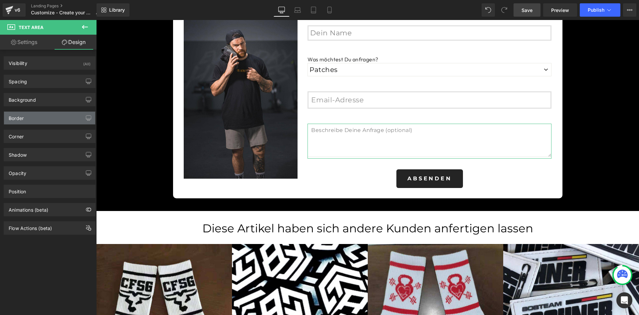
type input "1"
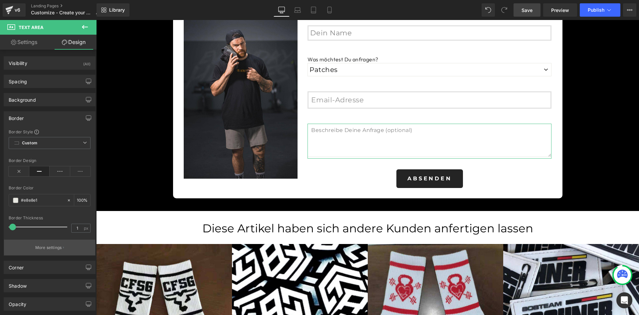
click at [49, 247] on p "More settings" at bounding box center [48, 247] width 27 height 6
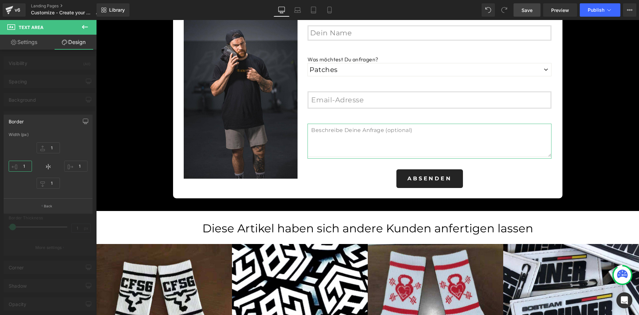
click at [23, 162] on input "1" at bounding box center [20, 166] width 23 height 11
type input "3"
click at [54, 147] on input "1" at bounding box center [48, 147] width 23 height 11
type input "3"
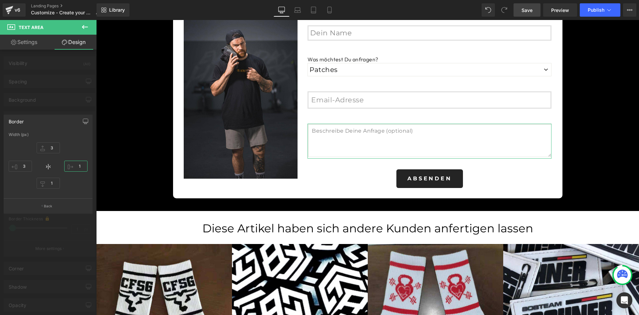
click at [78, 165] on input "1" at bounding box center [75, 166] width 23 height 11
type input "3"
click at [51, 180] on input "1" at bounding box center [48, 182] width 23 height 11
type input "3"
click at [55, 205] on button "Back" at bounding box center [48, 205] width 89 height 15
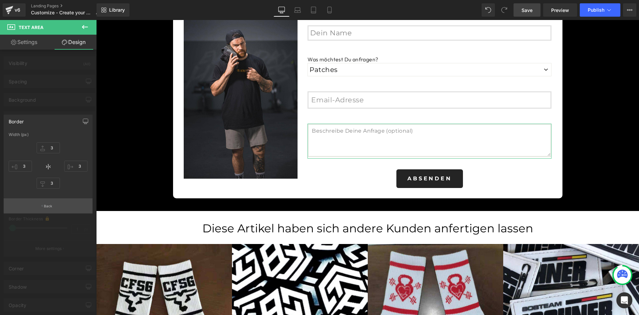
type input "3"
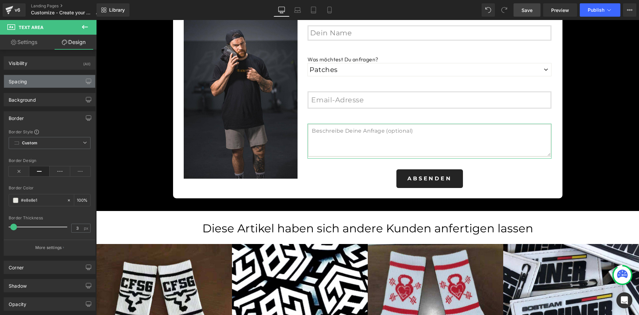
click at [44, 83] on div "Spacing" at bounding box center [49, 81] width 91 height 13
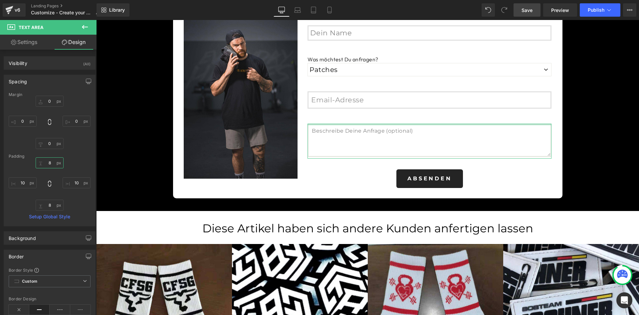
click at [48, 161] on input "8" at bounding box center [50, 162] width 28 height 11
type input "10"
click at [80, 160] on div "10 10 10px 10 8px 8 10px 10" at bounding box center [50, 183] width 82 height 53
click at [40, 81] on div "Spacing" at bounding box center [49, 81] width 91 height 13
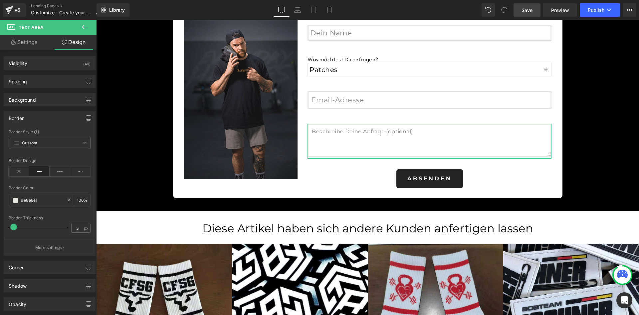
click at [18, 41] on link "Settings" at bounding box center [24, 42] width 48 height 15
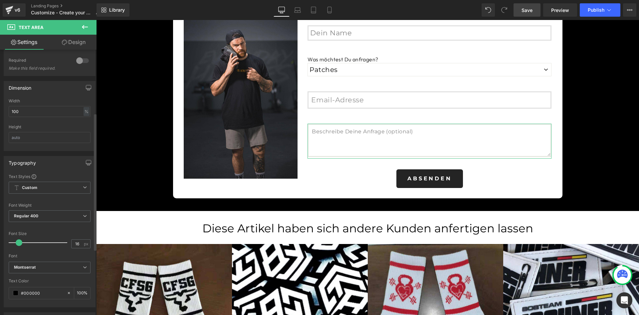
scroll to position [122, 0]
click at [34, 135] on input "text" at bounding box center [50, 134] width 82 height 11
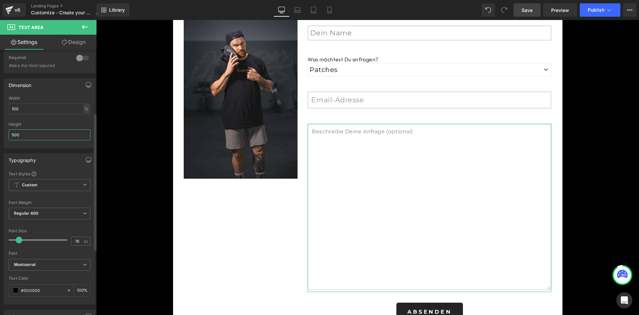
click at [12, 136] on input "500" at bounding box center [50, 134] width 82 height 11
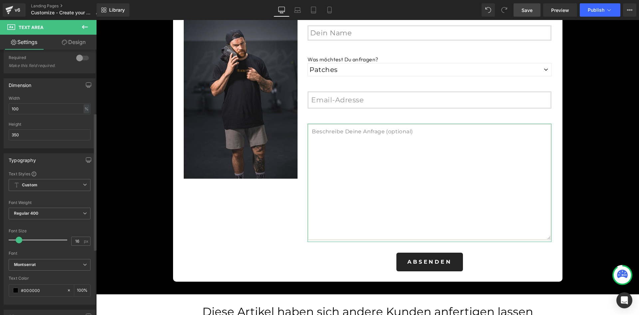
click at [68, 145] on div at bounding box center [50, 146] width 82 height 4
click at [45, 132] on input "350" at bounding box center [50, 134] width 82 height 11
type input "200"
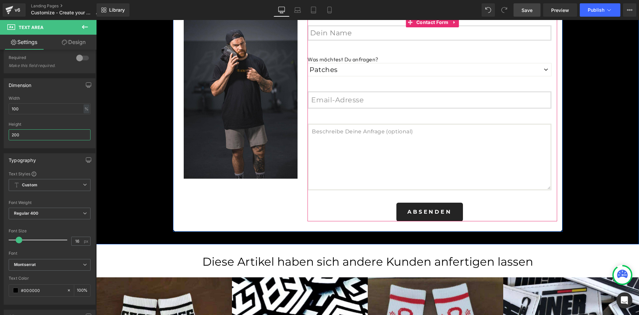
scroll to position [1459, 0]
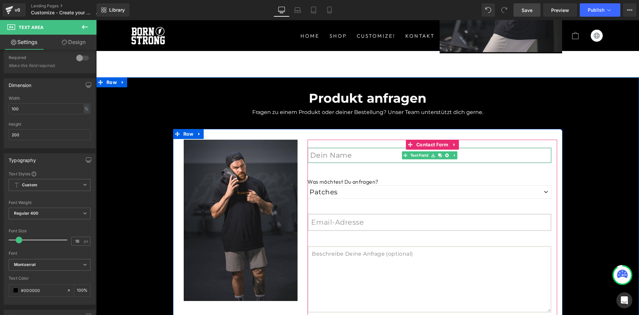
click at [359, 154] on input "text" at bounding box center [430, 155] width 244 height 15
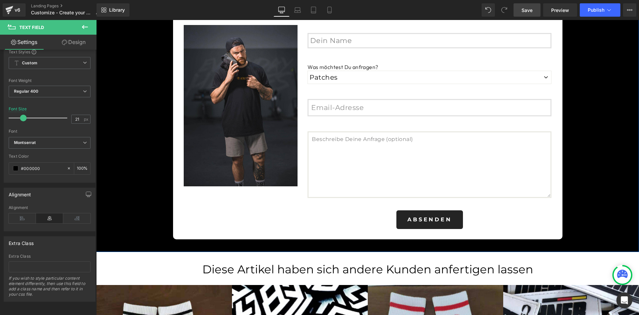
scroll to position [1581, 0]
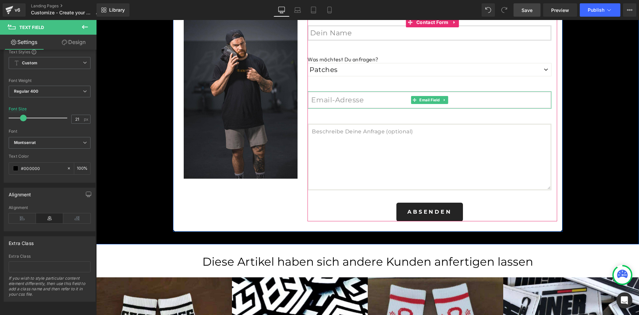
click at [403, 99] on input "email" at bounding box center [430, 99] width 244 height 17
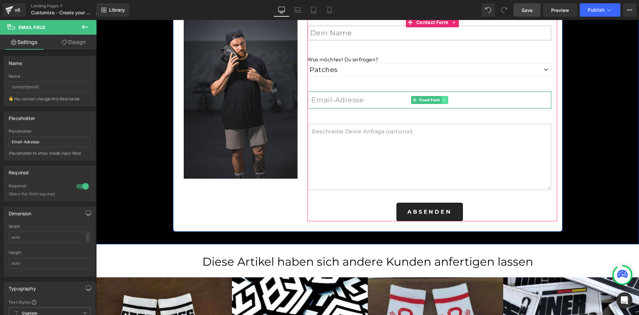
click at [442, 102] on link at bounding box center [445, 100] width 7 height 8
click at [441, 102] on link at bounding box center [441, 100] width 7 height 8
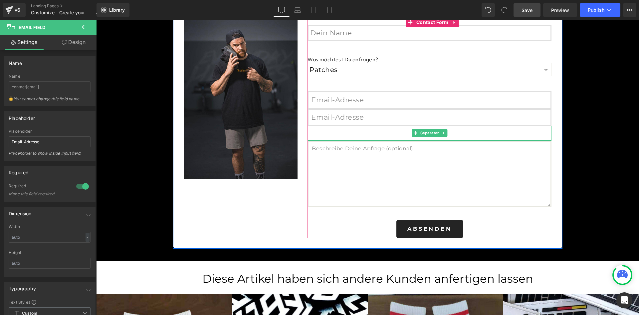
click at [467, 133] on hr at bounding box center [430, 135] width 111 height 12
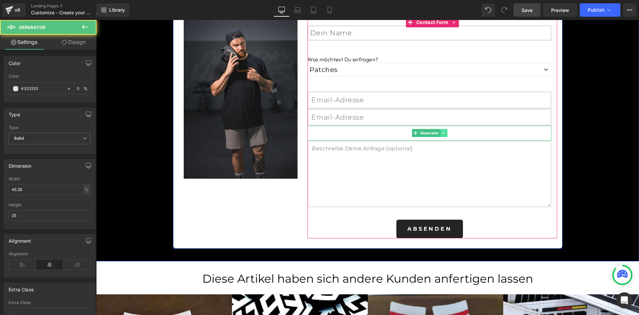
click at [442, 132] on icon at bounding box center [444, 133] width 4 height 4
click at [439, 132] on icon at bounding box center [441, 133] width 4 height 4
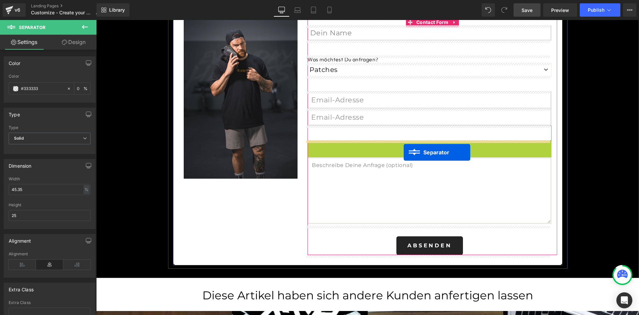
drag, startPoint x: 412, startPoint y: 148, endPoint x: 404, endPoint y: 152, distance: 9.5
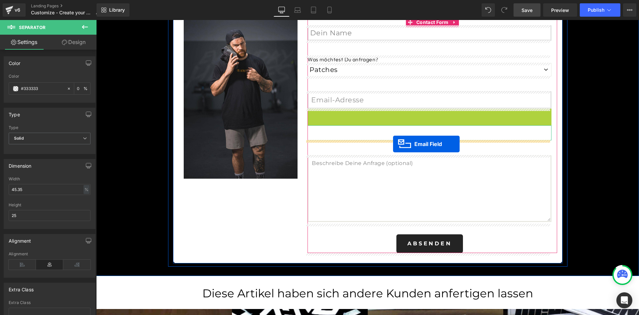
drag, startPoint x: 410, startPoint y: 117, endPoint x: 393, endPoint y: 144, distance: 32.0
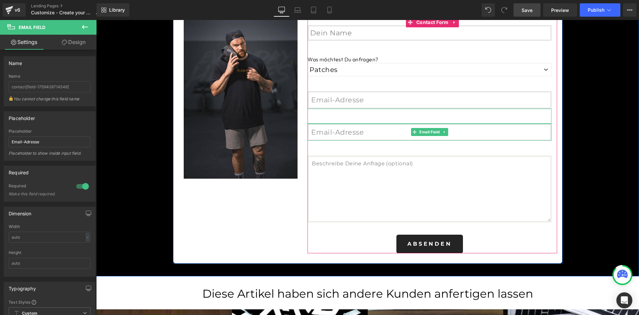
click at [348, 133] on input "email" at bounding box center [430, 132] width 244 height 17
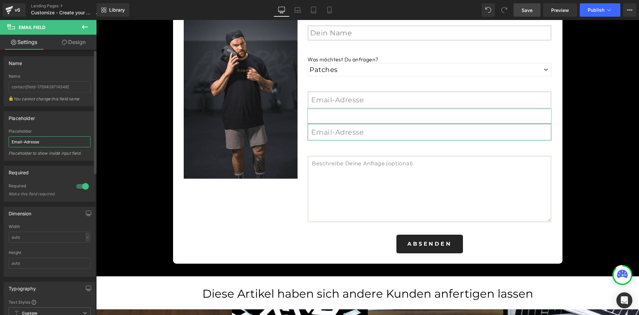
click at [59, 142] on input "Email-Adresse" at bounding box center [50, 141] width 82 height 11
type input "Telefonnummer"
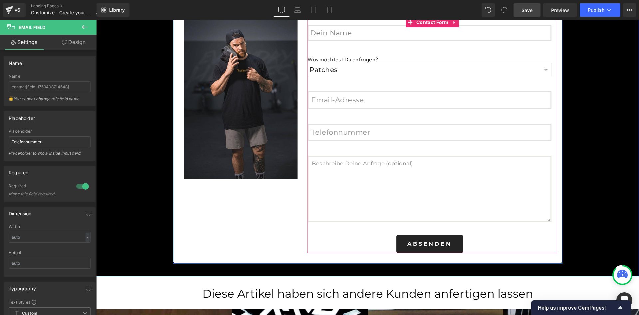
click at [367, 104] on input "email" at bounding box center [430, 99] width 244 height 17
click at [334, 101] on input "email" at bounding box center [430, 99] width 244 height 17
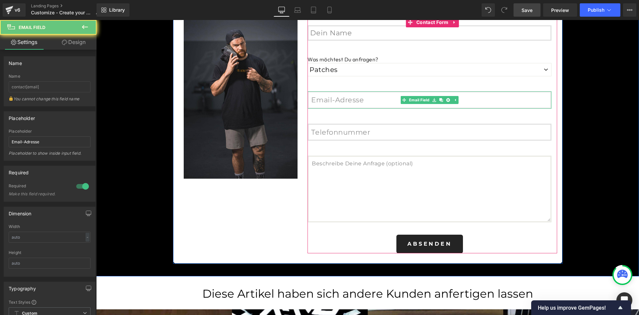
click at [334, 101] on input "email" at bounding box center [430, 99] width 244 height 17
click at [447, 101] on icon at bounding box center [449, 100] width 4 height 4
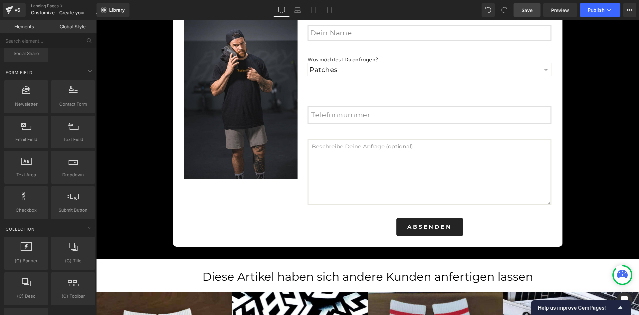
scroll to position [977, 0]
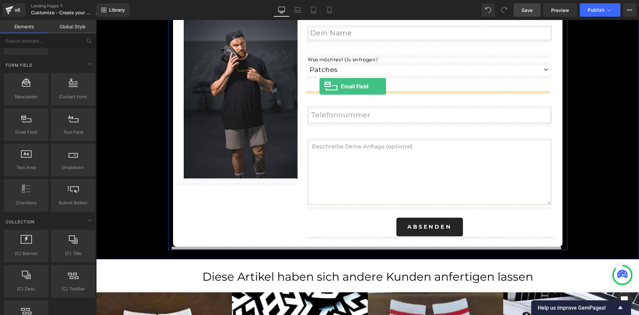
drag, startPoint x: 128, startPoint y: 153, endPoint x: 320, endPoint y: 86, distance: 203.0
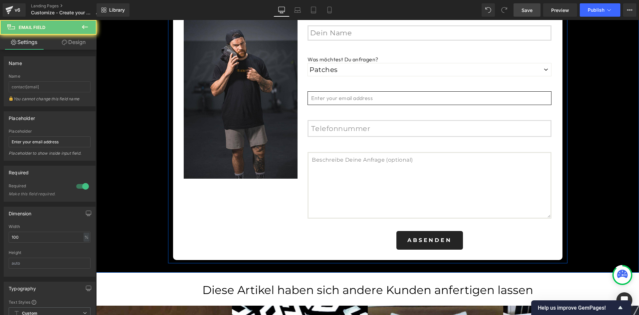
click at [364, 99] on input "email" at bounding box center [430, 97] width 244 height 13
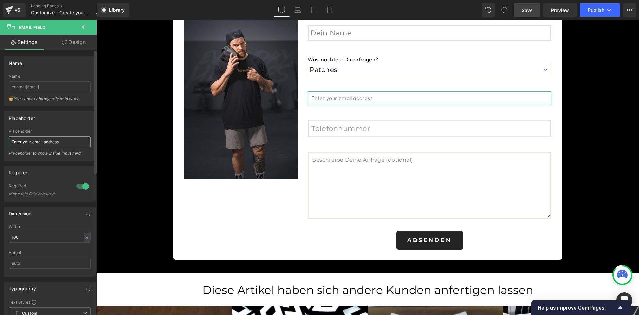
click at [40, 142] on input "Enter your email address" at bounding box center [50, 141] width 82 height 11
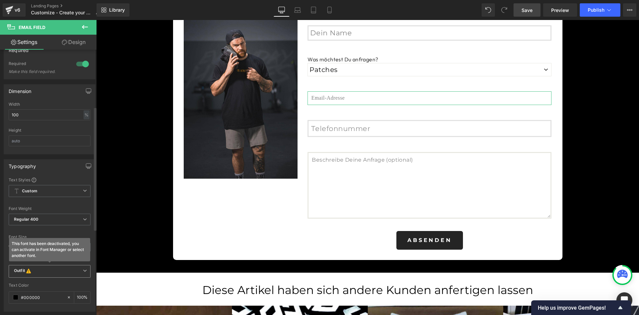
type input "Email-Adresse"
click at [54, 275] on span "Outfit This font has been deactivated, you can activate in Font Manager or sele…" at bounding box center [50, 271] width 82 height 13
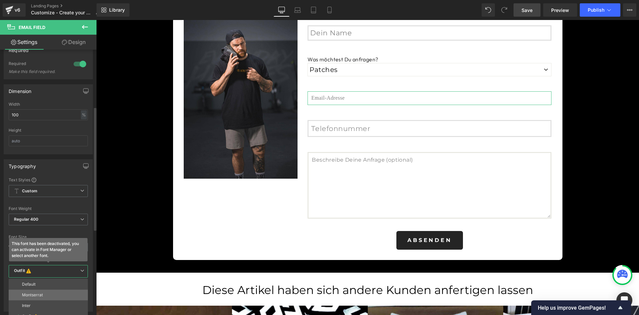
click at [34, 291] on li "Montserrat" at bounding box center [48, 294] width 79 height 11
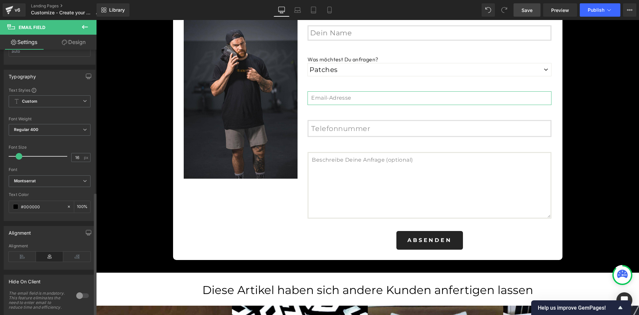
scroll to position [183, 0]
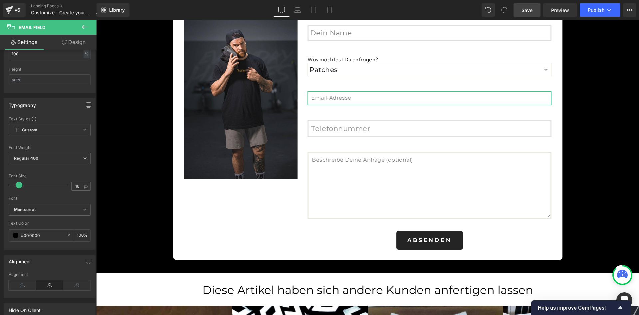
click at [73, 39] on link "Design" at bounding box center [74, 42] width 48 height 15
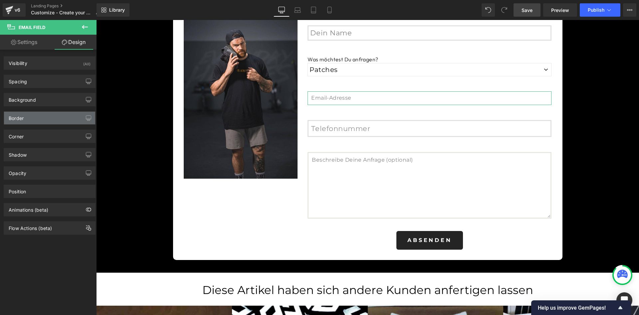
click at [54, 122] on div "Border" at bounding box center [49, 118] width 91 height 13
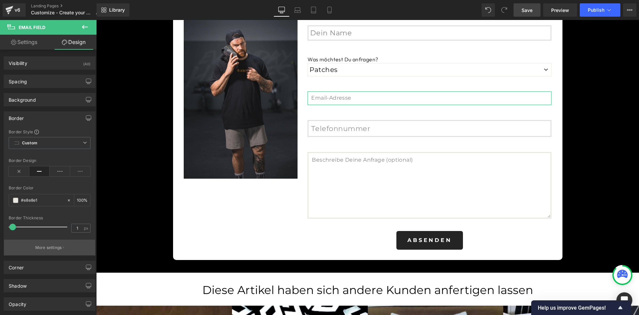
click at [43, 252] on button "More settings" at bounding box center [49, 247] width 91 height 16
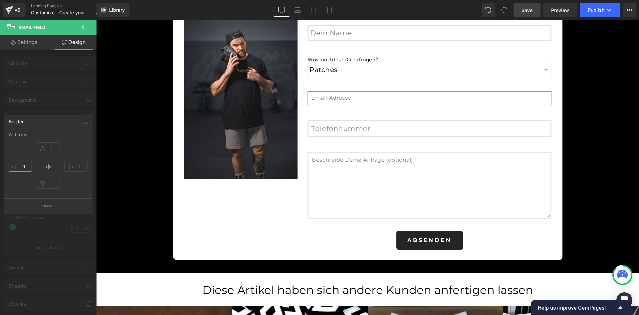
click at [26, 168] on input "1" at bounding box center [20, 166] width 23 height 11
type input "3"
click at [53, 145] on input "1" at bounding box center [48, 147] width 23 height 11
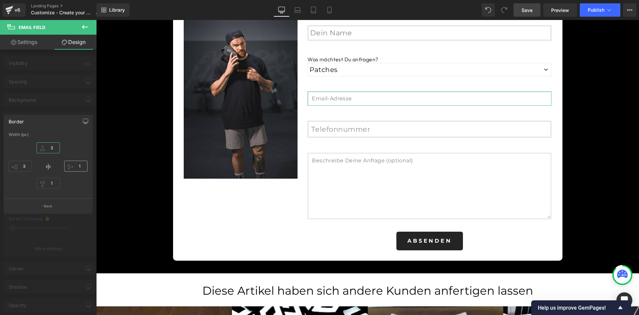
type input "3"
click at [84, 164] on input "1" at bounding box center [75, 166] width 23 height 11
type input "3"
click at [52, 179] on input "1" at bounding box center [48, 182] width 23 height 11
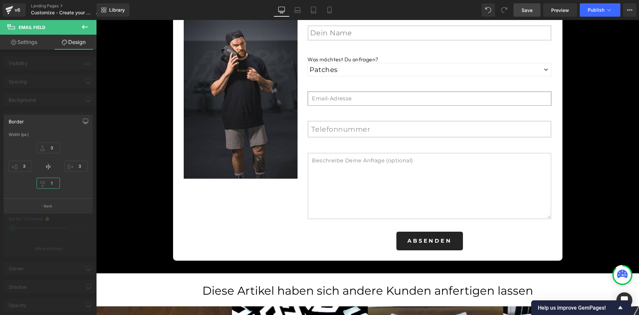
click at [52, 179] on input "1" at bounding box center [48, 182] width 23 height 11
type input "3"
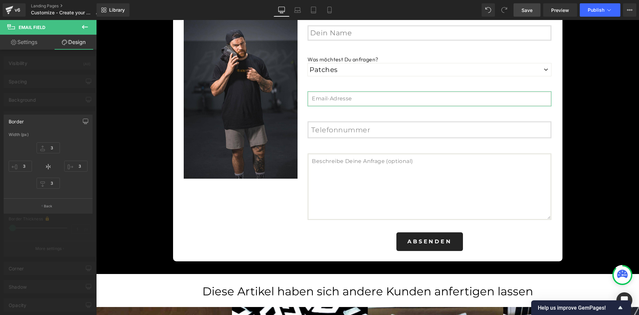
click at [51, 106] on div at bounding box center [48, 169] width 97 height 298
type input "3"
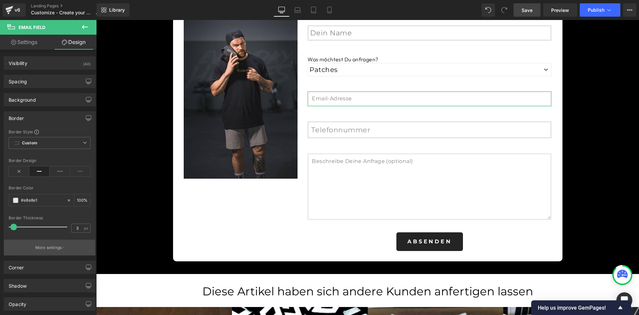
click at [59, 246] on p "More settings" at bounding box center [48, 247] width 27 height 6
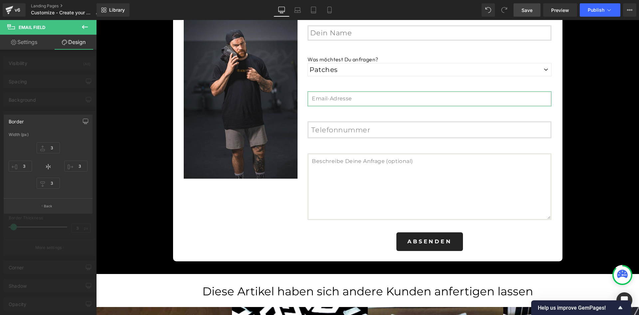
click at [47, 111] on div at bounding box center [48, 169] width 97 height 298
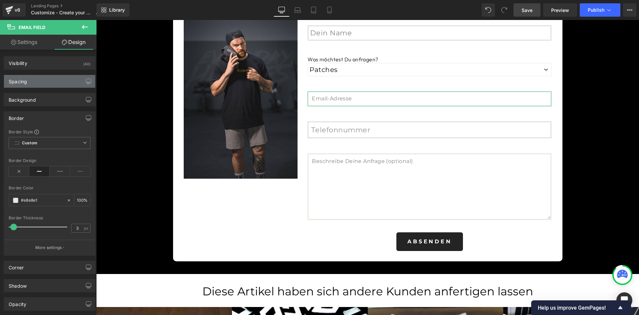
click at [52, 84] on div "Spacing" at bounding box center [49, 81] width 91 height 13
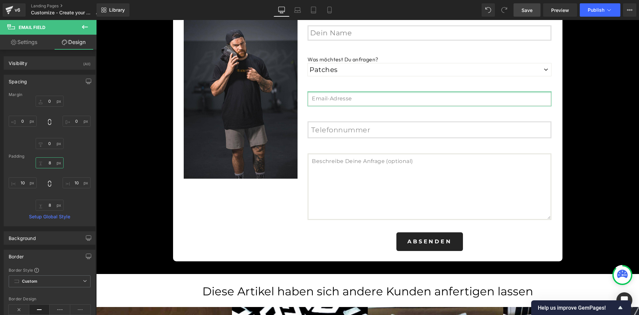
click at [47, 161] on input "8" at bounding box center [50, 162] width 28 height 11
click at [21, 184] on input "10" at bounding box center [23, 182] width 28 height 11
type input "8"
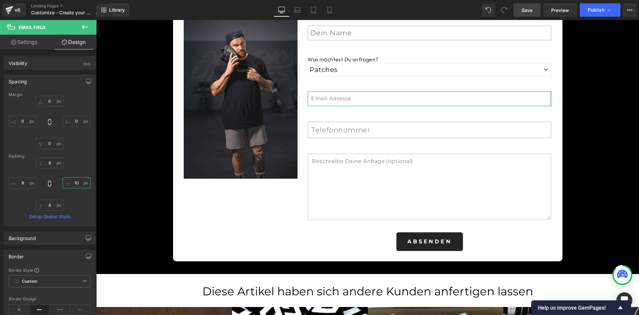
click at [74, 183] on input "10" at bounding box center [77, 182] width 28 height 11
type input "8"
click at [82, 210] on div "Margin 0px 0 0px 0 0px 0 0px 0 [GEOGRAPHIC_DATA] 8px 8 8 8 8px 8 8 8 Setup Glob…" at bounding box center [49, 159] width 91 height 134
click at [25, 81] on div "Spacing" at bounding box center [18, 79] width 18 height 9
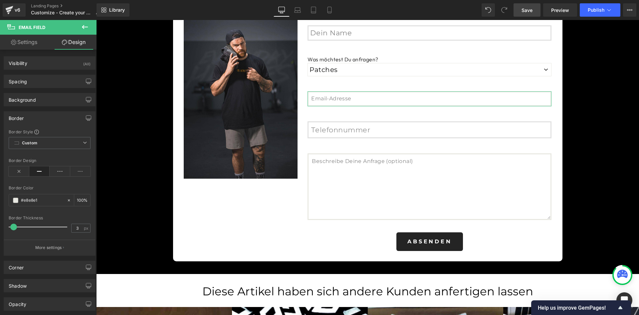
click at [33, 45] on link "Settings" at bounding box center [24, 42] width 48 height 15
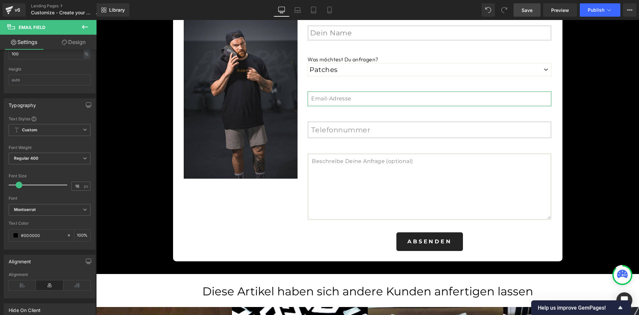
click at [83, 38] on link "Design" at bounding box center [74, 42] width 48 height 15
type input "100"
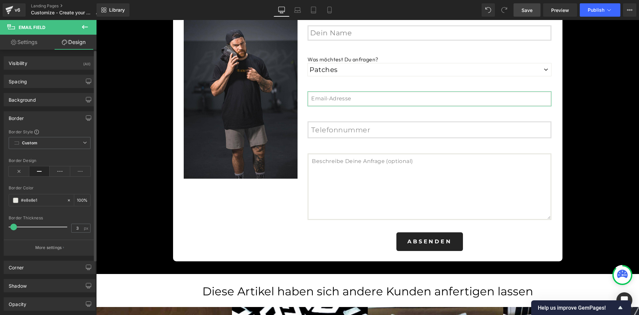
click at [42, 116] on div "Border" at bounding box center [49, 118] width 91 height 13
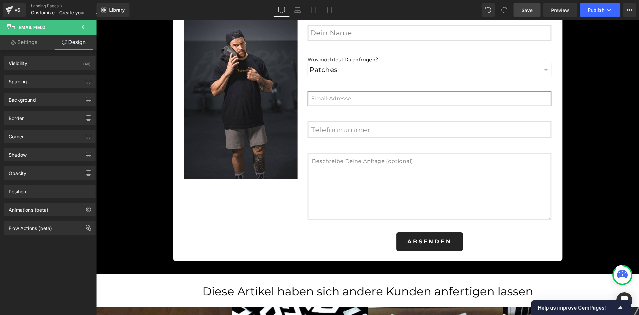
click at [30, 43] on link "Settings" at bounding box center [24, 42] width 48 height 15
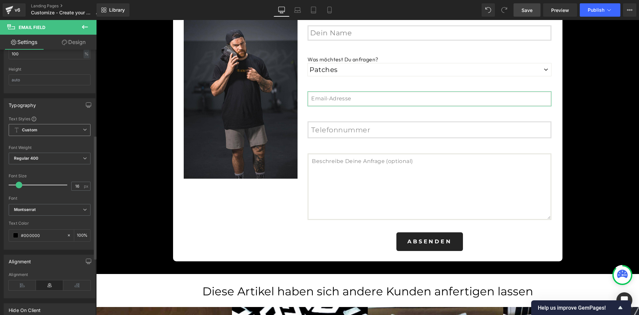
click at [50, 134] on span "Custom Setup Global Style" at bounding box center [50, 130] width 82 height 12
click at [50, 134] on span "Custom Setup Global Style" at bounding box center [48, 130] width 79 height 12
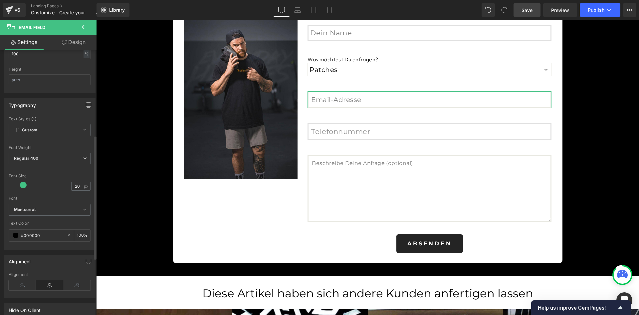
type input "21"
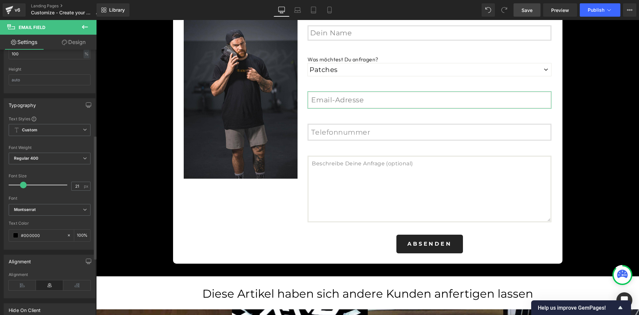
drag, startPoint x: 19, startPoint y: 185, endPoint x: 23, endPoint y: 184, distance: 4.1
click at [23, 184] on span at bounding box center [23, 184] width 7 height 7
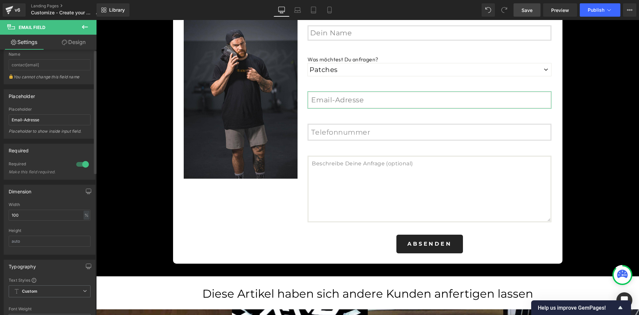
scroll to position [0, 0]
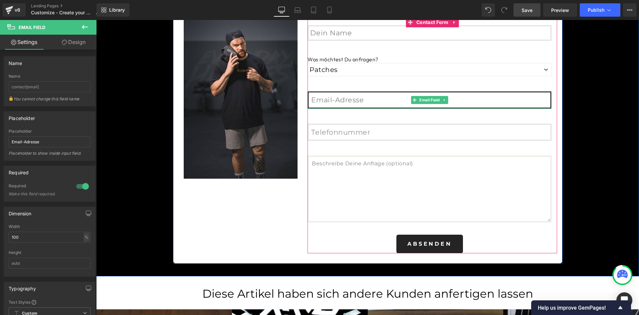
drag, startPoint x: 360, startPoint y: 98, endPoint x: 369, endPoint y: 98, distance: 9.0
click at [360, 98] on input "email" at bounding box center [430, 99] width 244 height 17
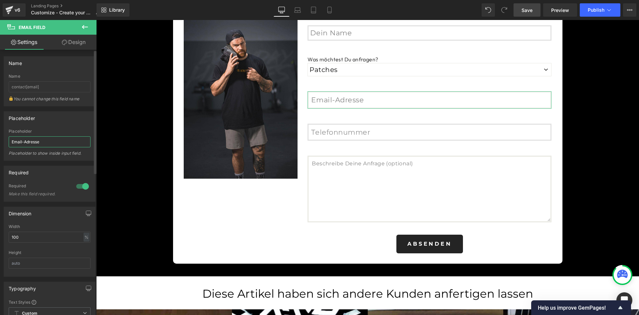
click at [57, 144] on input "Email-Adresse" at bounding box center [50, 141] width 82 height 11
type input "Email-Adresse*"
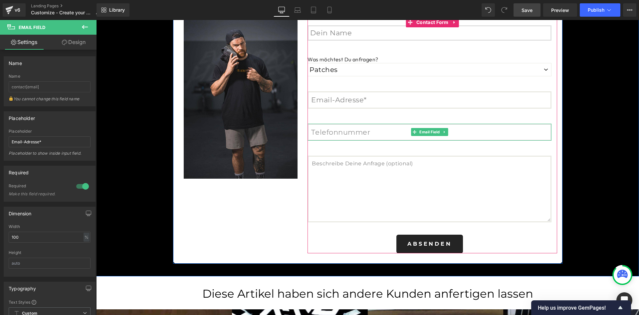
click at [386, 131] on input "email" at bounding box center [430, 132] width 244 height 17
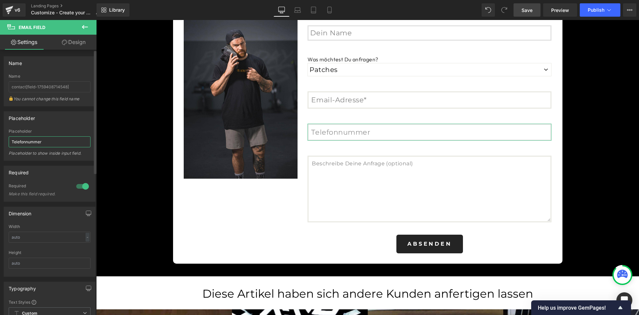
click at [66, 141] on input "Telefonnummer" at bounding box center [50, 141] width 82 height 11
type input "Telefonnummer*"
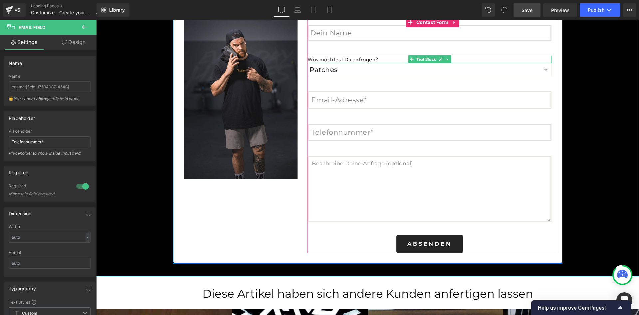
click at [374, 58] on p "Was möchtest Du anfragen?" at bounding box center [430, 59] width 244 height 7
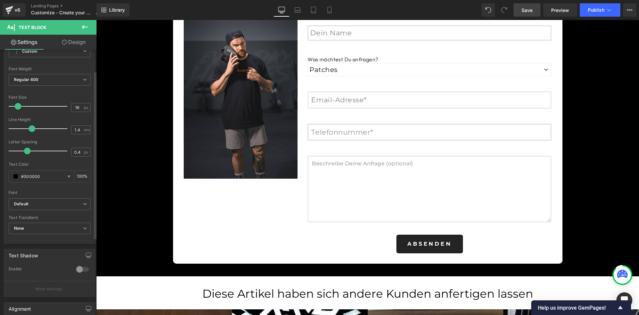
scroll to position [34, 0]
click at [75, 210] on span "Default" at bounding box center [50, 207] width 82 height 12
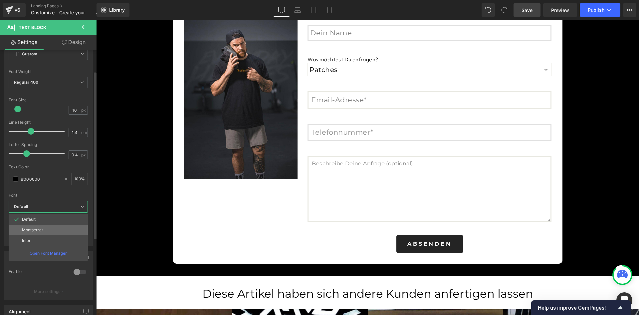
click at [65, 229] on li "Montserrat" at bounding box center [48, 229] width 79 height 11
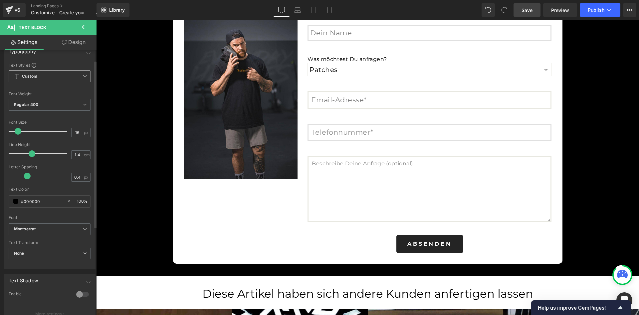
scroll to position [0, 0]
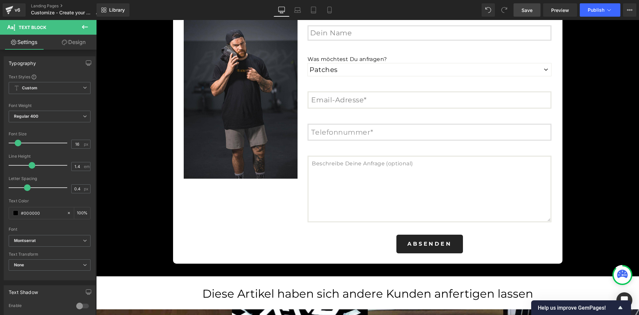
drag, startPoint x: 76, startPoint y: 46, endPoint x: 59, endPoint y: 132, distance: 88.0
click at [76, 46] on link "Design" at bounding box center [74, 42] width 48 height 15
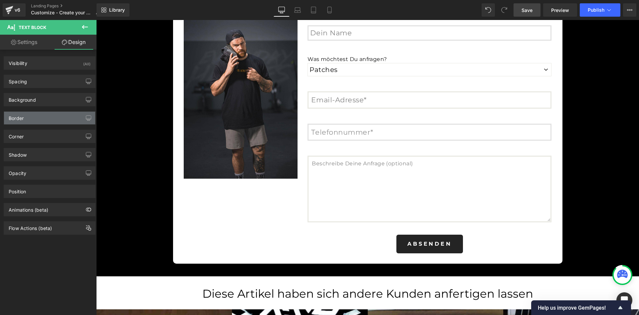
type input "0"
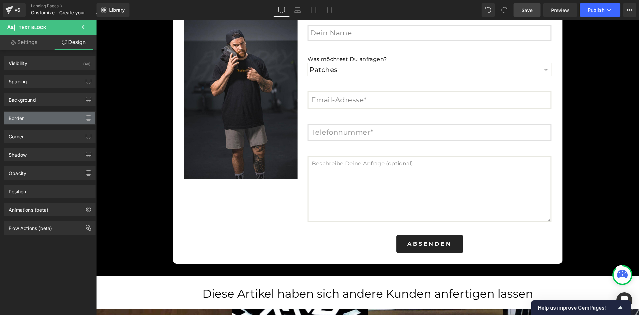
type input "0"
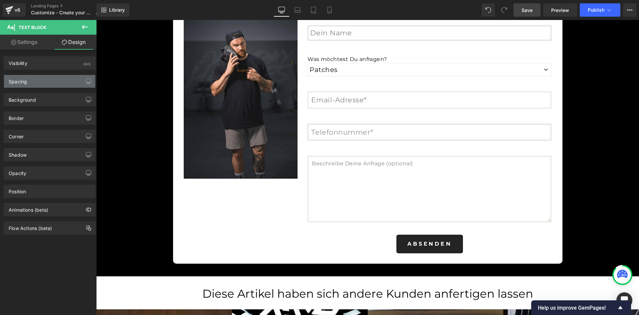
click at [40, 82] on div "Spacing" at bounding box center [49, 81] width 91 height 13
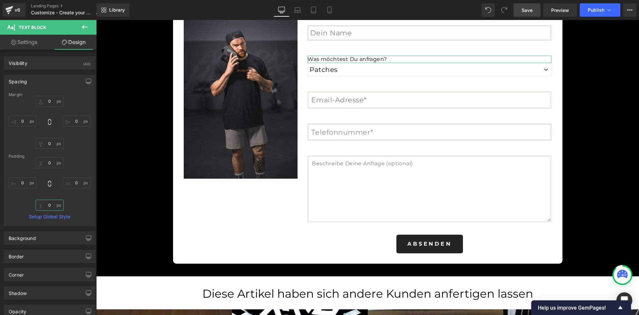
click at [49, 206] on input "0" at bounding box center [50, 204] width 28 height 11
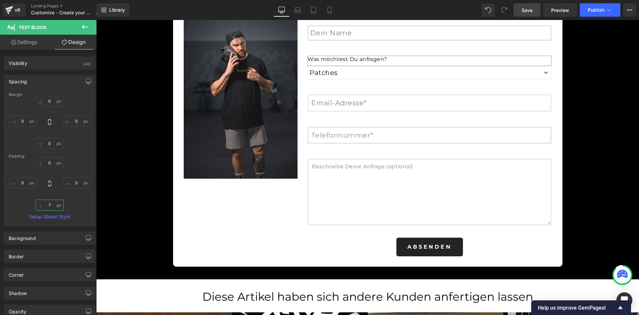
type input "6"
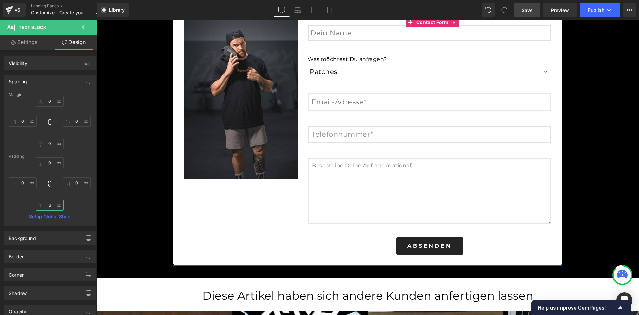
scroll to position [1459, 0]
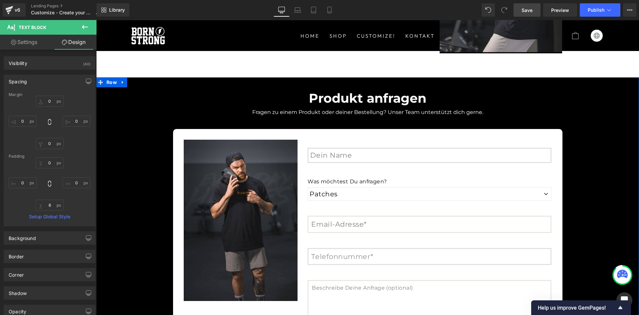
click at [601, 158] on div "Produkt anfragen Heading Fragen zu einem Produkt oder deiner Bestellung? Unser …" at bounding box center [367, 236] width 543 height 311
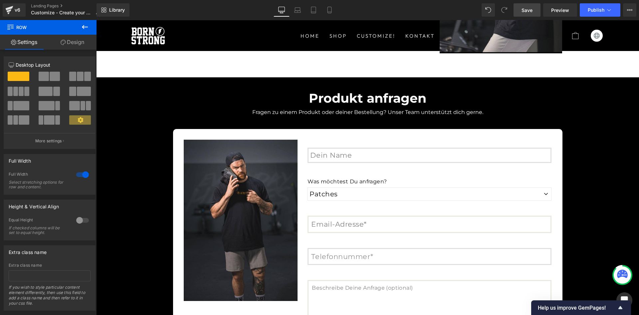
click at [529, 9] on span "Save" at bounding box center [527, 10] width 11 height 7
click at [84, 27] on icon at bounding box center [85, 27] width 6 height 4
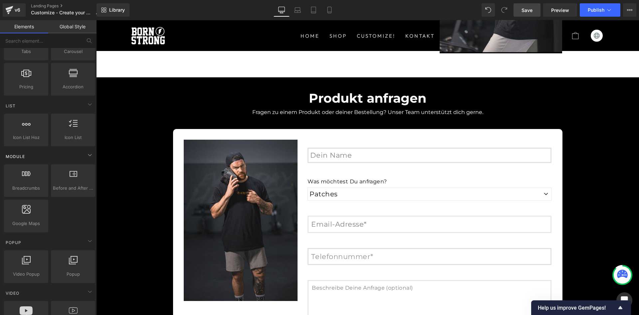
scroll to position [0, 0]
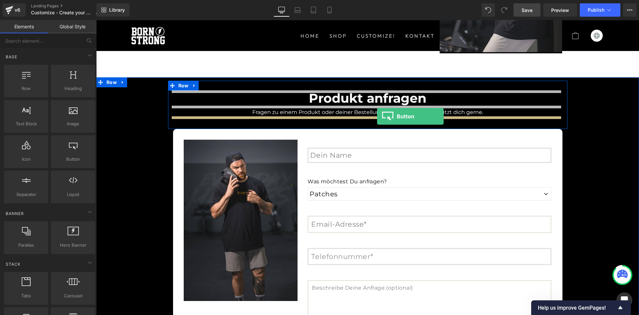
drag, startPoint x: 171, startPoint y: 171, endPoint x: 377, endPoint y: 116, distance: 213.6
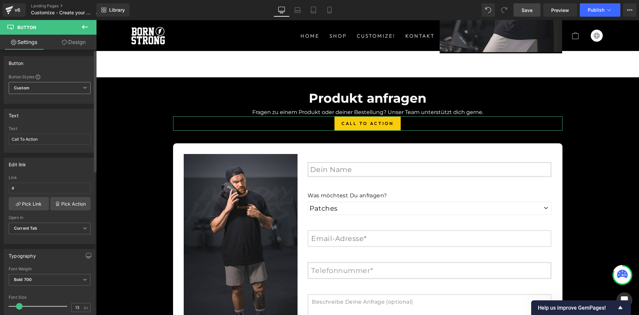
click at [48, 88] on span "Custom Setup Global Style" at bounding box center [50, 88] width 82 height 12
click at [51, 89] on span "Custom Setup Global Style" at bounding box center [48, 88] width 79 height 12
click at [50, 139] on input "Call To Action" at bounding box center [50, 139] width 82 height 11
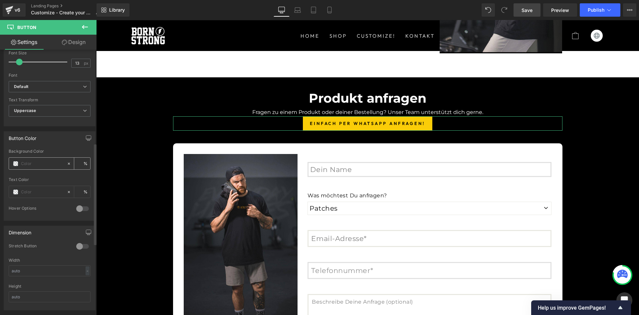
scroll to position [122, 0]
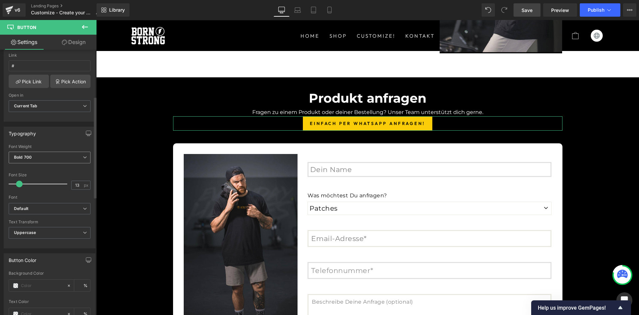
type input "Einfach per WhatsApp anfragen!"
click at [21, 162] on span "Bold 700" at bounding box center [50, 158] width 82 height 12
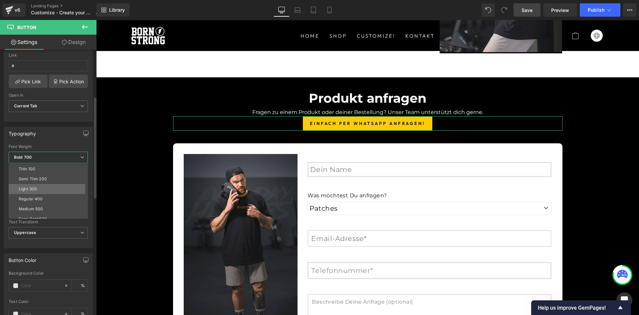
scroll to position [55, 0]
click at [48, 137] on div "Typography" at bounding box center [48, 133] width 89 height 13
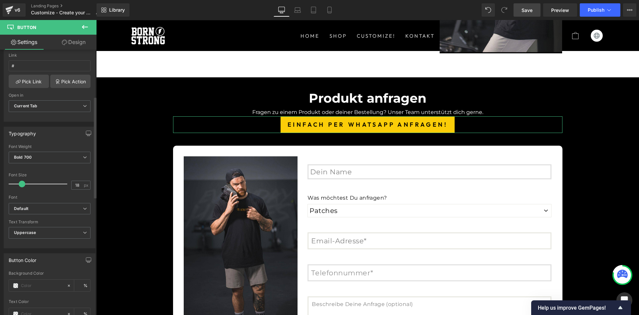
type input "17"
drag, startPoint x: 14, startPoint y: 183, endPoint x: 21, endPoint y: 183, distance: 7.0
click at [21, 183] on div at bounding box center [39, 183] width 55 height 13
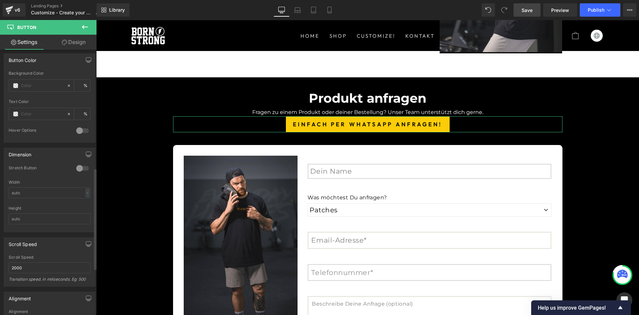
scroll to position [309, 0]
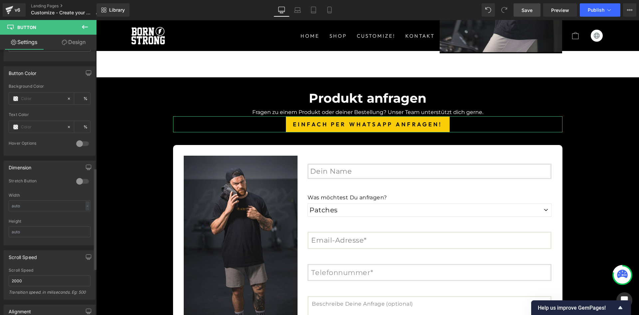
click at [51, 181] on div "Stretch Button" at bounding box center [39, 181] width 61 height 7
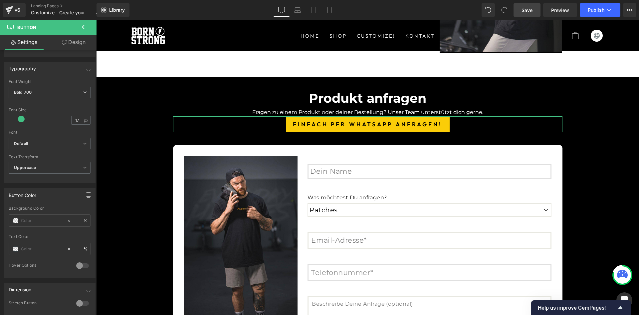
click at [75, 46] on link "Design" at bounding box center [74, 42] width 48 height 15
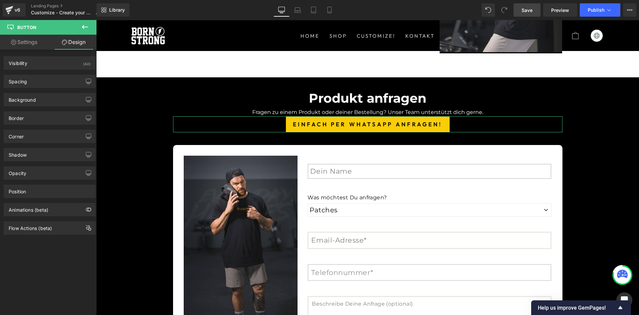
click at [25, 33] on span "Button" at bounding box center [40, 27] width 67 height 15
click at [25, 38] on link "Settings" at bounding box center [24, 42] width 48 height 15
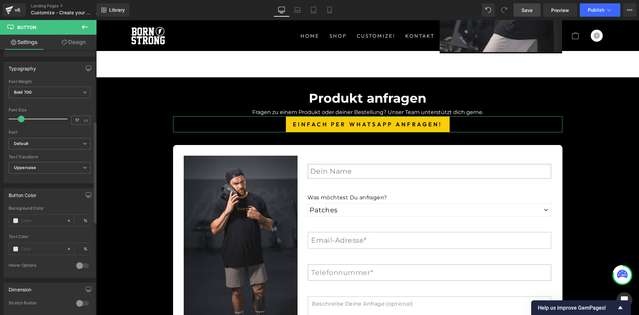
scroll to position [65, 0]
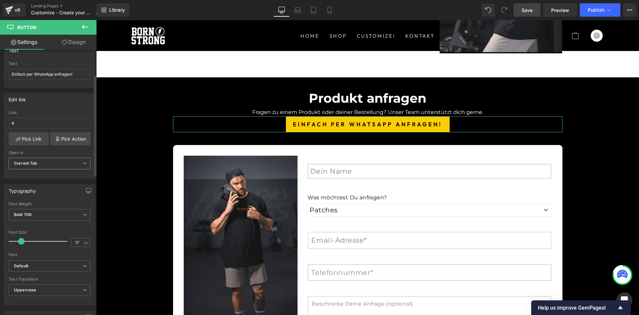
click at [60, 166] on span "Current Tab" at bounding box center [50, 164] width 82 height 12
click at [44, 183] on li "New Tab" at bounding box center [48, 185] width 79 height 10
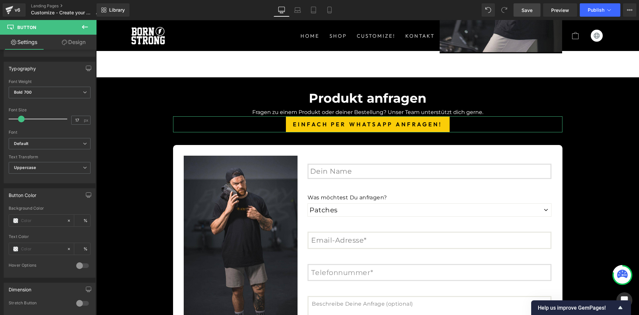
click at [68, 38] on link "Design" at bounding box center [74, 42] width 48 height 15
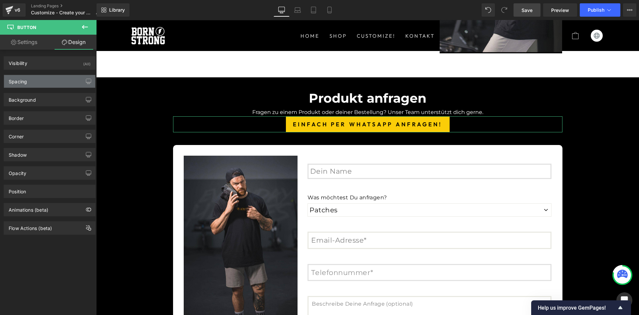
click at [43, 83] on div "Spacing" at bounding box center [49, 81] width 91 height 13
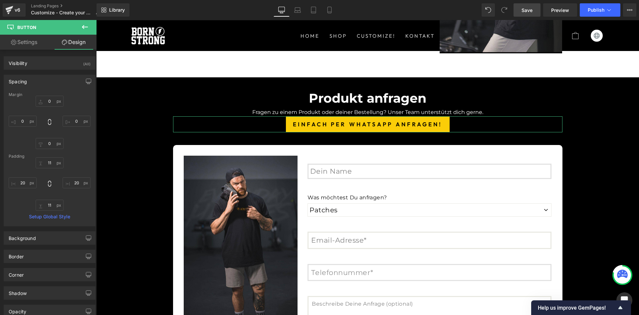
click at [43, 83] on div "Spacing" at bounding box center [49, 81] width 91 height 13
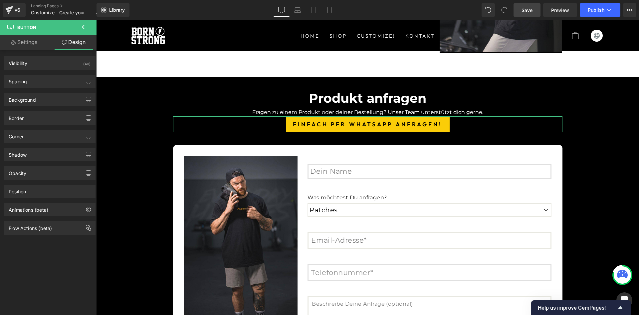
click at [25, 45] on link "Settings" at bounding box center [24, 42] width 48 height 15
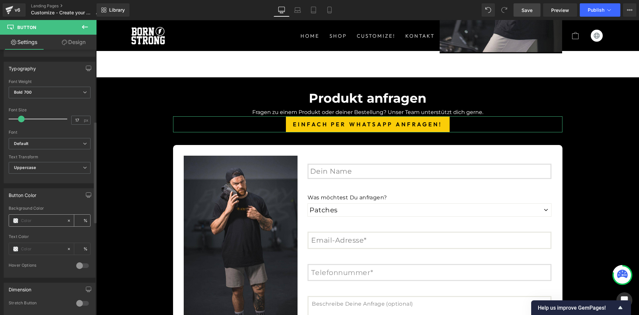
click at [16, 220] on span at bounding box center [15, 220] width 5 height 5
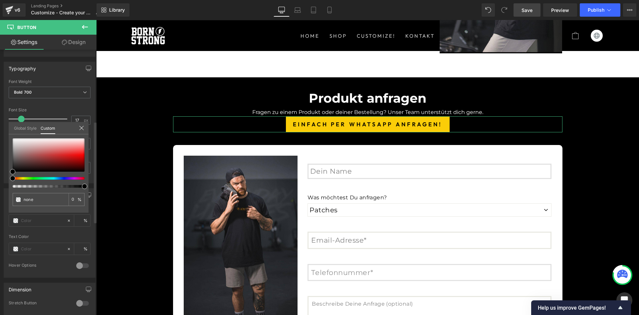
click at [34, 177] on div at bounding box center [46, 178] width 72 height 3
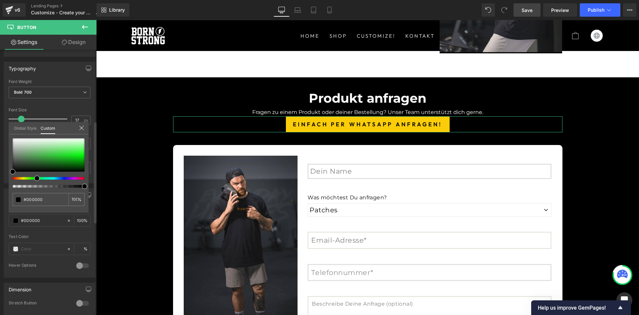
type input "#000000"
type input "100"
type input "#000000"
type input "100"
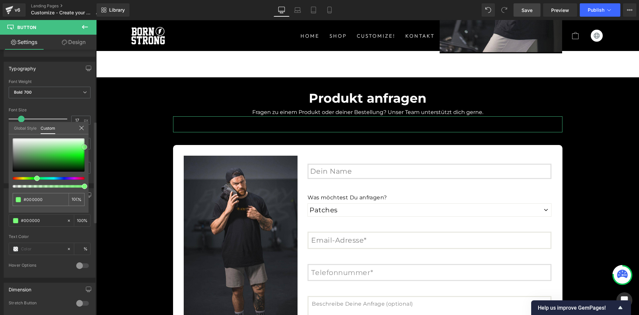
type input "#224d23"
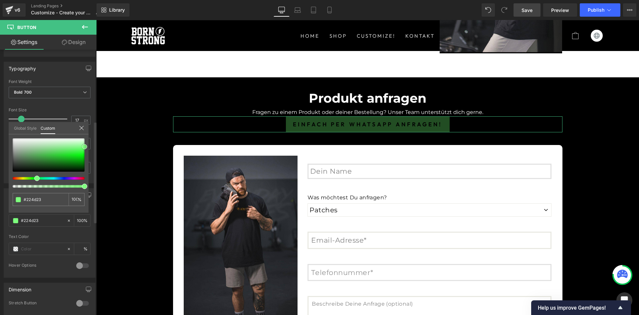
type input "#7bfe7b"
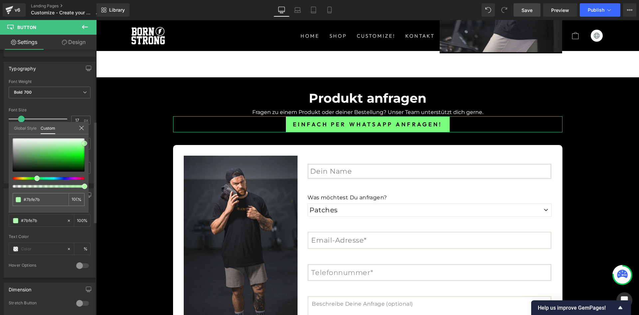
type input "#b8feb8"
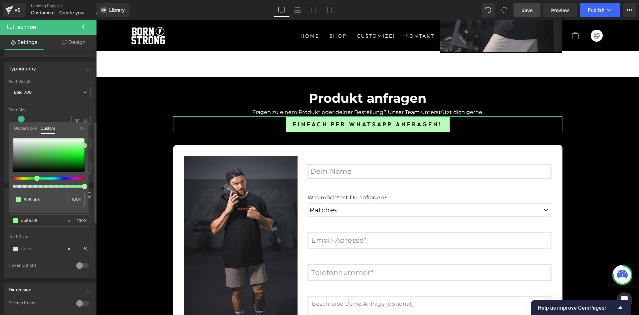
type input "#93ff93"
drag, startPoint x: 71, startPoint y: 153, endPoint x: 91, endPoint y: 145, distance: 21.0
click at [91, 183] on div "Button Color rgba(147, 255, 147, 1) Background Color #93ff93 100 % Text Color %…" at bounding box center [50, 230] width 100 height 94
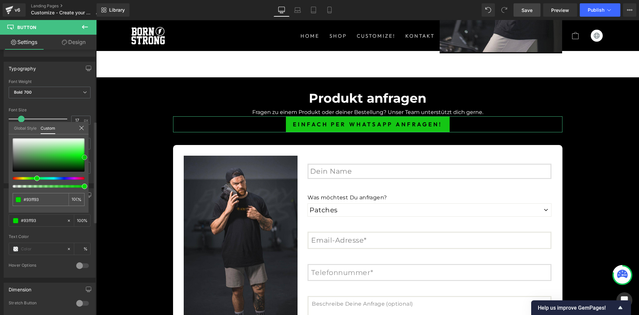
type input "#14c614"
type input "#00bc00"
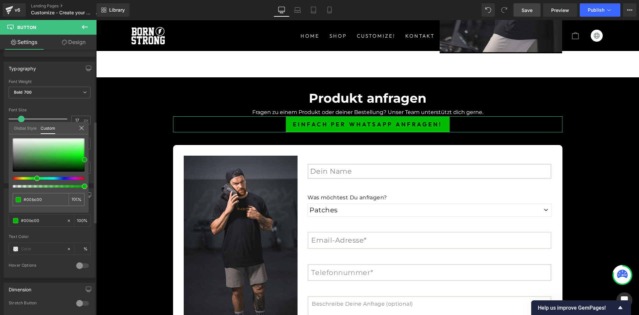
type input "#00b700"
type input "#00db00"
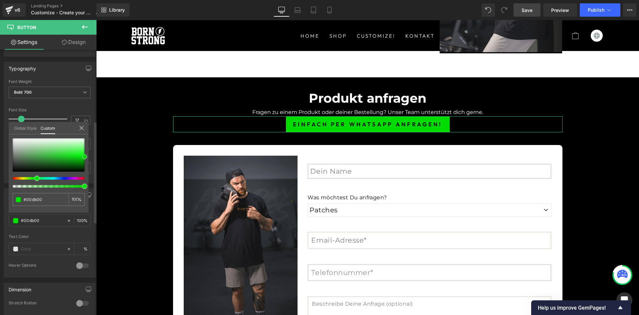
type input "#00e500"
drag, startPoint x: 72, startPoint y: 157, endPoint x: 95, endPoint y: 157, distance: 23.7
click at [95, 157] on div "Button Button Styles Custom Custom Setup Global Style Custom Setup Global Style…" at bounding box center [48, 184] width 97 height 268
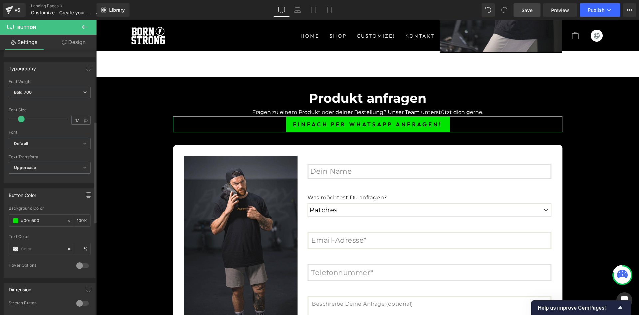
scroll to position [309, 0]
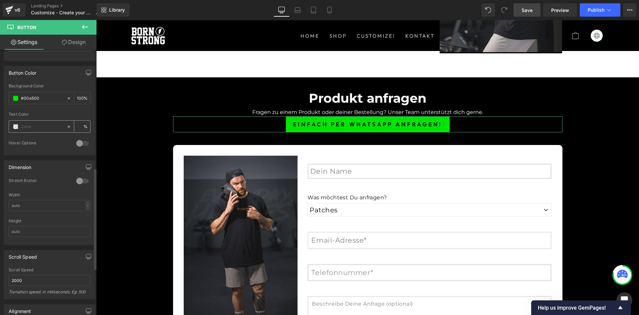
click at [17, 127] on span at bounding box center [15, 126] width 5 height 5
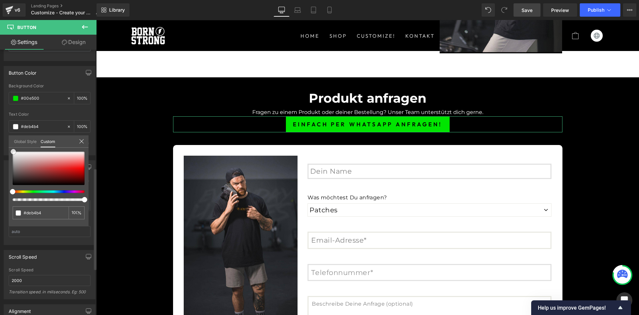
type input "#deb4b4"
type input "100"
type input "#deb4b4"
type input "100"
type input "#ffffff"
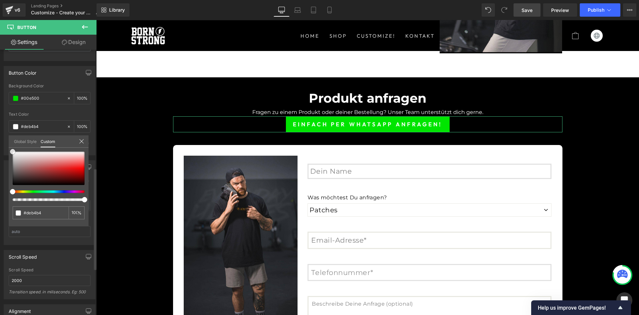
type input "#ffffff"
drag, startPoint x: 41, startPoint y: 159, endPoint x: 3, endPoint y: 143, distance: 41.1
click at [3, 143] on div "Button Color rgba(0, 229, 0, 1) Background Color #00e500 100 % rgba(255, 255, 2…" at bounding box center [50, 108] width 100 height 94
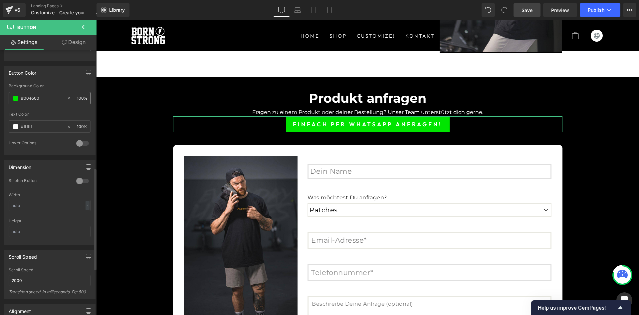
click at [15, 98] on span at bounding box center [15, 98] width 5 height 5
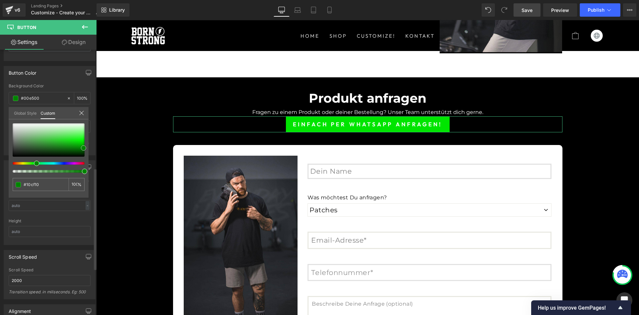
type input "#10cf10"
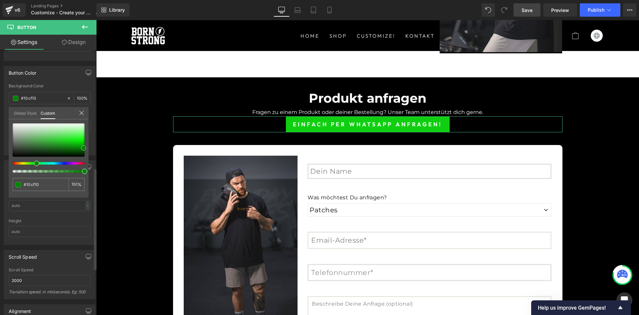
type input "#008400"
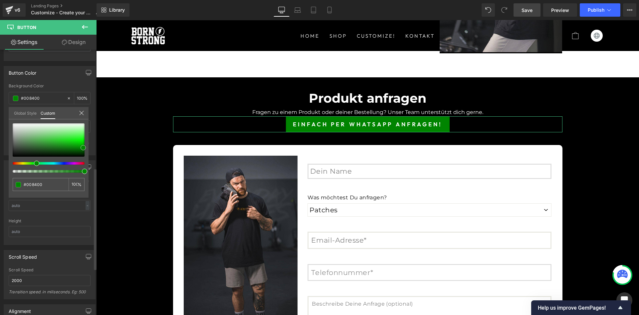
type input "#018801"
type input "#00a700"
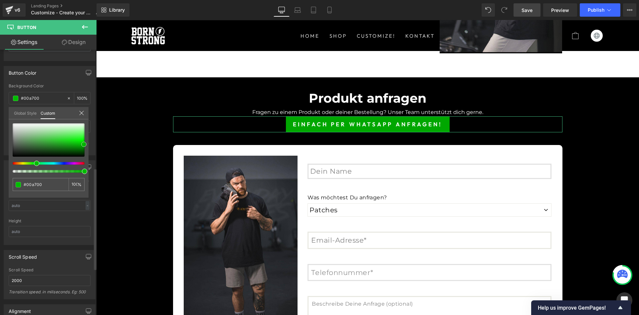
type input "#00ac00"
drag, startPoint x: 84, startPoint y: 148, endPoint x: 84, endPoint y: 144, distance: 3.7
click at [84, 144] on div at bounding box center [49, 139] width 72 height 33
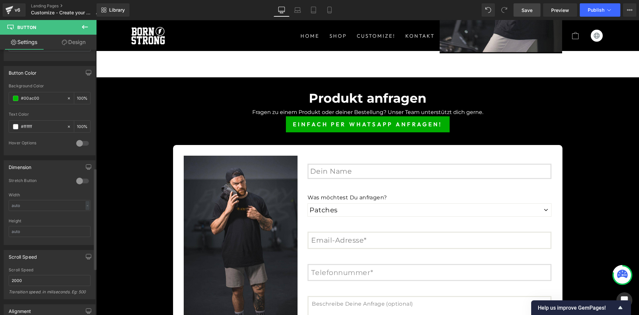
click at [83, 28] on icon at bounding box center [85, 27] width 6 height 4
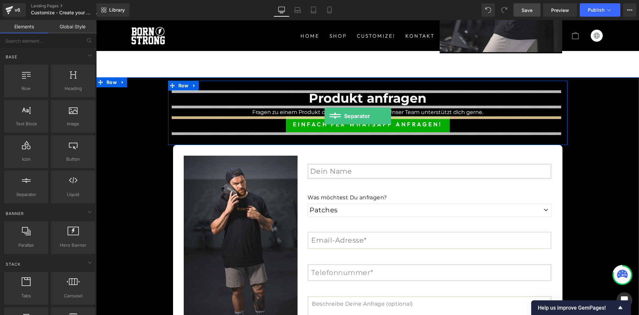
drag, startPoint x: 256, startPoint y: 143, endPoint x: 325, endPoint y: 116, distance: 74.0
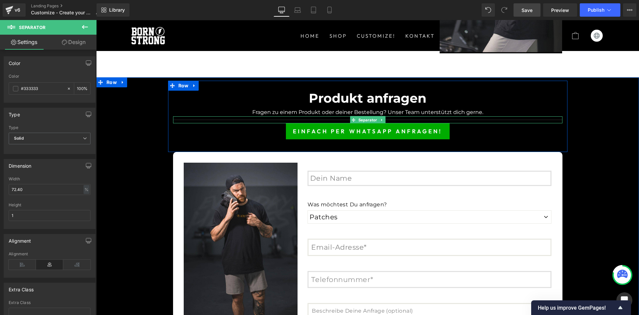
click at [279, 119] on div at bounding box center [368, 119] width 390 height 7
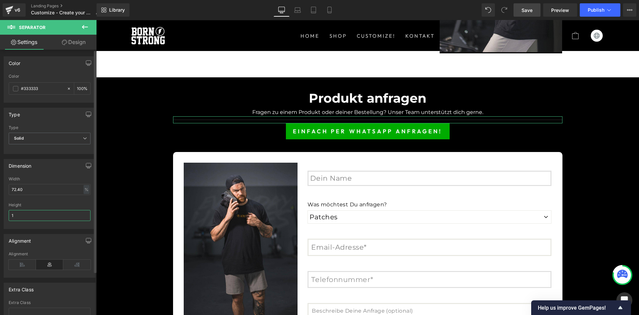
click at [26, 216] on input "1" at bounding box center [50, 215] width 82 height 11
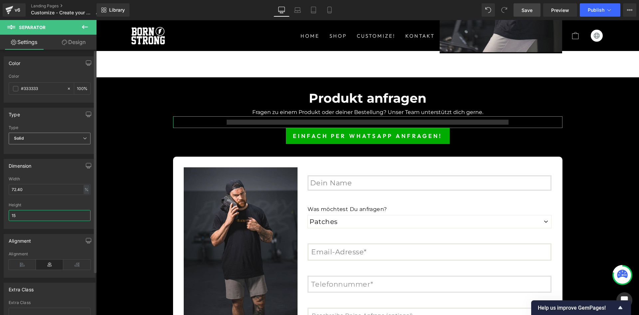
type input "15"
click at [60, 138] on span "Solid" at bounding box center [50, 139] width 82 height 12
click at [80, 89] on input "100" at bounding box center [77, 88] width 7 height 7
click at [80, 89] on input "100" at bounding box center [80, 88] width 7 height 7
type input "0"
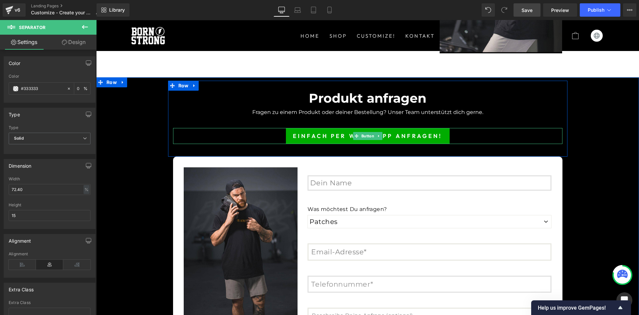
click at [312, 134] on link "Einfach per WhatsApp anfragen!" at bounding box center [368, 136] width 164 height 16
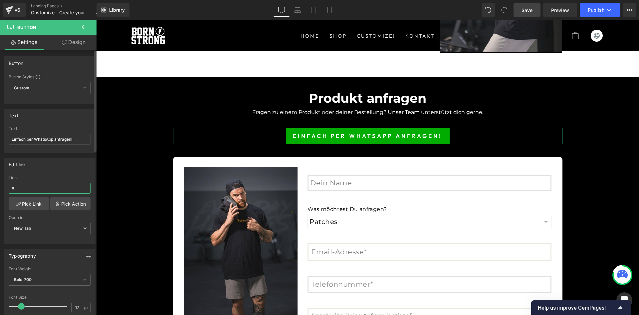
click at [44, 184] on input "#" at bounding box center [50, 187] width 82 height 11
paste input "[URL][DOMAIN_NAME].."
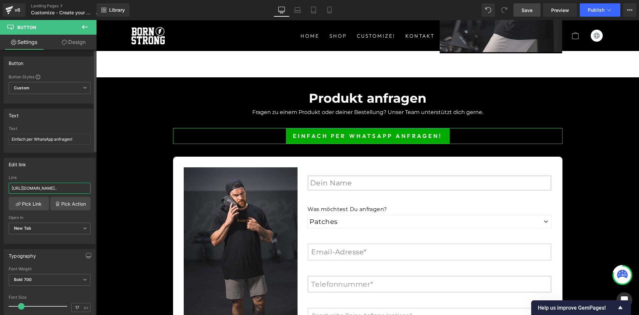
type input "[URL][DOMAIN_NAME].."
click at [56, 173] on div "Edit link [URL][DOMAIN_NAME].. Link [URL][DOMAIN_NAME].. Pick Link Pick Action …" at bounding box center [50, 201] width 92 height 86
click at [527, 8] on span "Save" at bounding box center [527, 10] width 11 height 7
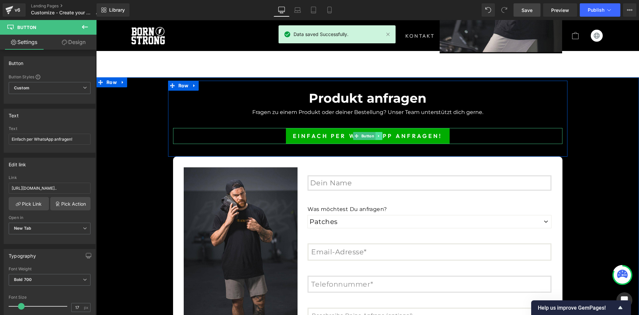
click at [377, 136] on icon at bounding box center [379, 136] width 4 height 4
click at [374, 136] on icon at bounding box center [376, 136] width 4 height 4
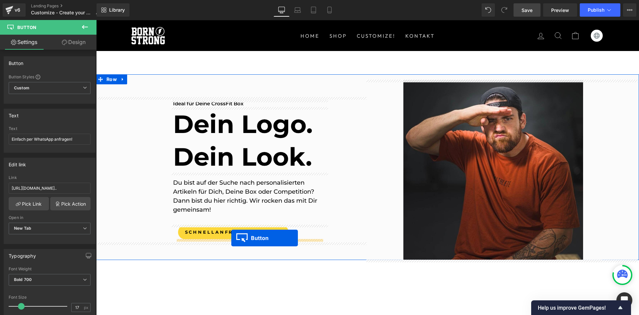
drag, startPoint x: 354, startPoint y: 152, endPoint x: 231, endPoint y: 238, distance: 149.2
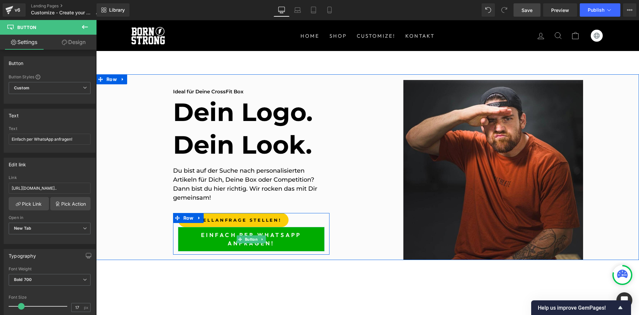
click at [303, 233] on span "Einfach per WhatsApp anfragen!" at bounding box center [251, 239] width 133 height 16
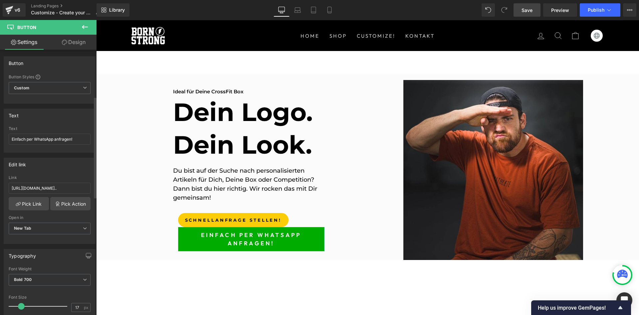
scroll to position [122, 0]
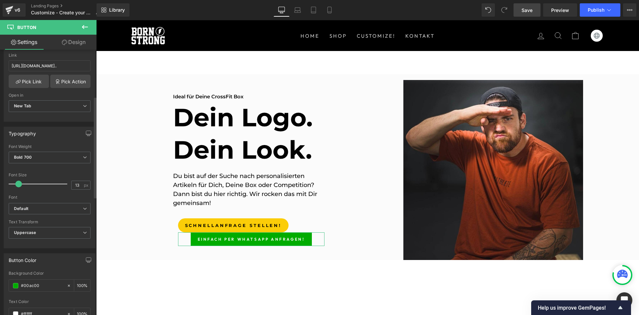
type input "14"
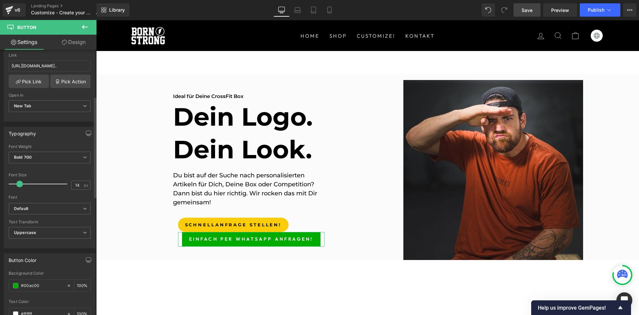
click at [20, 186] on span at bounding box center [19, 183] width 7 height 7
click at [75, 41] on link "Design" at bounding box center [74, 42] width 48 height 15
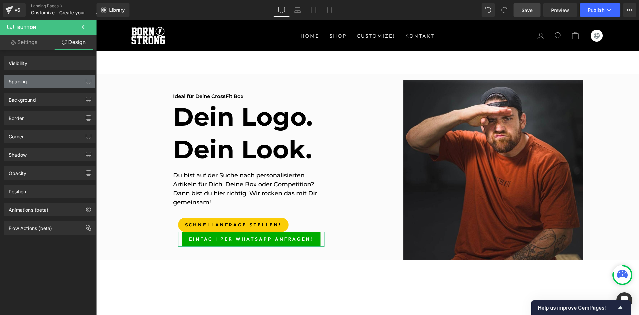
click at [28, 81] on div "Spacing" at bounding box center [49, 81] width 91 height 13
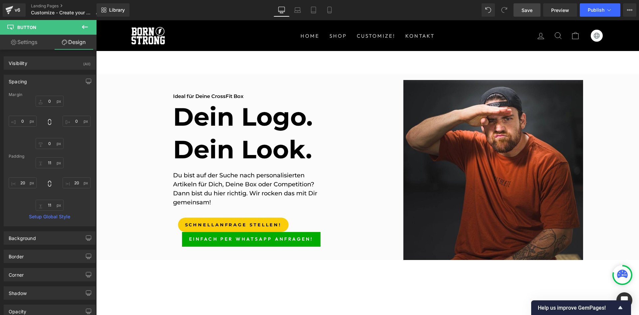
type input "0"
type input "11"
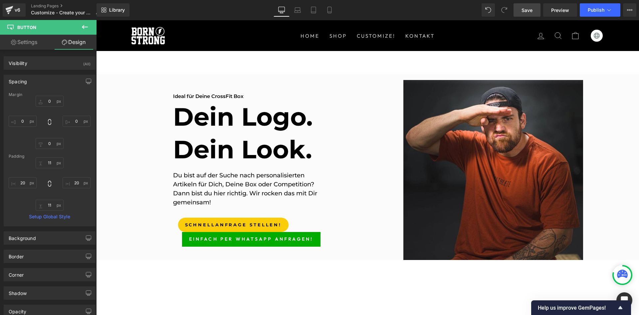
type input "20"
type input "11"
type input "20"
click at [46, 105] on input "0" at bounding box center [50, 101] width 28 height 11
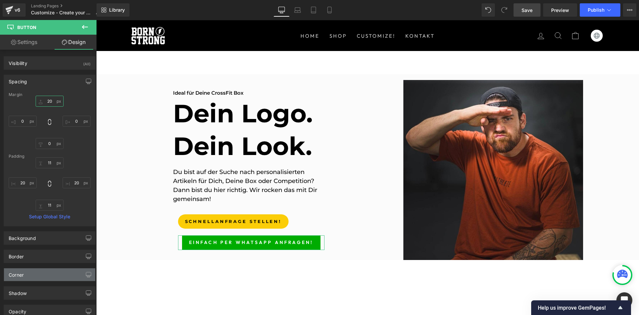
type input "20"
click at [38, 274] on div "Corner" at bounding box center [49, 274] width 91 height 13
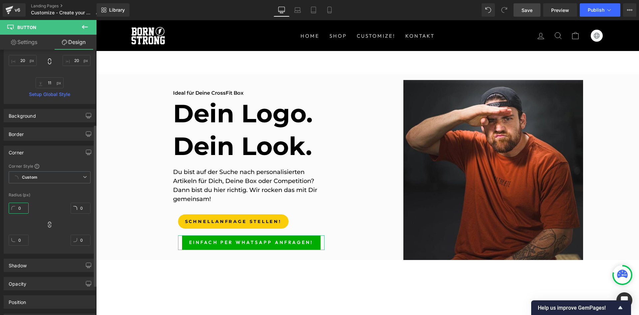
click at [21, 210] on input "0" at bounding box center [19, 207] width 20 height 11
type input "15"
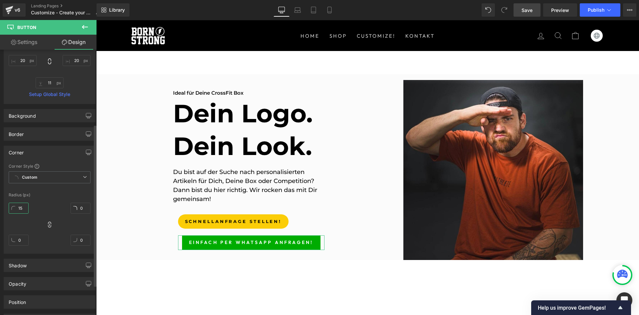
type input "15"
type input "1"
type input "20"
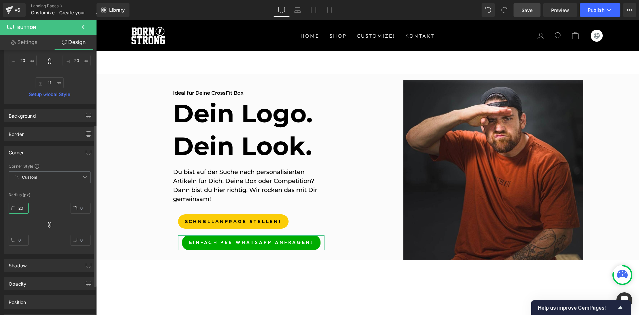
type input "20"
click at [56, 191] on div "Corner Style Custom Custom Setup Global Style Custom Setup Global Style Radius …" at bounding box center [49, 208] width 91 height 90
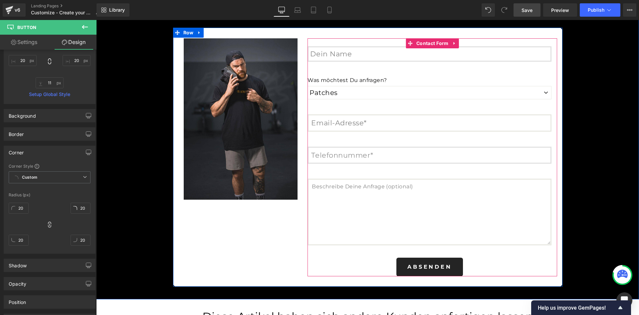
scroll to position [1465, 0]
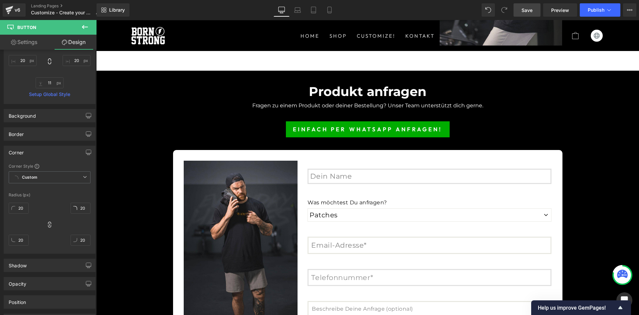
click at [534, 8] on link "Save" at bounding box center [527, 9] width 27 height 13
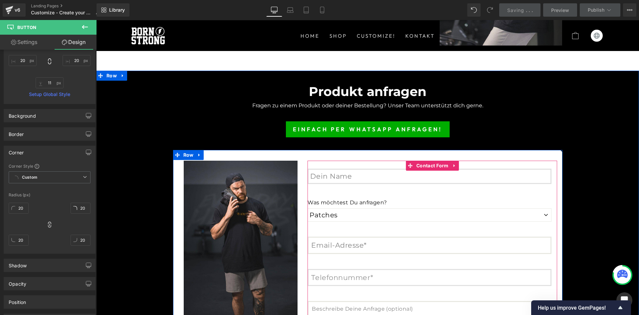
scroll to position [1587, 0]
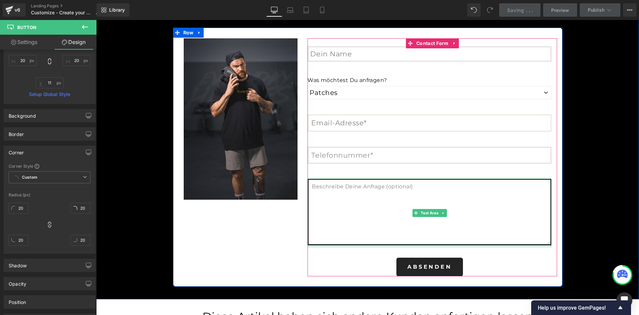
click at [496, 187] on textarea at bounding box center [430, 211] width 244 height 67
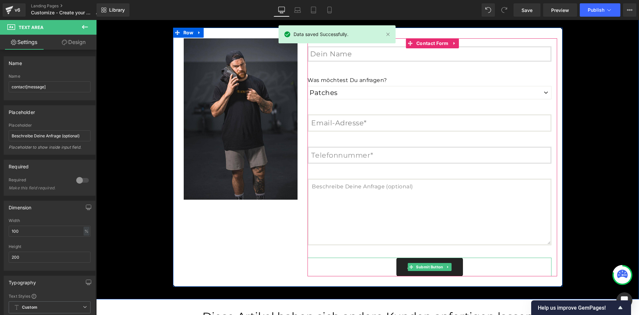
click at [469, 267] on div "Absenden" at bounding box center [430, 266] width 244 height 19
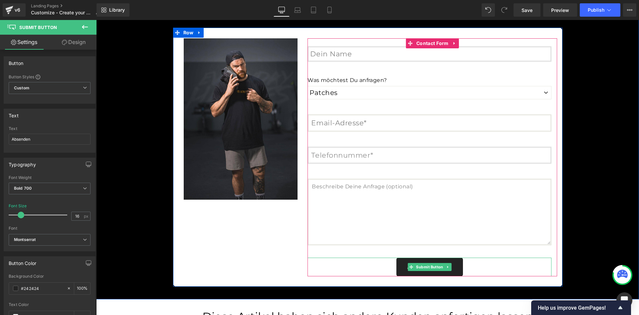
click at [455, 267] on button "Absenden" at bounding box center [430, 266] width 66 height 19
click at [423, 265] on span "Submit Button" at bounding box center [430, 267] width 30 height 8
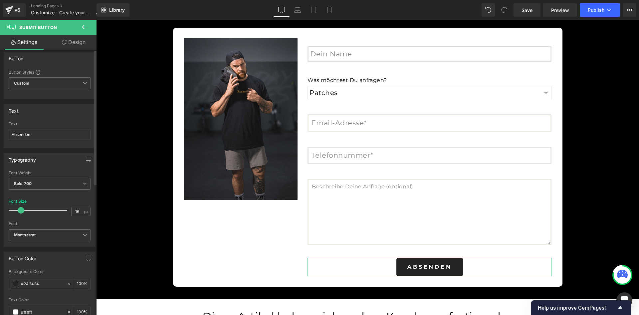
scroll to position [0, 0]
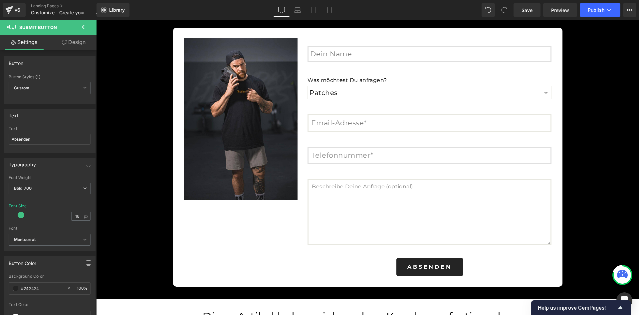
click at [87, 27] on icon at bounding box center [85, 27] width 6 height 4
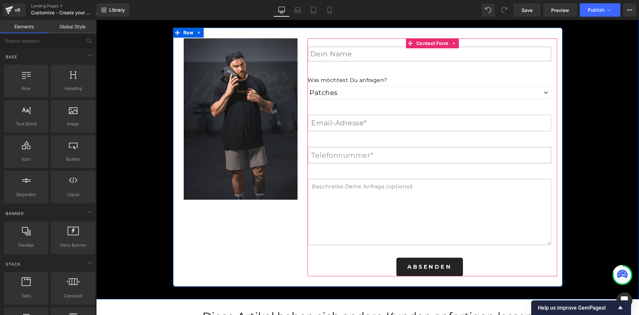
scroll to position [1465, 0]
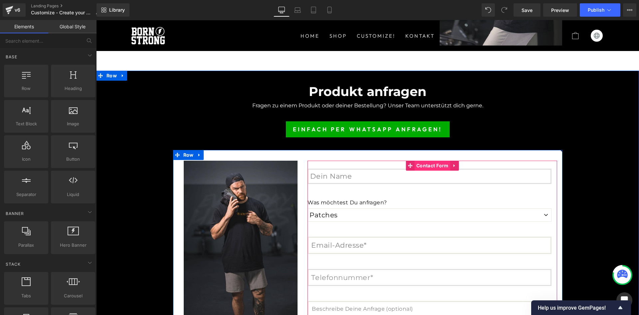
click at [429, 166] on span "Contact Form" at bounding box center [433, 166] width 36 height 10
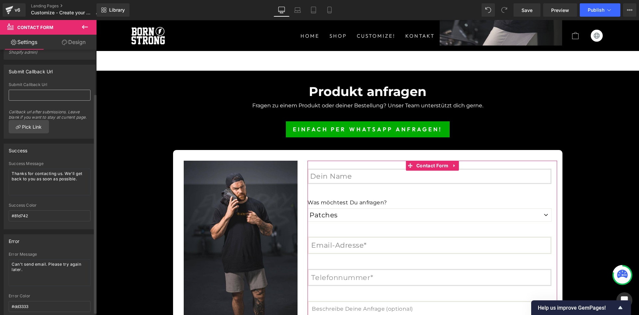
scroll to position [57, 0]
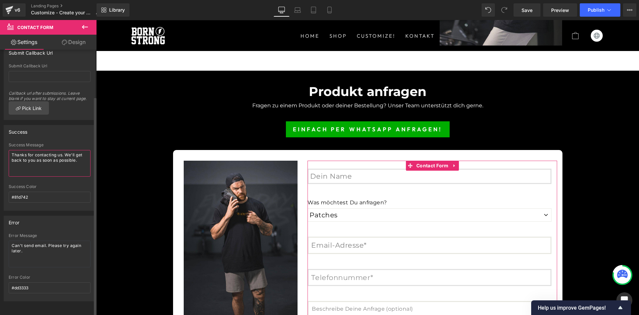
click at [58, 156] on textarea "Thanks for contacting us. We'll get back to you as soon as possible." at bounding box center [50, 163] width 82 height 27
type textarea "Danke für Deine Anfrage. Wir melden uns."
click at [51, 184] on div "Success Color" at bounding box center [50, 186] width 82 height 5
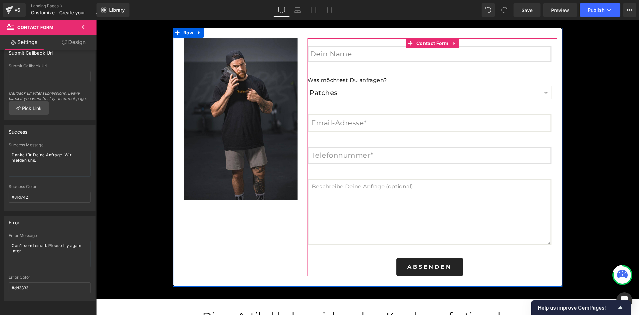
scroll to position [1709, 0]
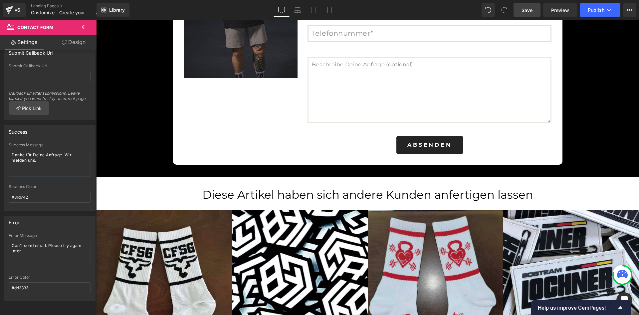
click at [535, 13] on link "Save" at bounding box center [527, 9] width 27 height 13
click at [594, 11] on span "Publish" at bounding box center [596, 9] width 17 height 5
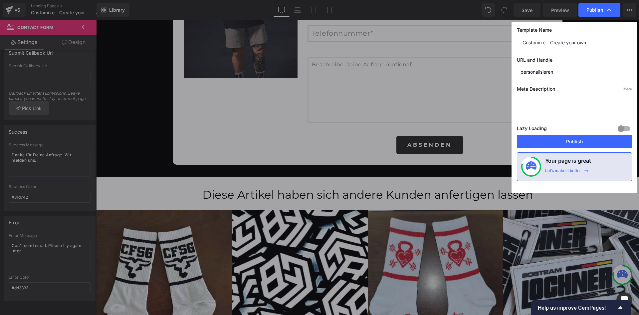
scroll to position [1099, 0]
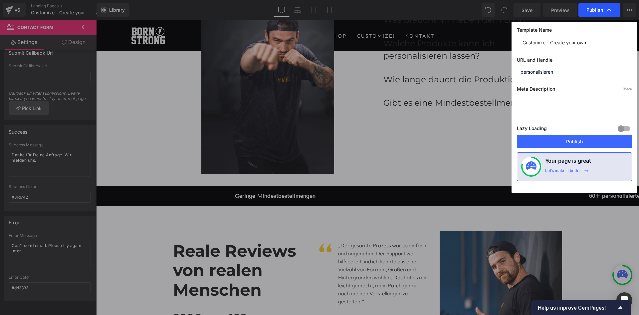
click at [599, 9] on span "Publish" at bounding box center [595, 10] width 17 height 6
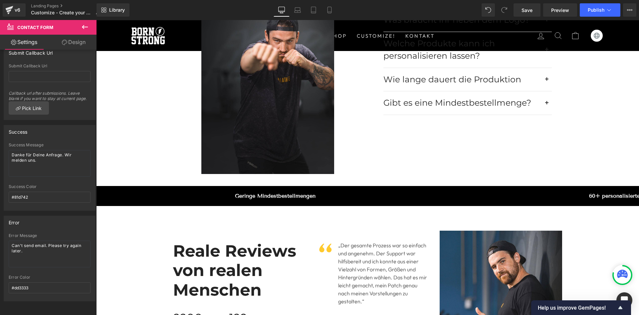
click at [599, 9] on span "Publish" at bounding box center [596, 9] width 17 height 5
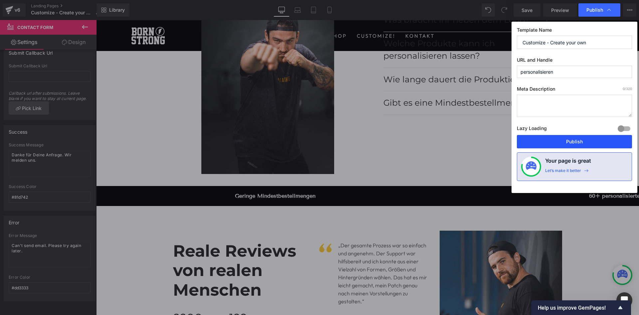
click at [582, 144] on button "Publish" at bounding box center [574, 141] width 115 height 13
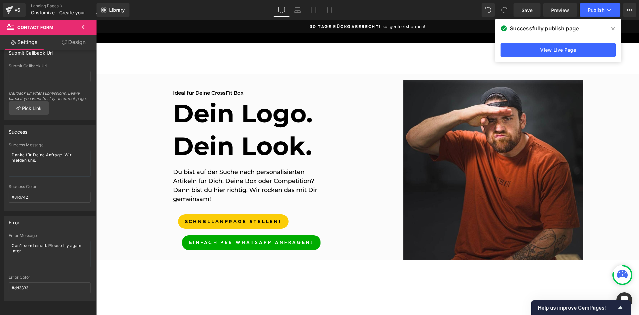
scroll to position [244, 0]
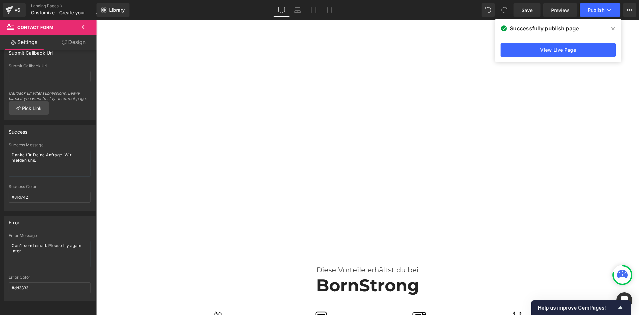
click at [611, 27] on span at bounding box center [613, 28] width 11 height 11
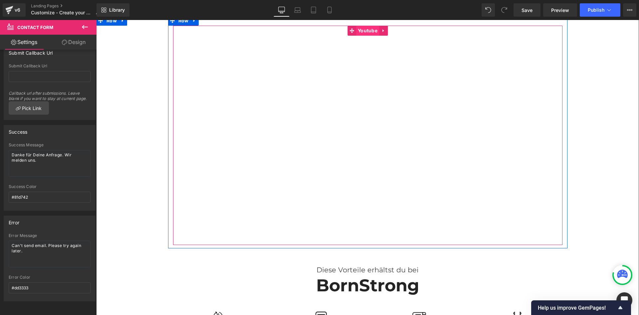
click at [370, 31] on span "Youtube" at bounding box center [367, 31] width 23 height 10
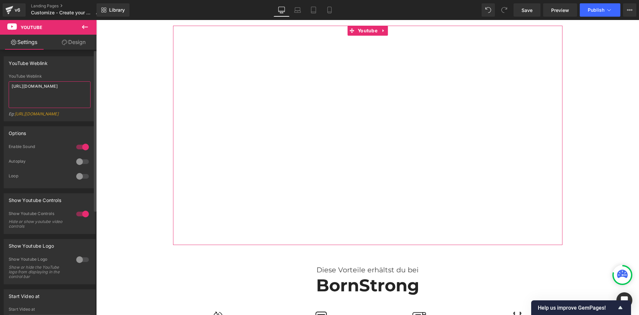
click at [46, 94] on textarea "[URL][DOMAIN_NAME]" at bounding box center [50, 94] width 82 height 27
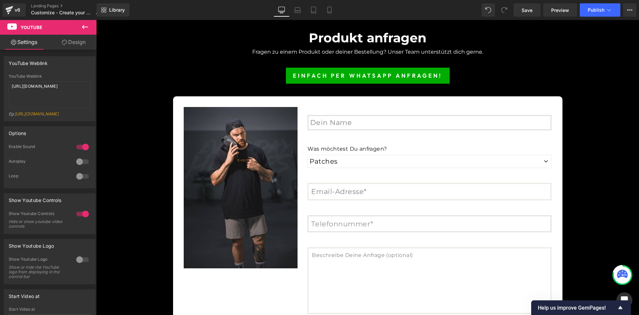
scroll to position [1587, 0]
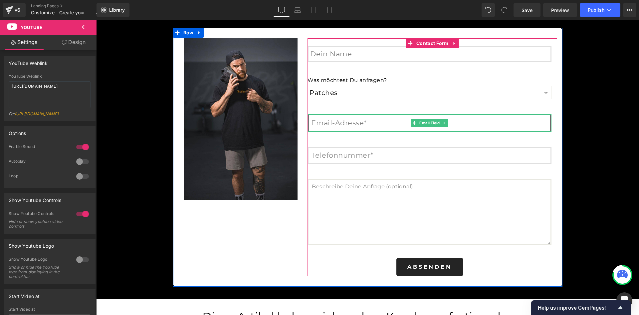
click at [383, 124] on input "email" at bounding box center [430, 122] width 244 height 17
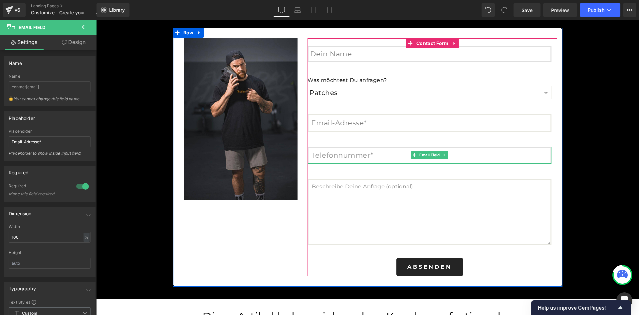
drag, startPoint x: 475, startPoint y: 156, endPoint x: 488, endPoint y: 156, distance: 13.3
click at [475, 156] on input "email" at bounding box center [430, 155] width 244 height 17
click at [488, 156] on input "email" at bounding box center [430, 155] width 244 height 17
click at [385, 156] on input "email" at bounding box center [430, 155] width 244 height 17
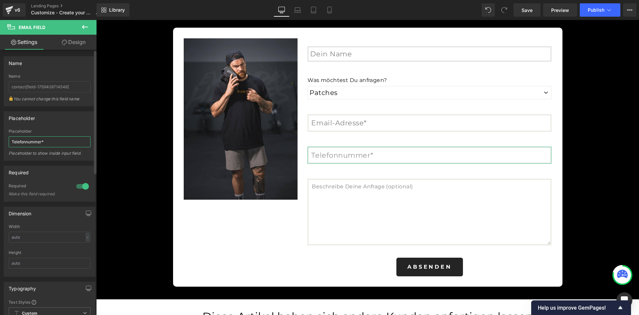
click at [33, 139] on input "Telefonnummer*" at bounding box center [50, 141] width 82 height 11
click at [381, 153] on input "email" at bounding box center [430, 155] width 244 height 17
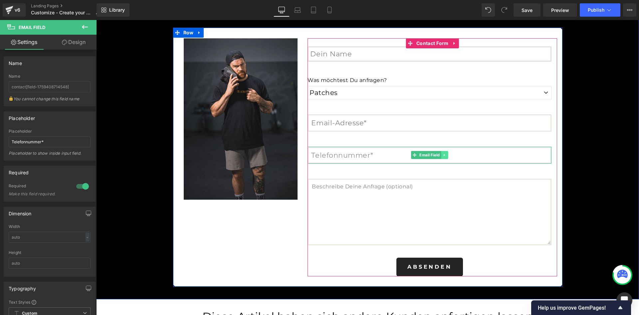
click at [443, 154] on icon at bounding box center [445, 155] width 4 height 4
click at [447, 156] on icon at bounding box center [449, 155] width 4 height 4
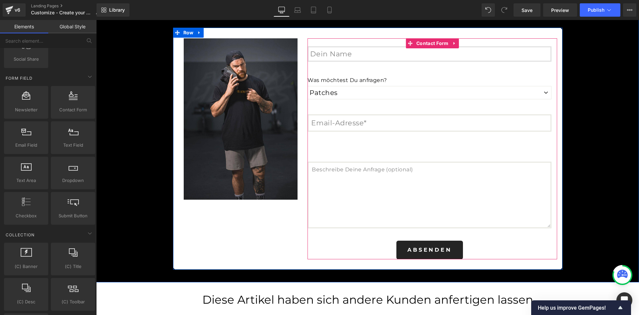
scroll to position [977, 0]
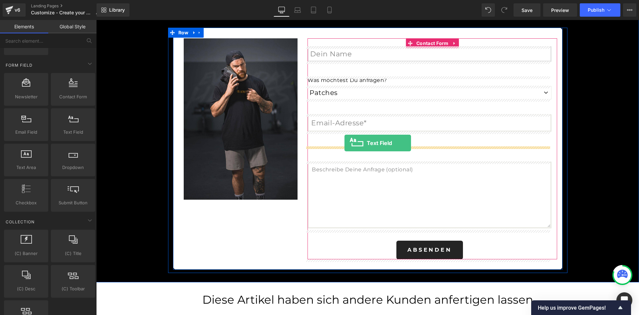
drag, startPoint x: 169, startPoint y: 149, endPoint x: 345, endPoint y: 143, distance: 175.3
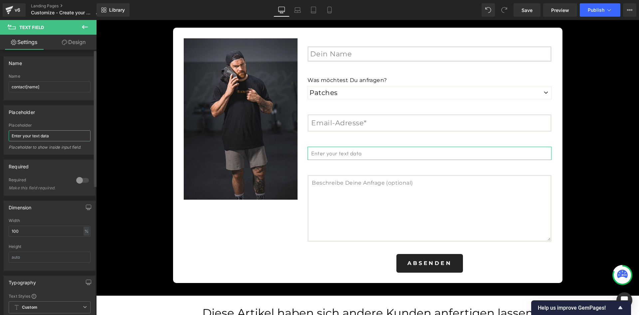
click at [41, 141] on input "Enter your text data" at bounding box center [50, 135] width 82 height 11
click at [41, 140] on input "Enter your text data" at bounding box center [50, 135] width 82 height 11
paste input "Telefonnummer*"
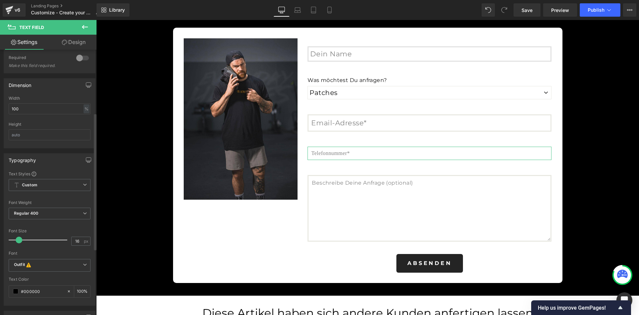
scroll to position [244, 0]
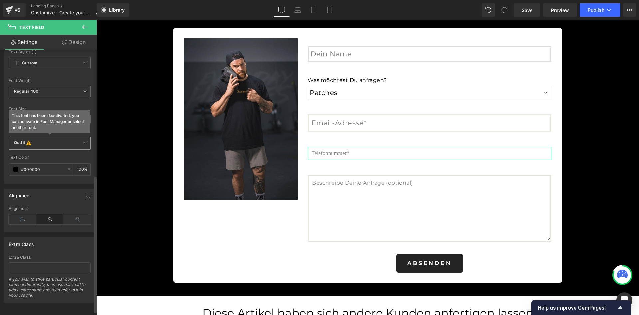
type input "Telefonnummer*"
click at [50, 147] on span "Outfit This font has been deactivated, you can activate in Font Manager or sele…" at bounding box center [50, 143] width 82 height 13
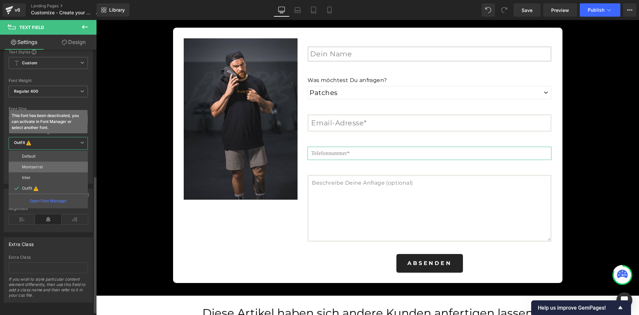
click at [40, 168] on p "Montserrat" at bounding box center [32, 167] width 21 height 5
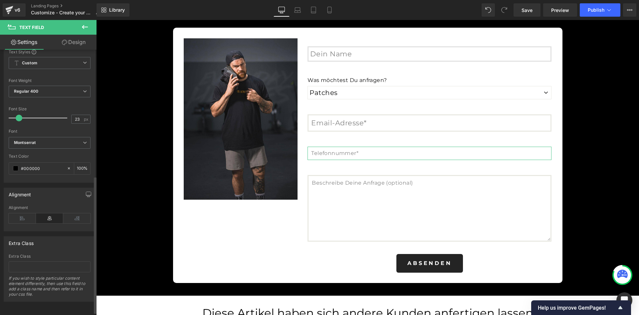
click at [24, 118] on div at bounding box center [39, 117] width 55 height 13
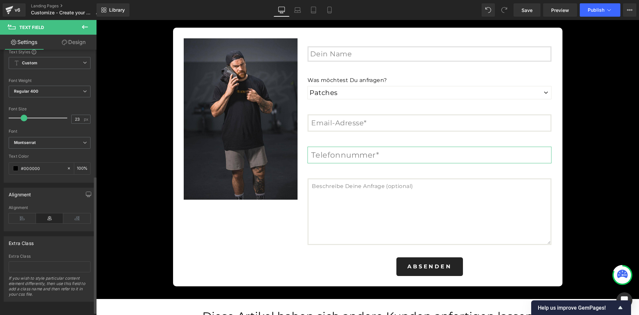
type input "20"
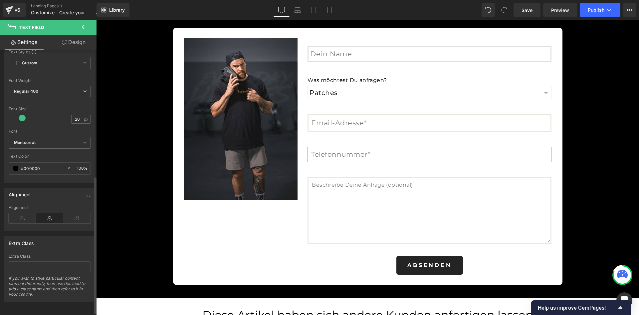
click at [22, 118] on span at bounding box center [22, 118] width 7 height 7
click at [594, 8] on span "Publish" at bounding box center [596, 9] width 17 height 5
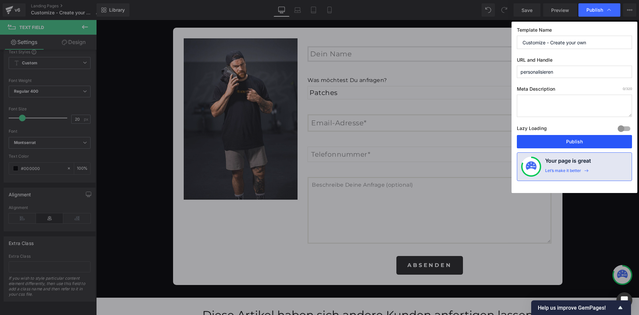
click at [557, 141] on button "Publish" at bounding box center [574, 141] width 115 height 13
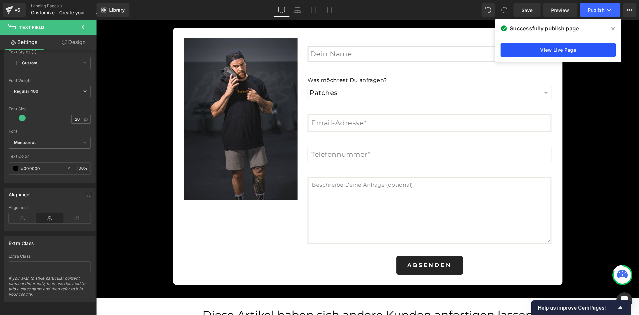
click at [555, 51] on link "View Live Page" at bounding box center [558, 49] width 115 height 13
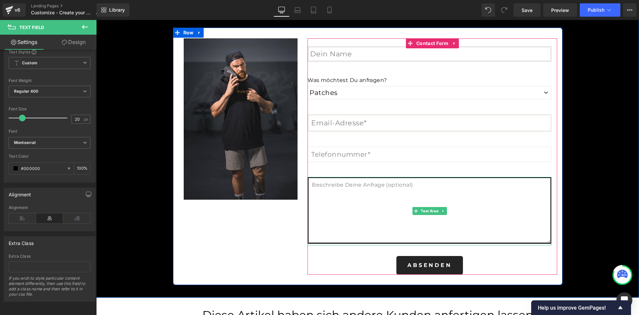
click at [367, 197] on textarea at bounding box center [430, 210] width 244 height 67
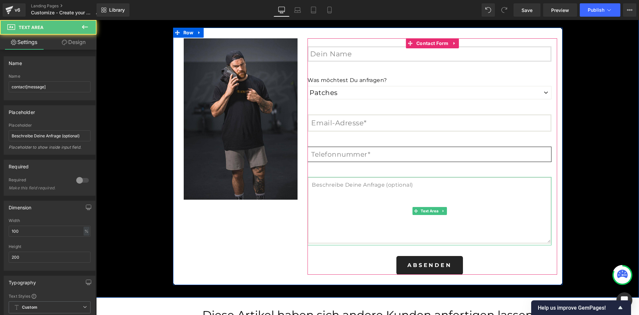
click at [348, 154] on input "text" at bounding box center [430, 154] width 244 height 15
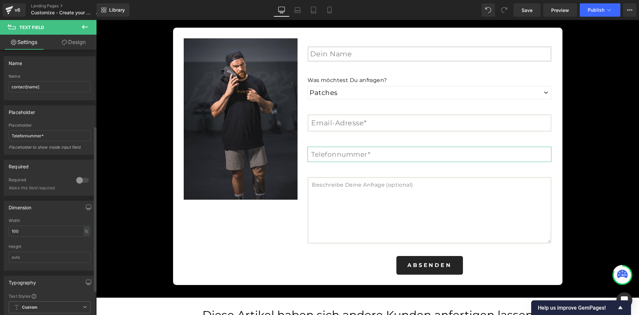
scroll to position [122, 0]
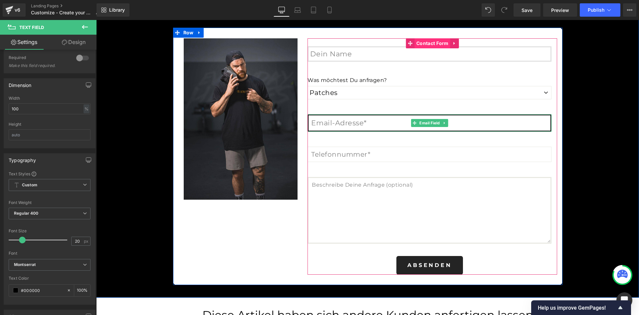
drag, startPoint x: 338, startPoint y: 123, endPoint x: 430, endPoint y: 42, distance: 122.2
click at [338, 123] on input "email" at bounding box center [430, 122] width 244 height 17
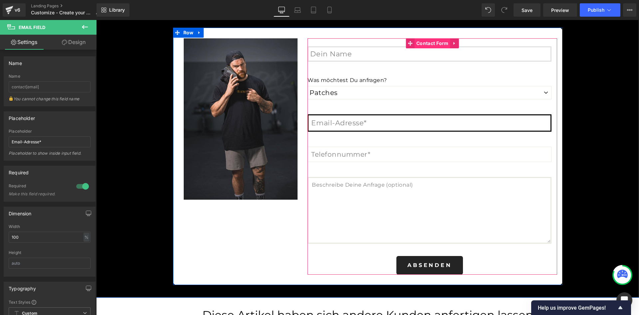
click at [426, 42] on span "Contact Form" at bounding box center [433, 43] width 36 height 10
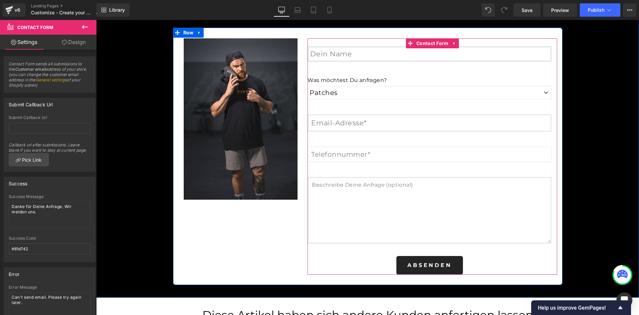
click at [352, 49] on input "text" at bounding box center [430, 53] width 244 height 15
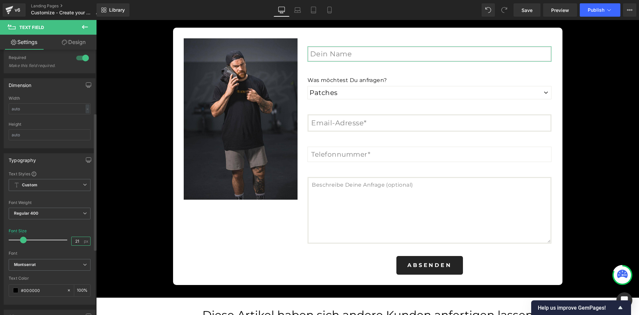
click at [75, 243] on input "21" at bounding box center [78, 241] width 12 height 8
type input "20"
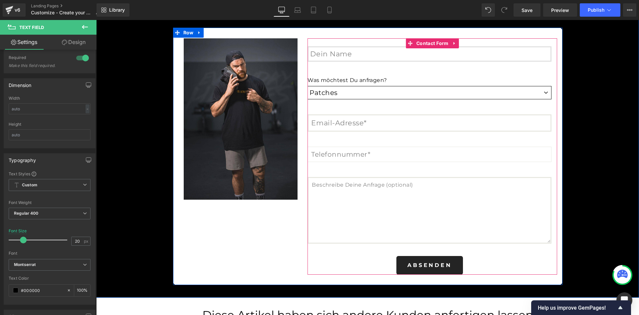
click at [351, 94] on select "Patches Socken Sweatbands Shirts, Hoodies & Co Shirts, Hoodies & Co 5 Individue…" at bounding box center [430, 92] width 244 height 13
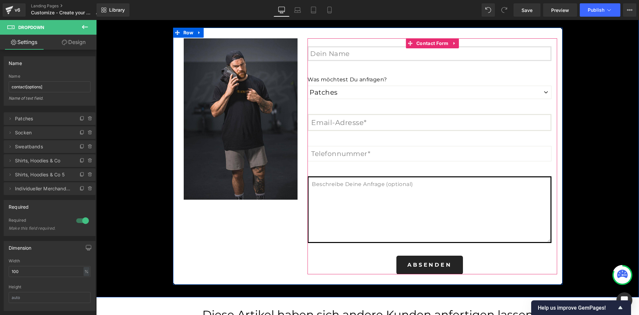
click at [509, 219] on textarea at bounding box center [430, 209] width 244 height 67
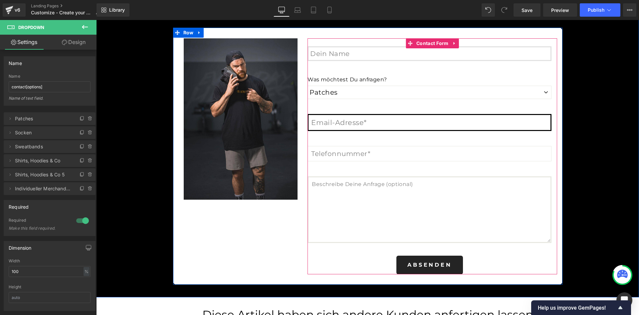
click at [333, 126] on input "email" at bounding box center [430, 122] width 244 height 17
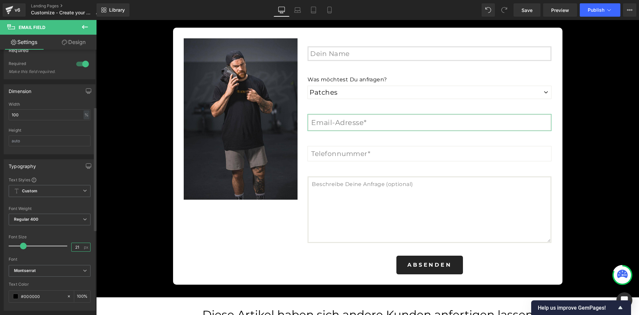
click at [78, 245] on input "21" at bounding box center [78, 247] width 12 height 8
click at [79, 245] on input "21" at bounding box center [78, 247] width 12 height 8
click at [78, 246] on input "21" at bounding box center [78, 247] width 12 height 8
click at [76, 247] on input "21" at bounding box center [78, 247] width 12 height 8
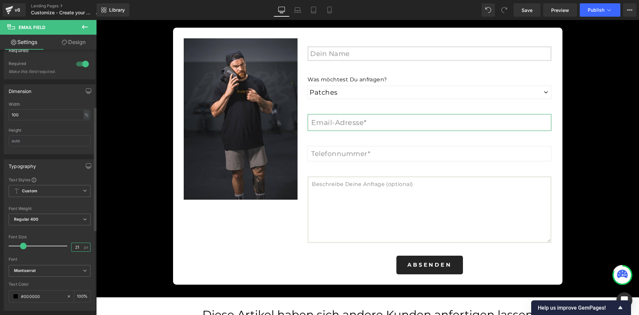
click at [76, 247] on input "21" at bounding box center [78, 247] width 12 height 8
type input "20"
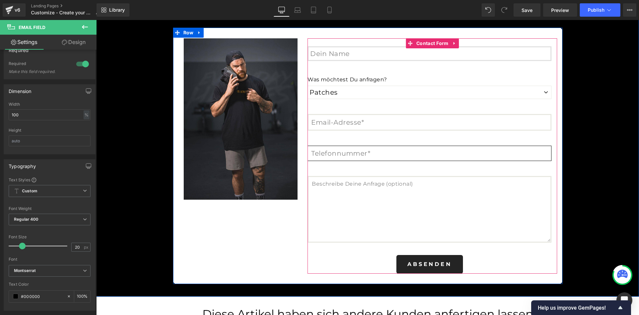
click at [385, 155] on input "text" at bounding box center [430, 153] width 244 height 15
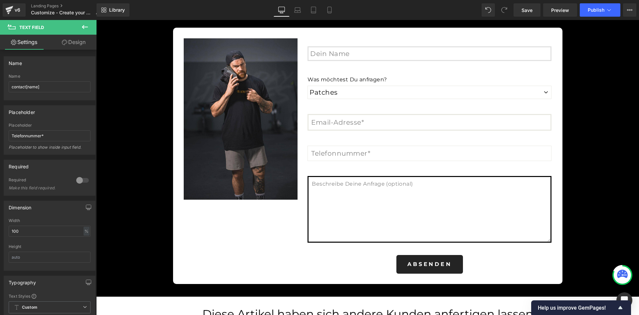
click at [317, 206] on textarea at bounding box center [430, 209] width 244 height 67
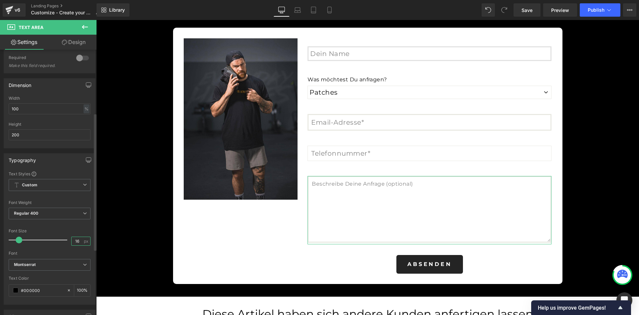
click at [77, 240] on input "16" at bounding box center [78, 241] width 12 height 8
click at [76, 241] on input "16" at bounding box center [78, 241] width 12 height 8
type input "20"
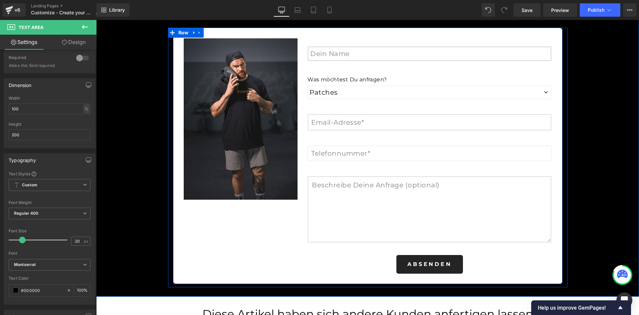
click at [253, 240] on div "Image Row Text Field Separator Was möchtest Du anfragen? Text Block Patches Soc…" at bounding box center [368, 156] width 390 height 256
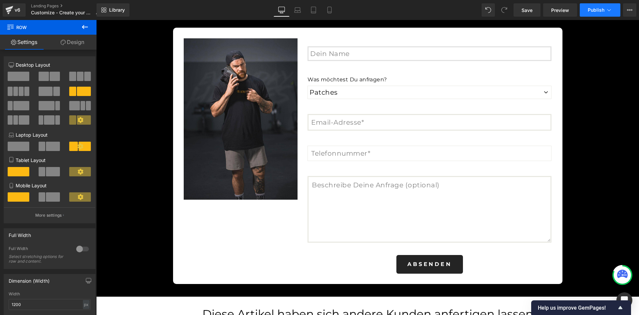
click at [600, 8] on span "Publish" at bounding box center [596, 9] width 17 height 5
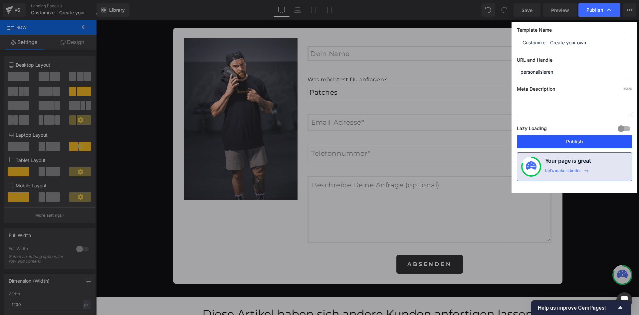
drag, startPoint x: 580, startPoint y: 145, endPoint x: 470, endPoint y: 121, distance: 112.0
click at [580, 145] on button "Publish" at bounding box center [574, 141] width 115 height 13
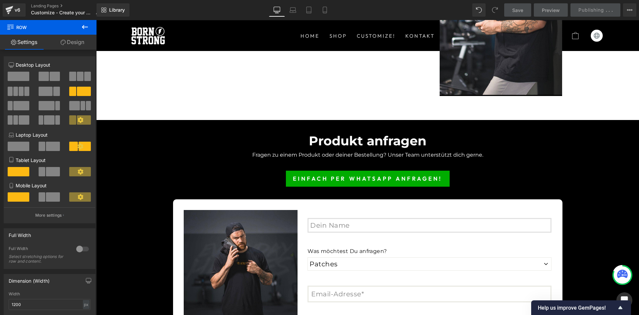
scroll to position [1465, 0]
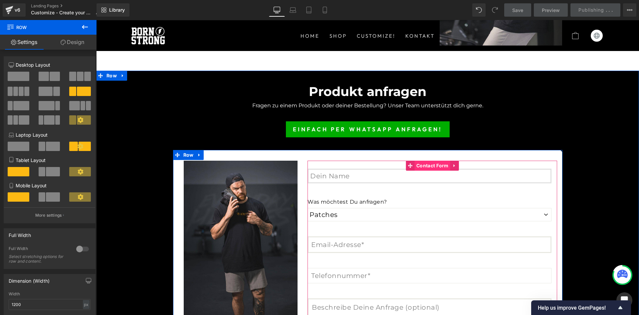
click at [423, 165] on span "Contact Form" at bounding box center [433, 166] width 36 height 10
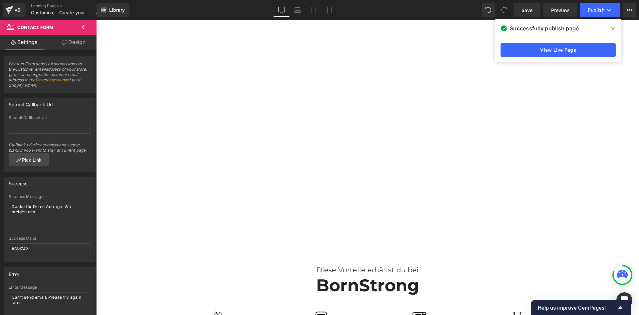
scroll to position [122, 0]
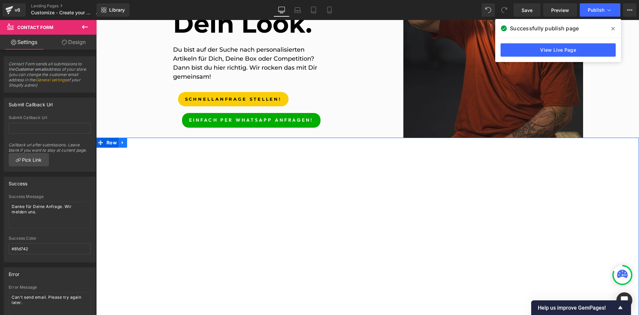
click at [121, 143] on icon at bounding box center [123, 142] width 5 height 5
click at [139, 143] on icon at bounding box center [140, 142] width 5 height 5
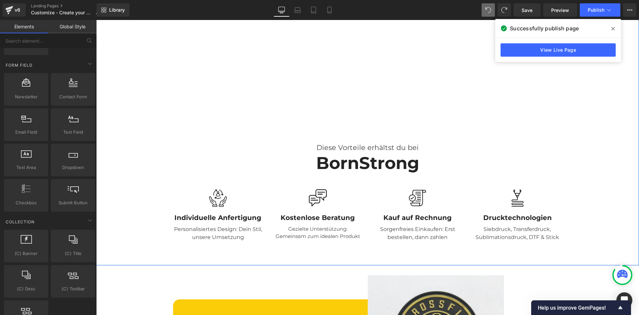
scroll to position [244, 0]
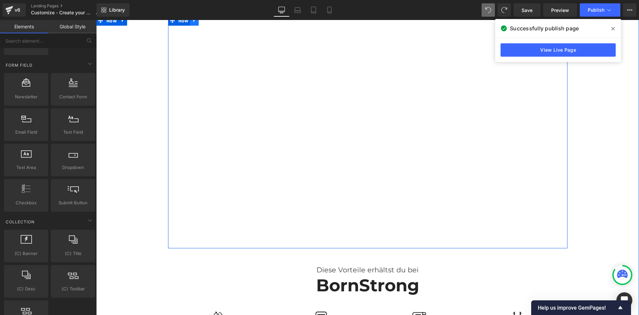
click at [190, 22] on link at bounding box center [194, 21] width 9 height 10
click at [210, 22] on icon at bounding box center [211, 20] width 5 height 5
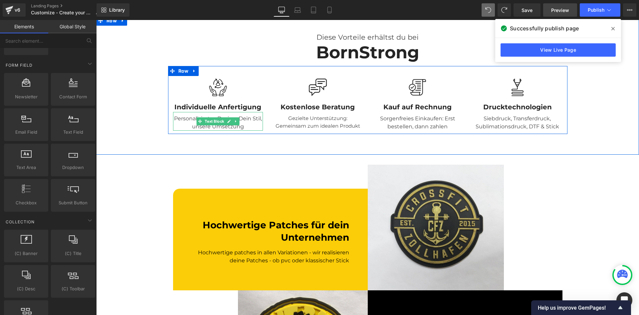
scroll to position [122, 0]
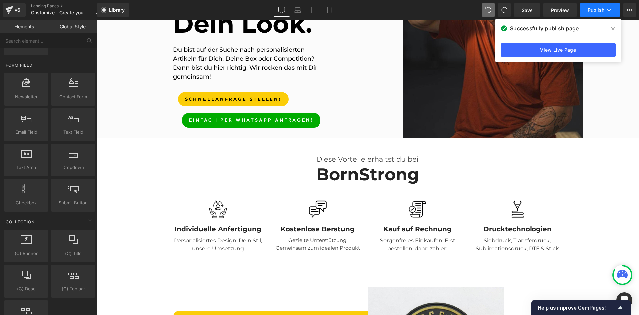
click at [601, 6] on button "Publish" at bounding box center [600, 9] width 41 height 13
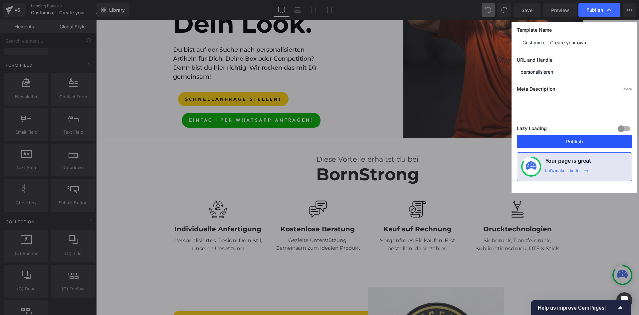
click at [579, 139] on button "Publish" at bounding box center [574, 141] width 115 height 13
